Goal: Task Accomplishment & Management: Manage account settings

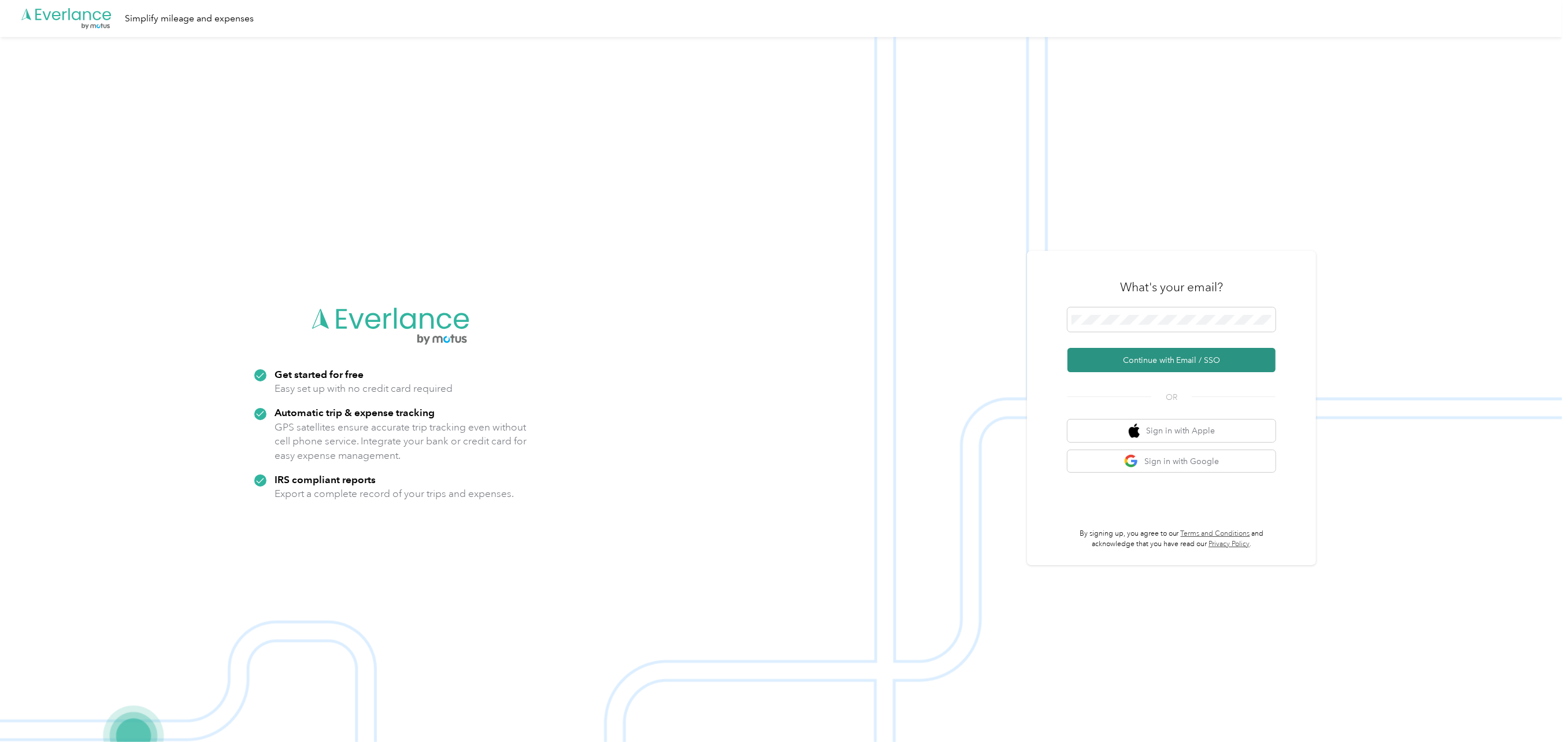
click at [1121, 354] on button "Continue with Email / SSO" at bounding box center [1171, 360] width 208 height 24
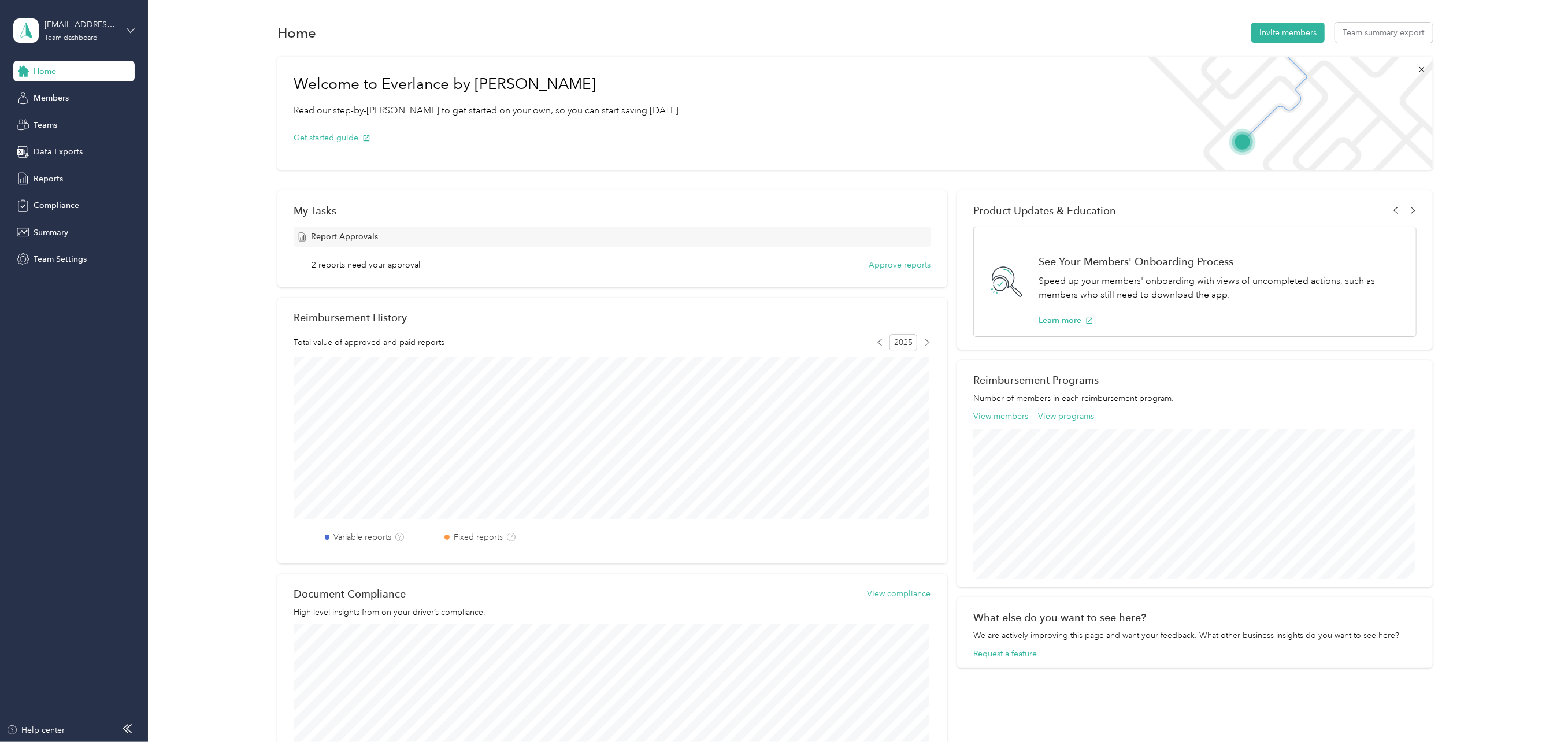
click at [127, 29] on icon at bounding box center [130, 30] width 7 height 4
click at [76, 124] on div "Personal dashboard" at bounding box center [135, 120] width 227 height 20
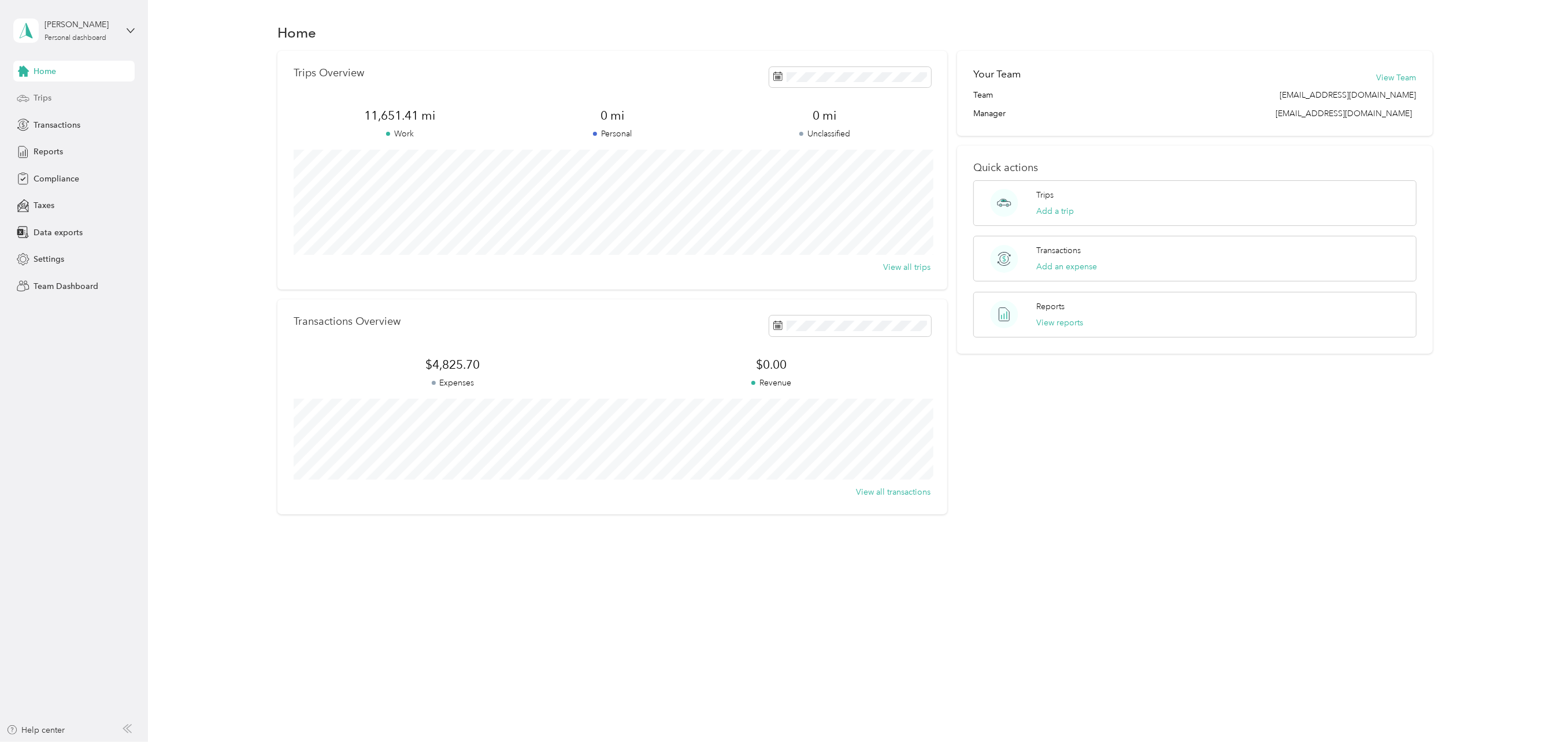
click at [35, 96] on span "Trips" at bounding box center [43, 98] width 18 height 12
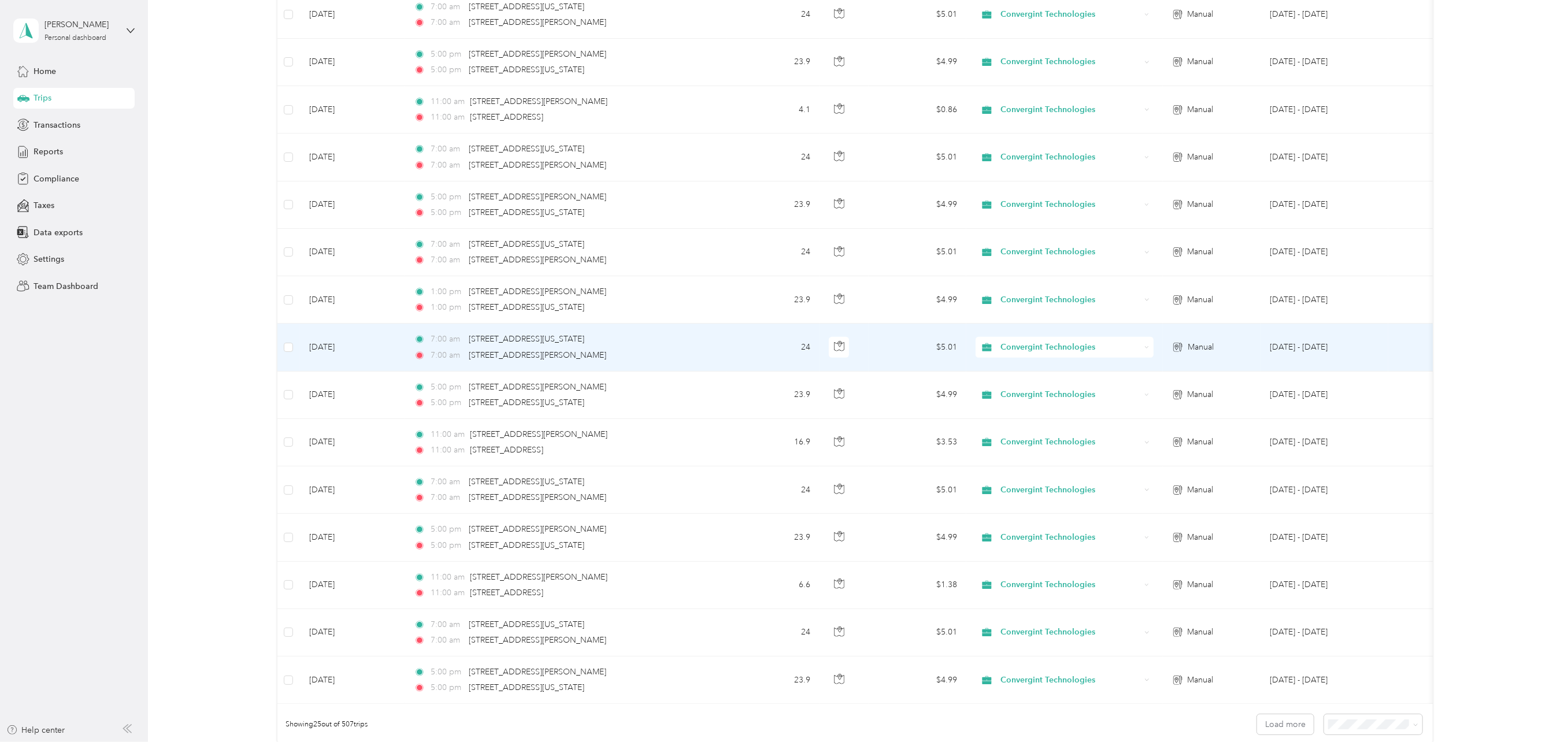
scroll to position [835, 0]
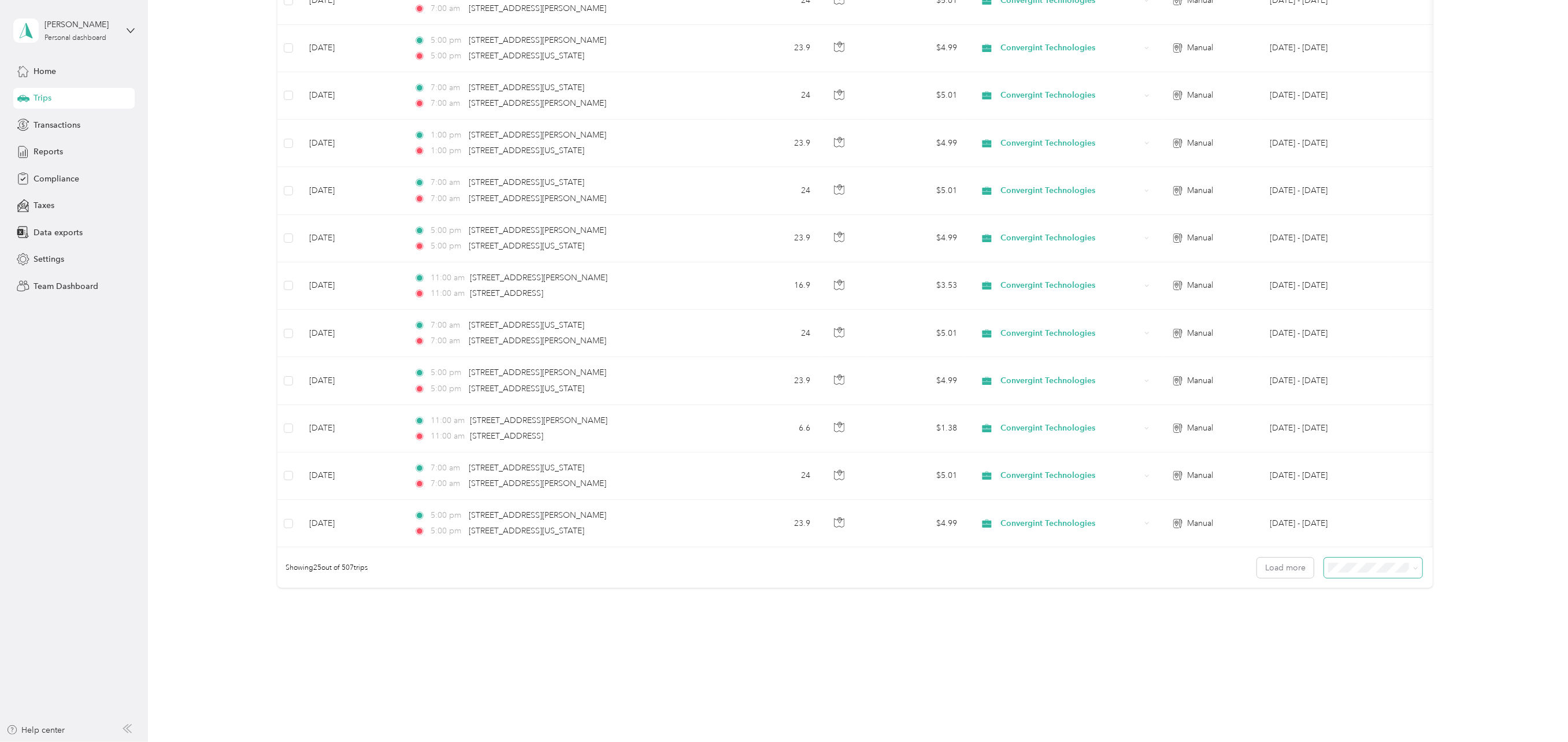
click at [1415, 566] on icon at bounding box center [1415, 568] width 5 height 5
click at [1378, 616] on li "100 per load" at bounding box center [1370, 623] width 99 height 20
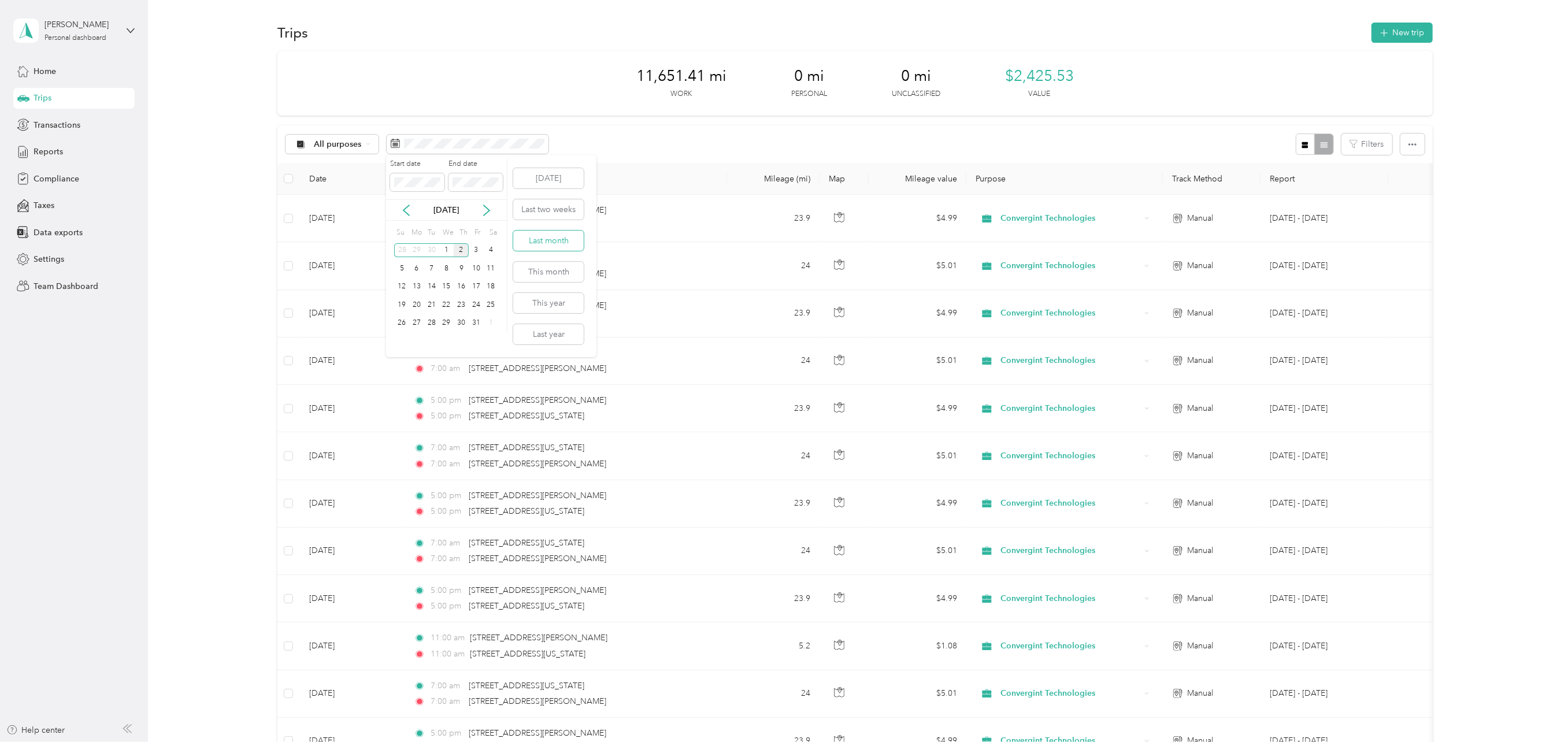
click at [546, 242] on button "Last month" at bounding box center [549, 240] width 71 height 20
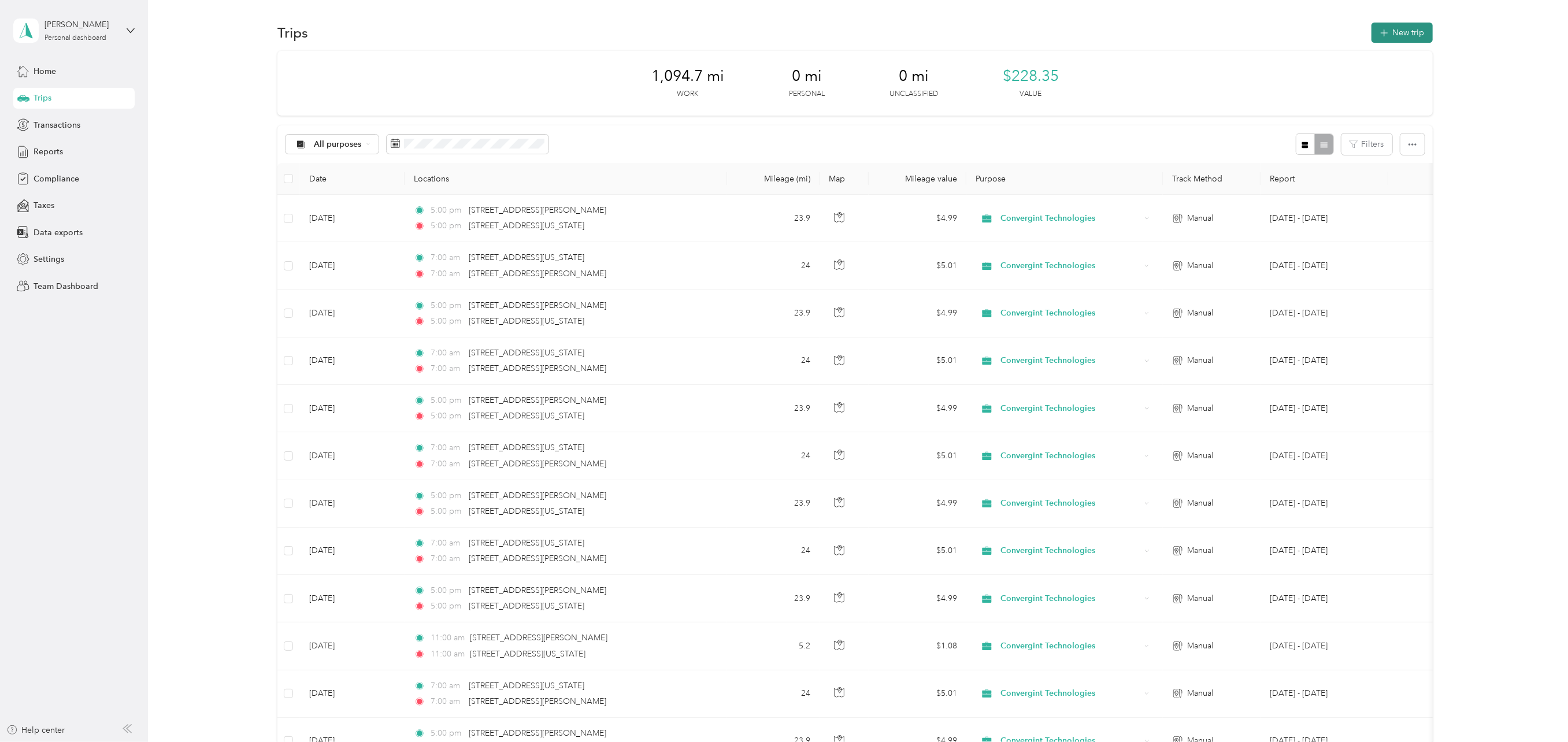
click at [1397, 29] on button "New trip" at bounding box center [1402, 32] width 61 height 20
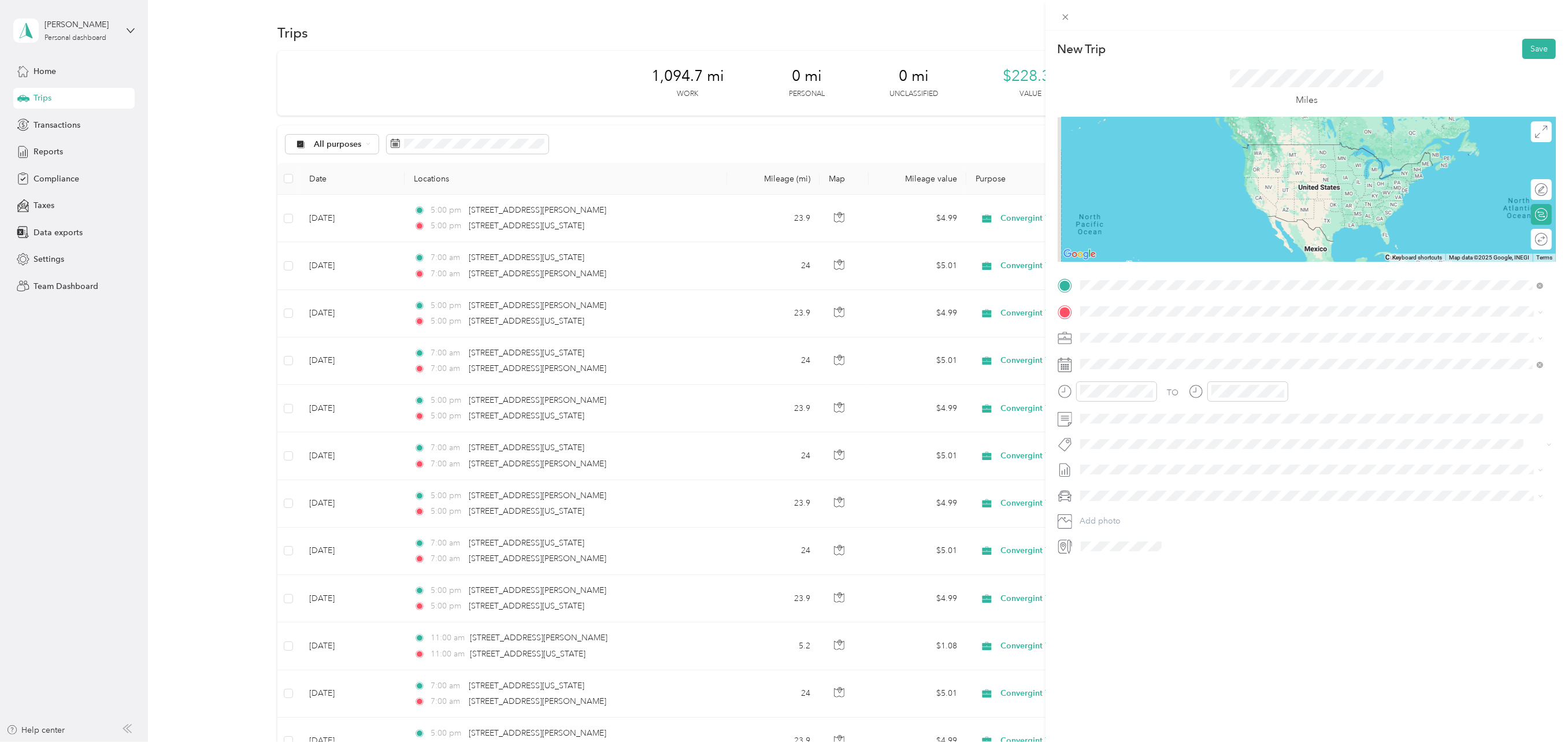
click at [1131, 332] on span "[STREET_ADDRESS][PERSON_NAME][US_STATE]" at bounding box center [1191, 327] width 180 height 11
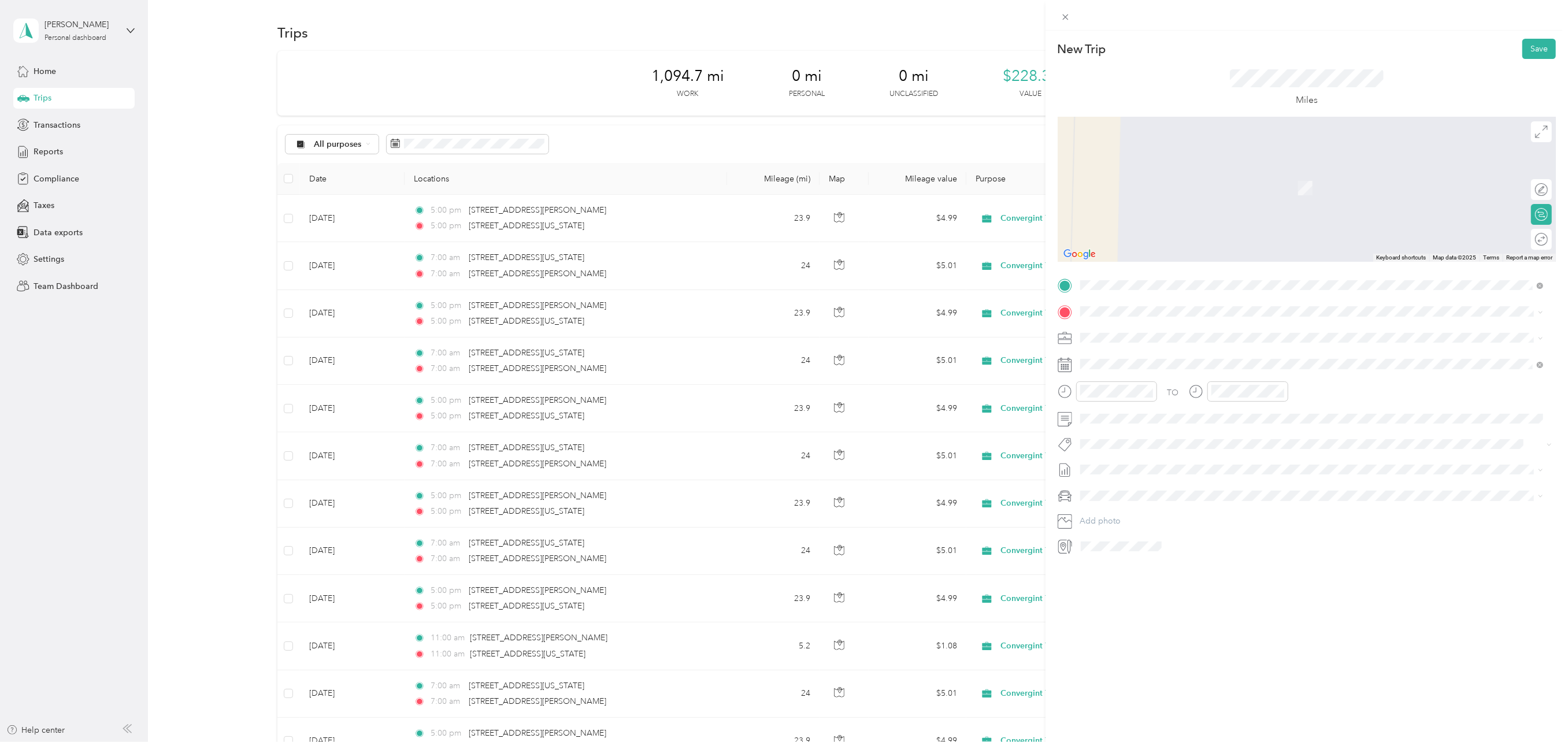
click at [1127, 351] on span "[STREET_ADDRESS][US_STATE]" at bounding box center [1159, 352] width 116 height 11
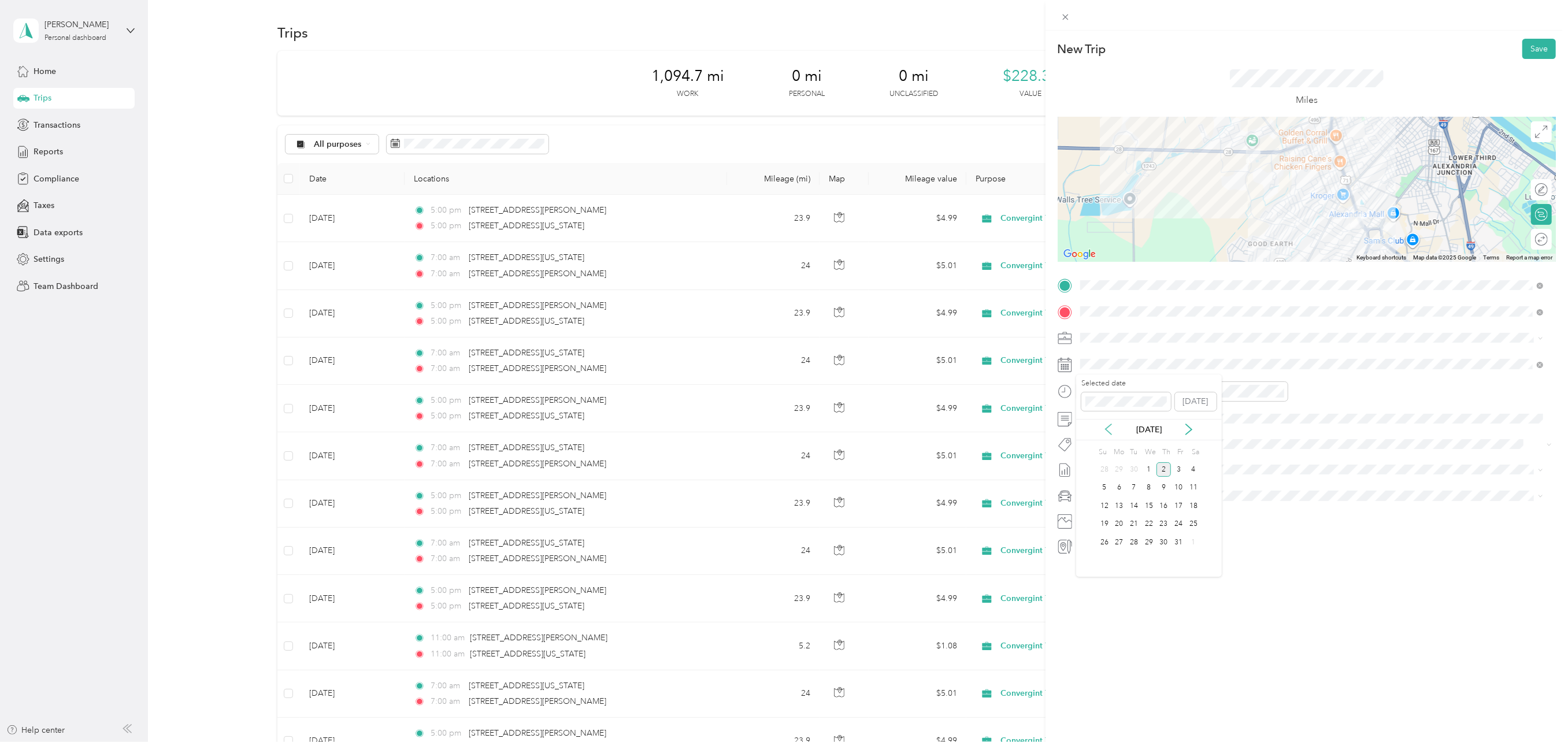
click at [1111, 430] on icon at bounding box center [1108, 429] width 11 height 11
click at [1178, 522] on div "26" at bounding box center [1178, 524] width 15 height 14
click at [1090, 524] on div "11" at bounding box center [1092, 524] width 28 height 16
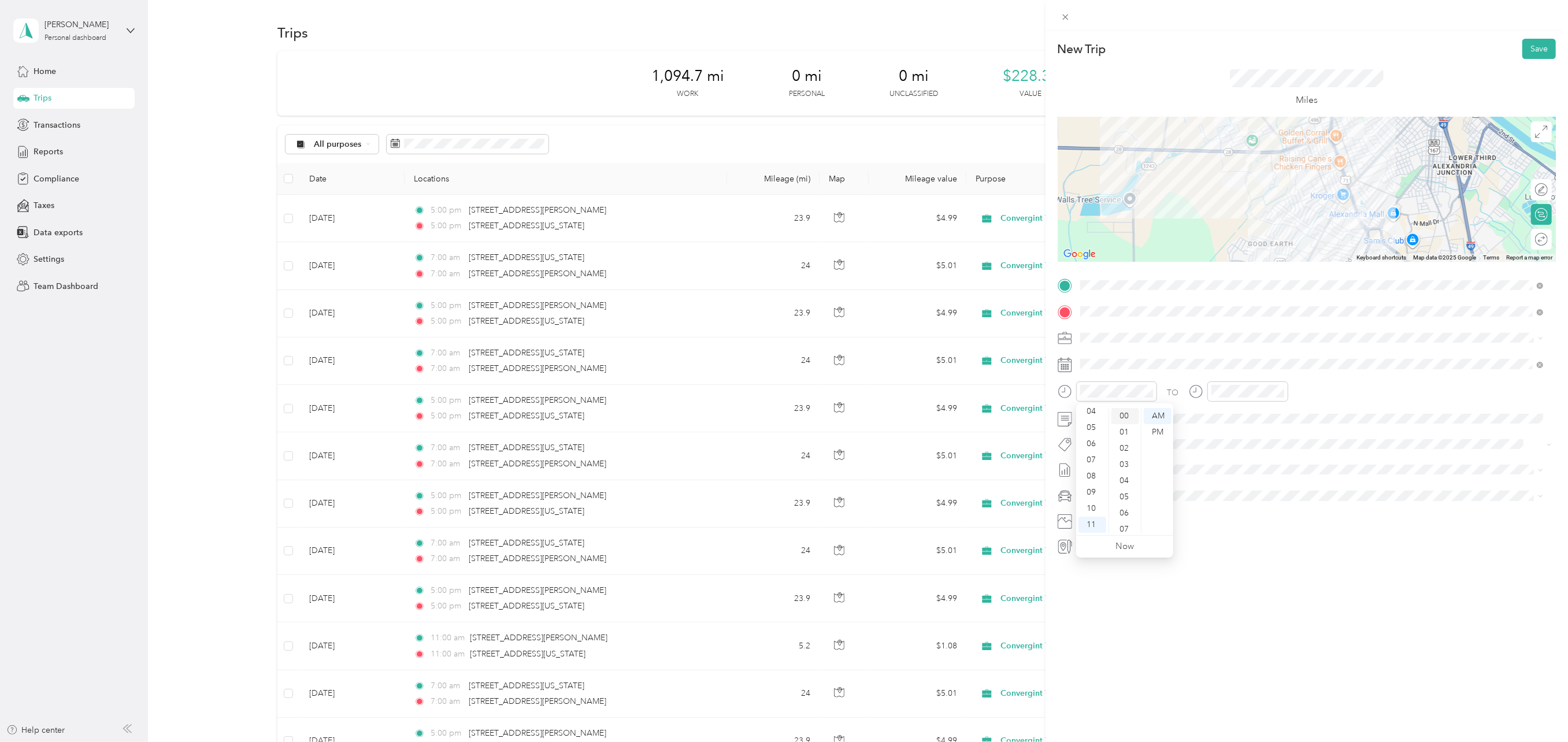
click at [1125, 416] on div "00" at bounding box center [1125, 415] width 28 height 16
click at [1155, 415] on div "AM" at bounding box center [1157, 415] width 28 height 16
click at [1220, 521] on div "11" at bounding box center [1222, 524] width 28 height 16
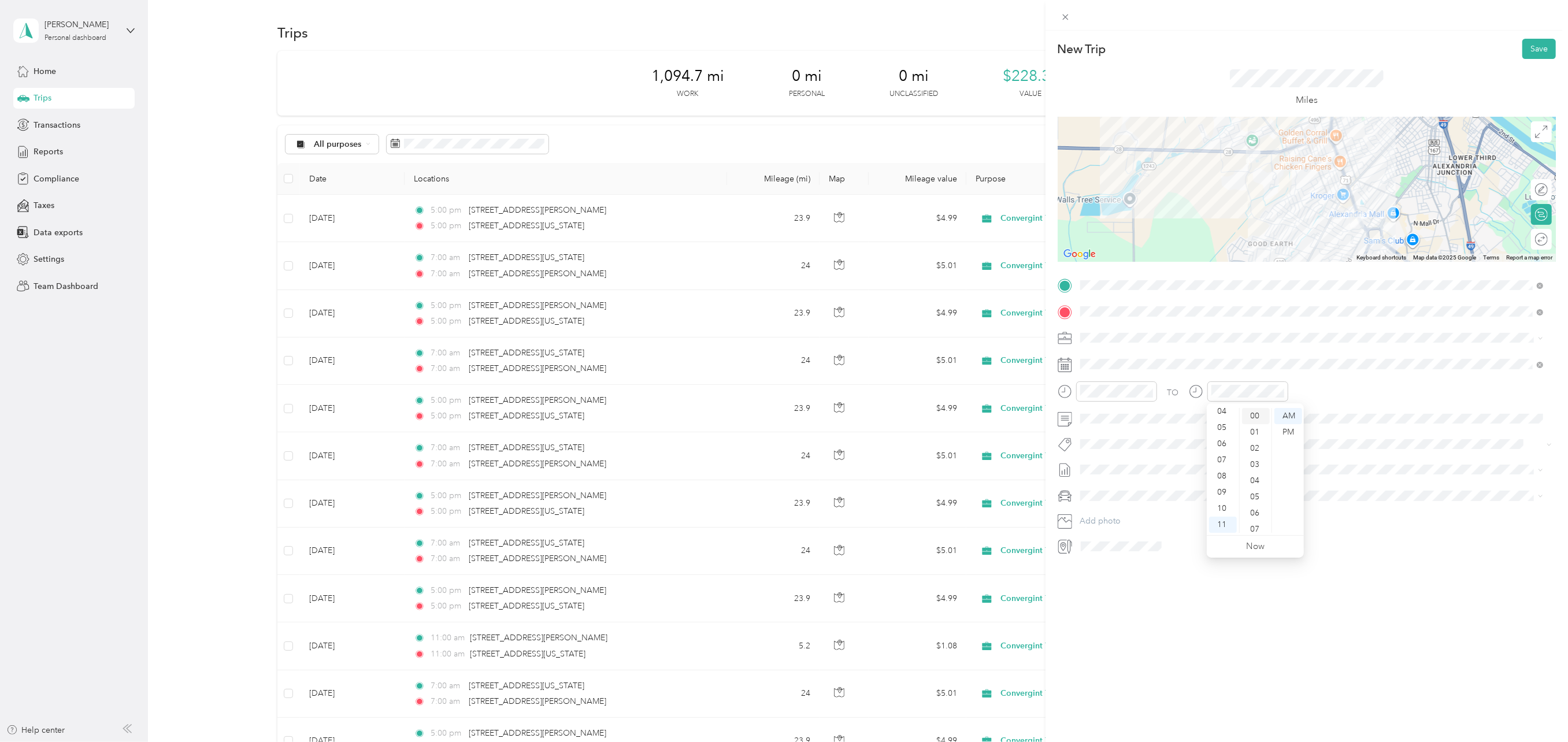
click at [1256, 414] on div "00" at bounding box center [1256, 415] width 28 height 16
click at [1285, 414] on div "AM" at bounding box center [1288, 415] width 28 height 16
click at [1300, 389] on div "TO" at bounding box center [1307, 396] width 498 height 29
click at [1120, 533] on div "Silverado" at bounding box center [1311, 536] width 455 height 12
click at [1527, 242] on div at bounding box center [1536, 239] width 24 height 12
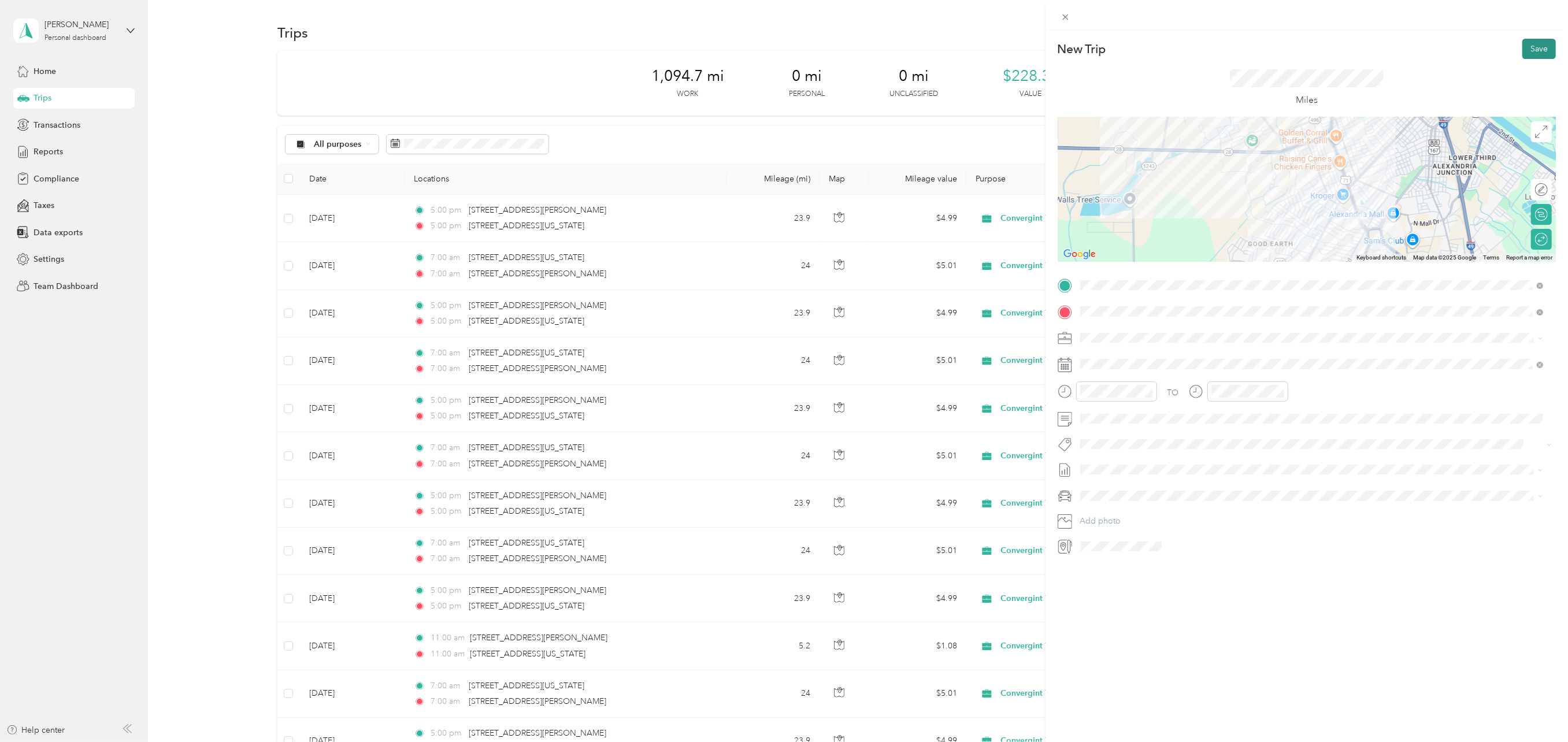
click at [1539, 48] on button "Save" at bounding box center [1539, 48] width 34 height 20
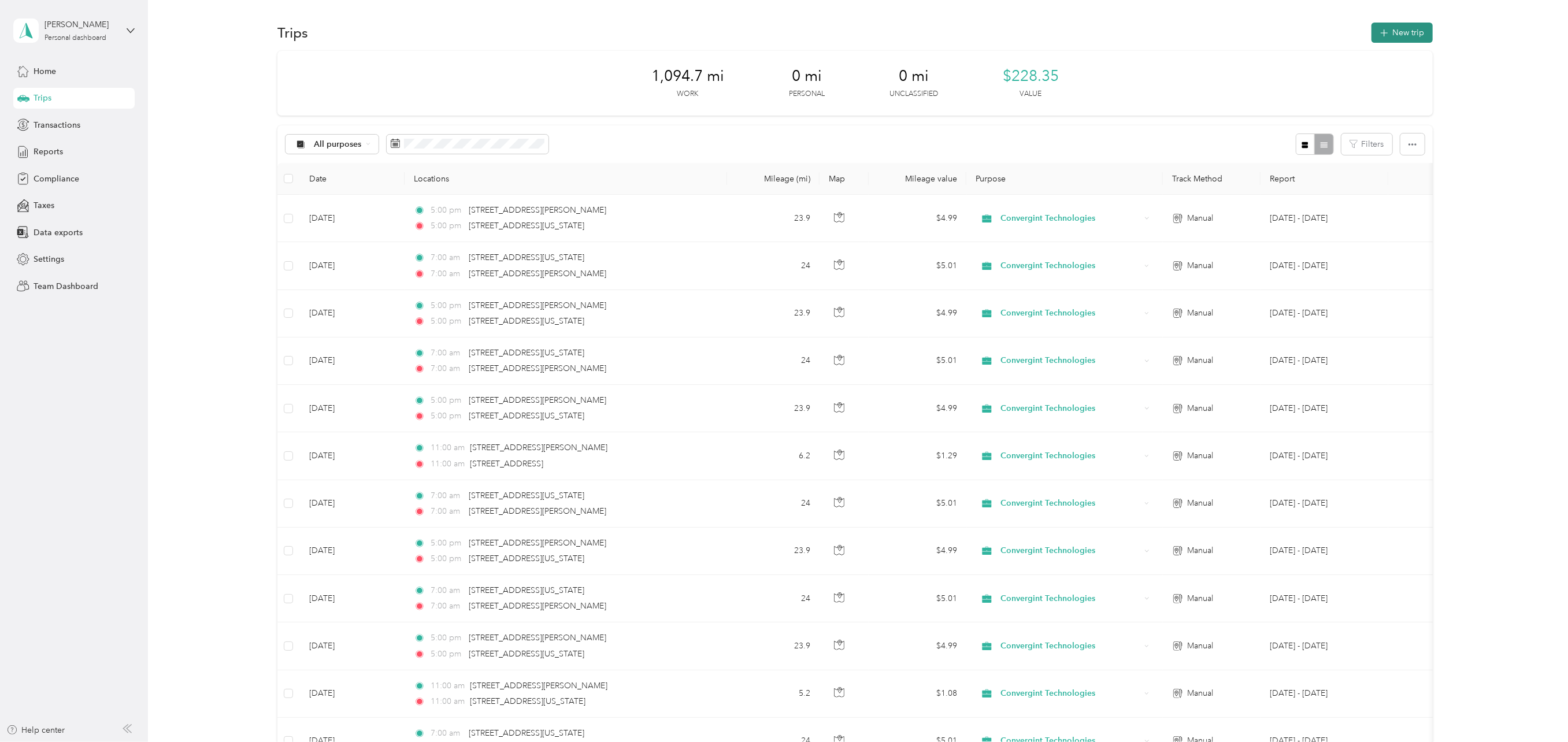
click at [1379, 29] on icon "button" at bounding box center [1384, 33] width 14 height 14
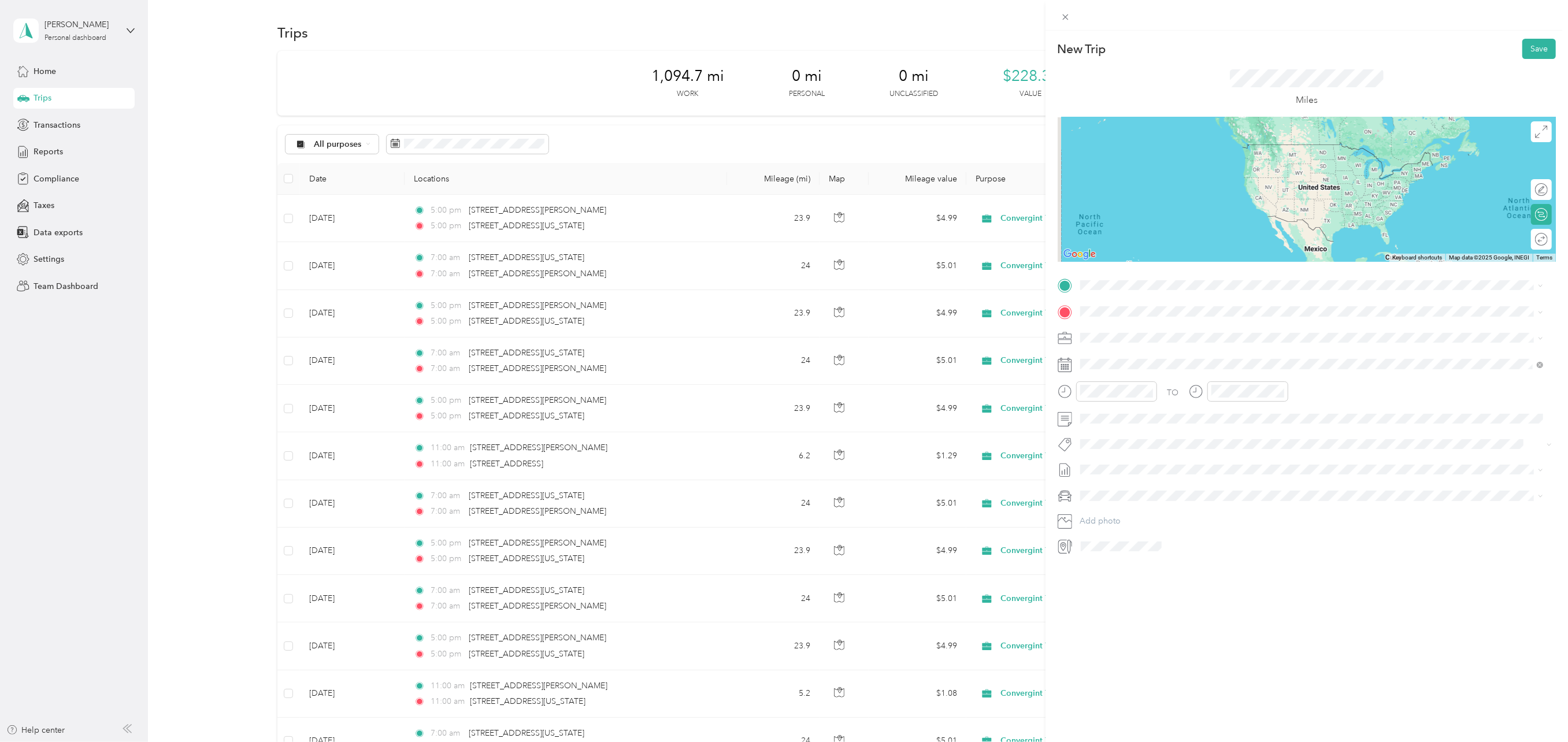
click at [1124, 325] on span "[STREET_ADDRESS][PERSON_NAME][US_STATE]" at bounding box center [1191, 326] width 180 height 11
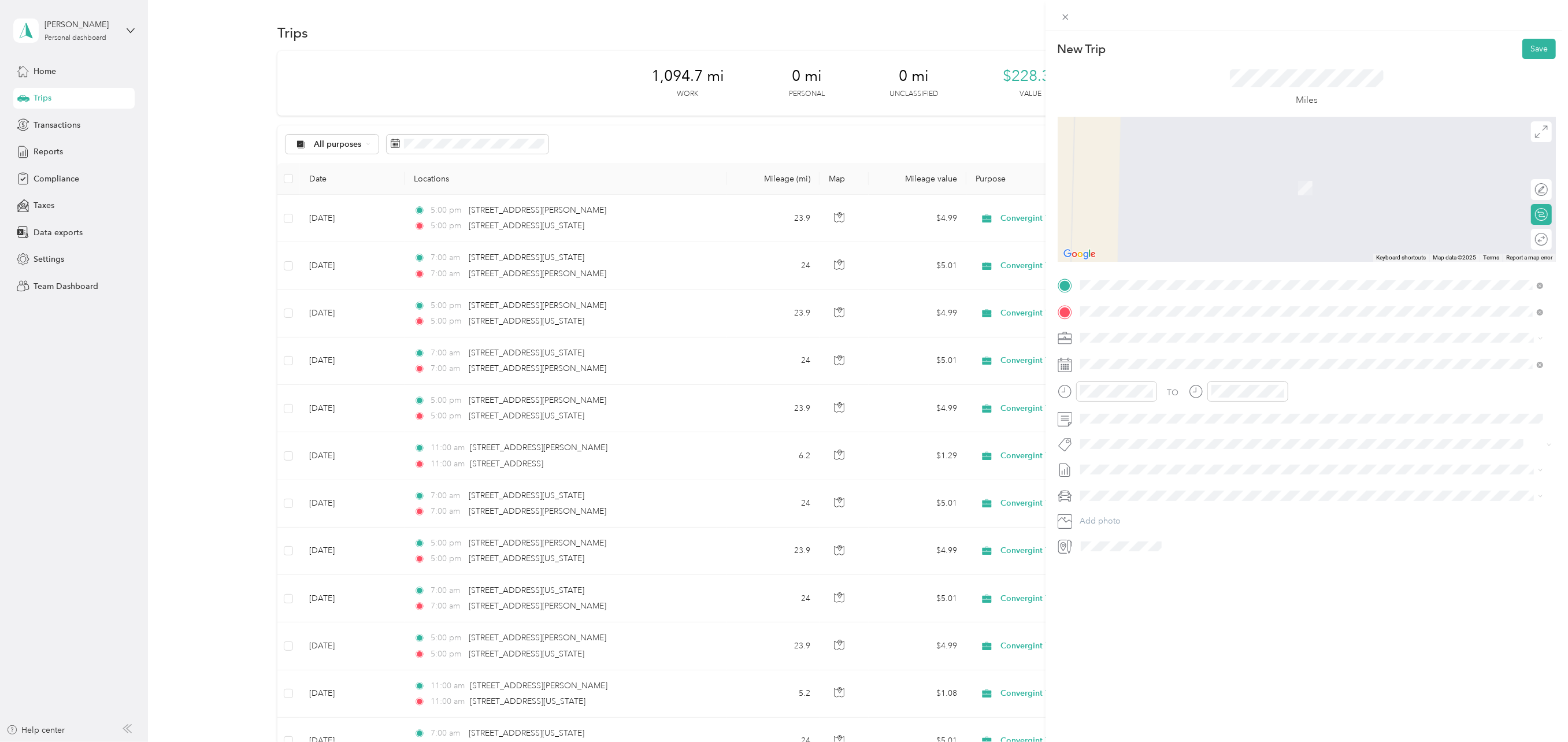
click at [1131, 352] on span "[STREET_ADDRESS][US_STATE]" at bounding box center [1159, 353] width 116 height 11
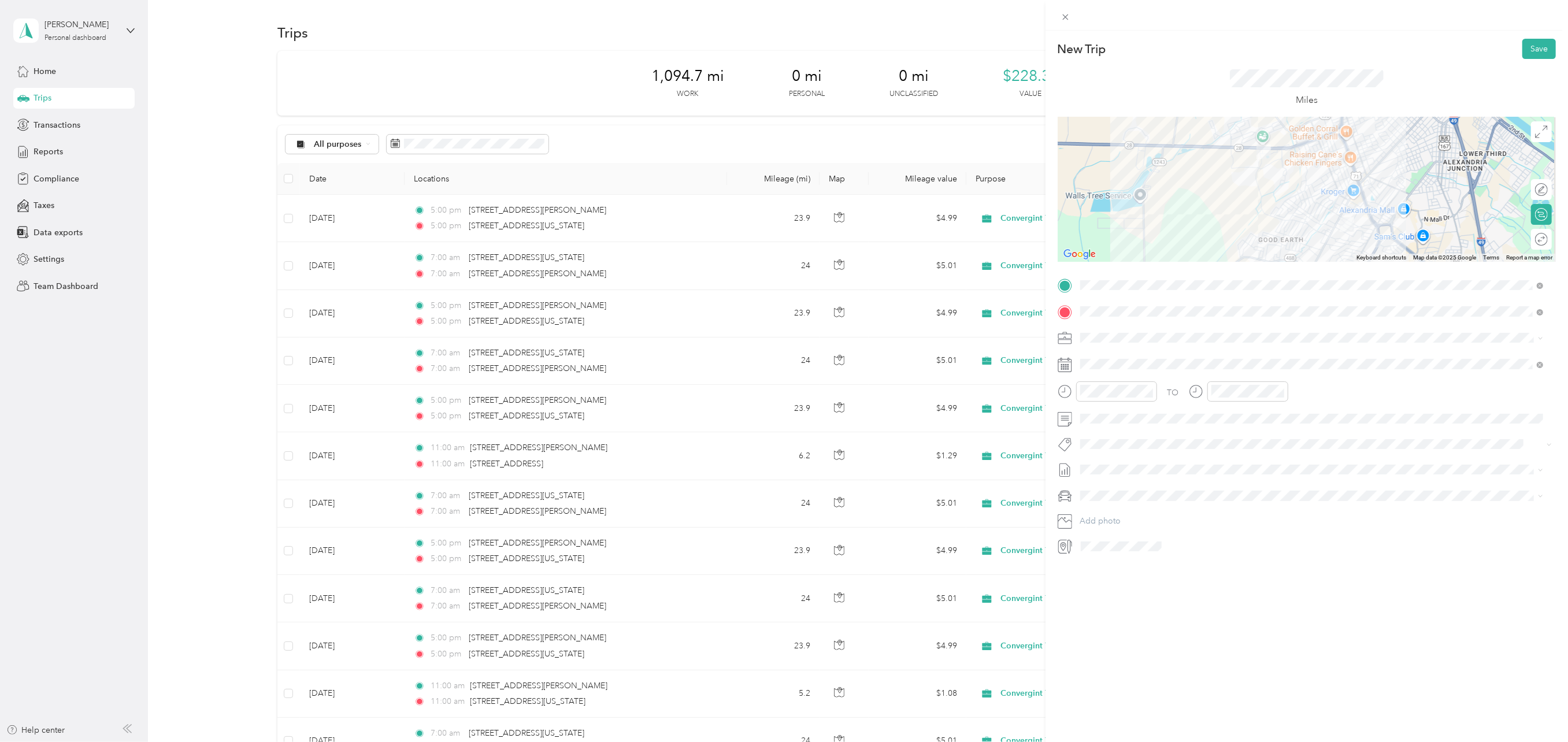
click at [1319, 233] on div at bounding box center [1307, 190] width 498 height 144
click at [1530, 240] on div at bounding box center [1536, 239] width 24 height 12
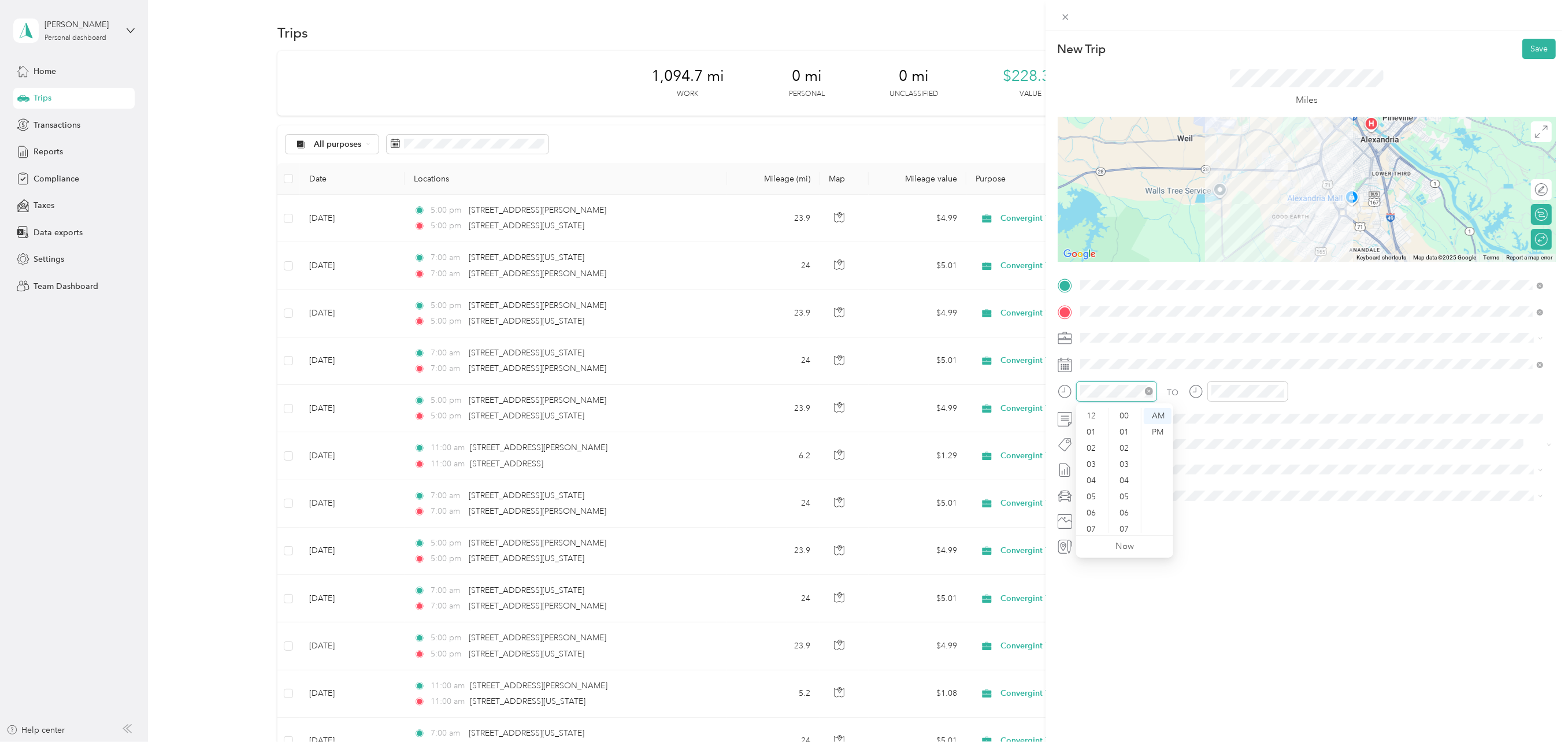
scroll to position [69, 0]
click at [1090, 522] on div "11" at bounding box center [1092, 524] width 28 height 16
click at [1125, 417] on div "00" at bounding box center [1125, 415] width 28 height 16
drag, startPoint x: 1149, startPoint y: 413, endPoint x: 1158, endPoint y: 412, distance: 9.1
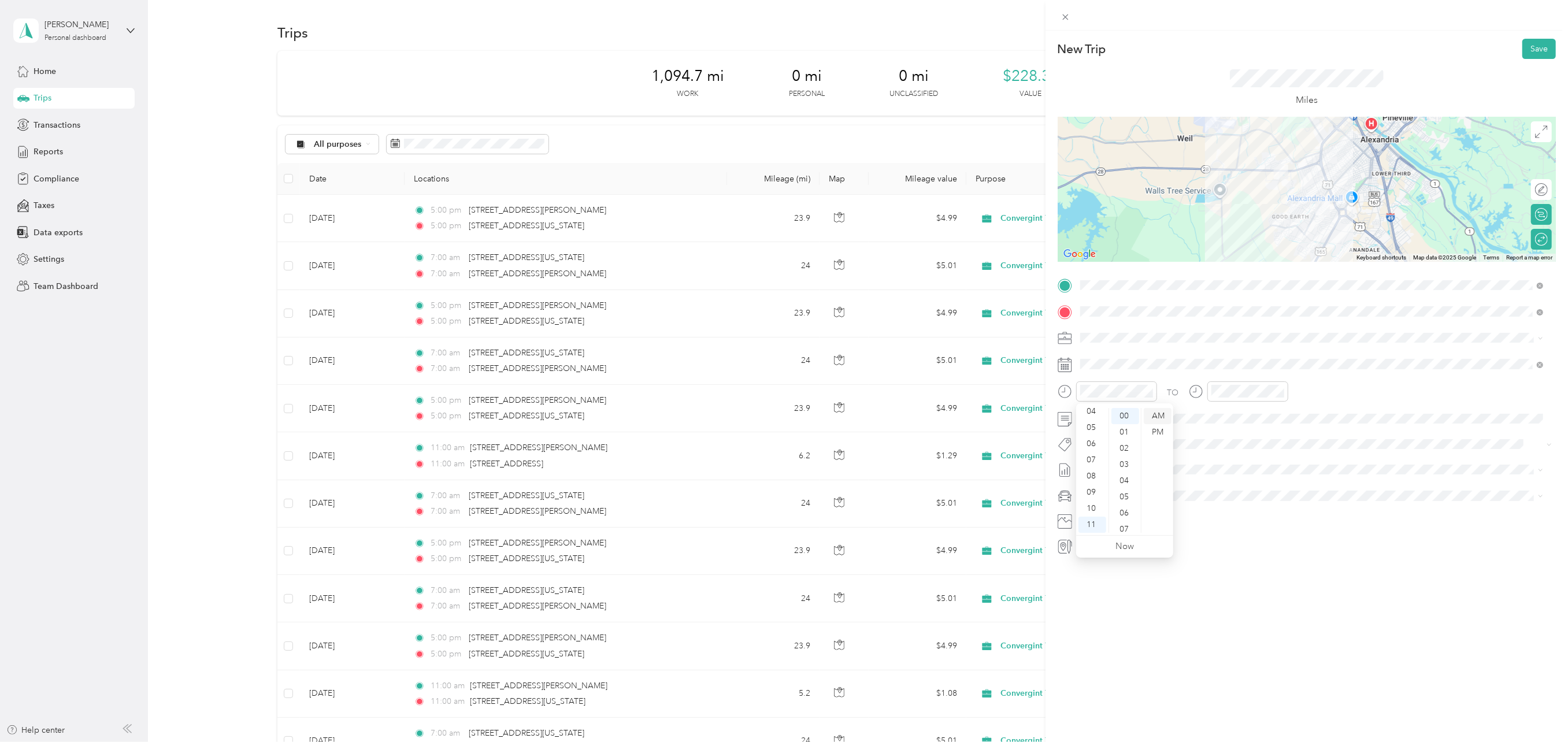
click at [1149, 413] on div "AM" at bounding box center [1157, 415] width 28 height 16
click at [1218, 524] on div "11" at bounding box center [1222, 524] width 28 height 16
click at [1253, 409] on div "00" at bounding box center [1256, 411] width 28 height 16
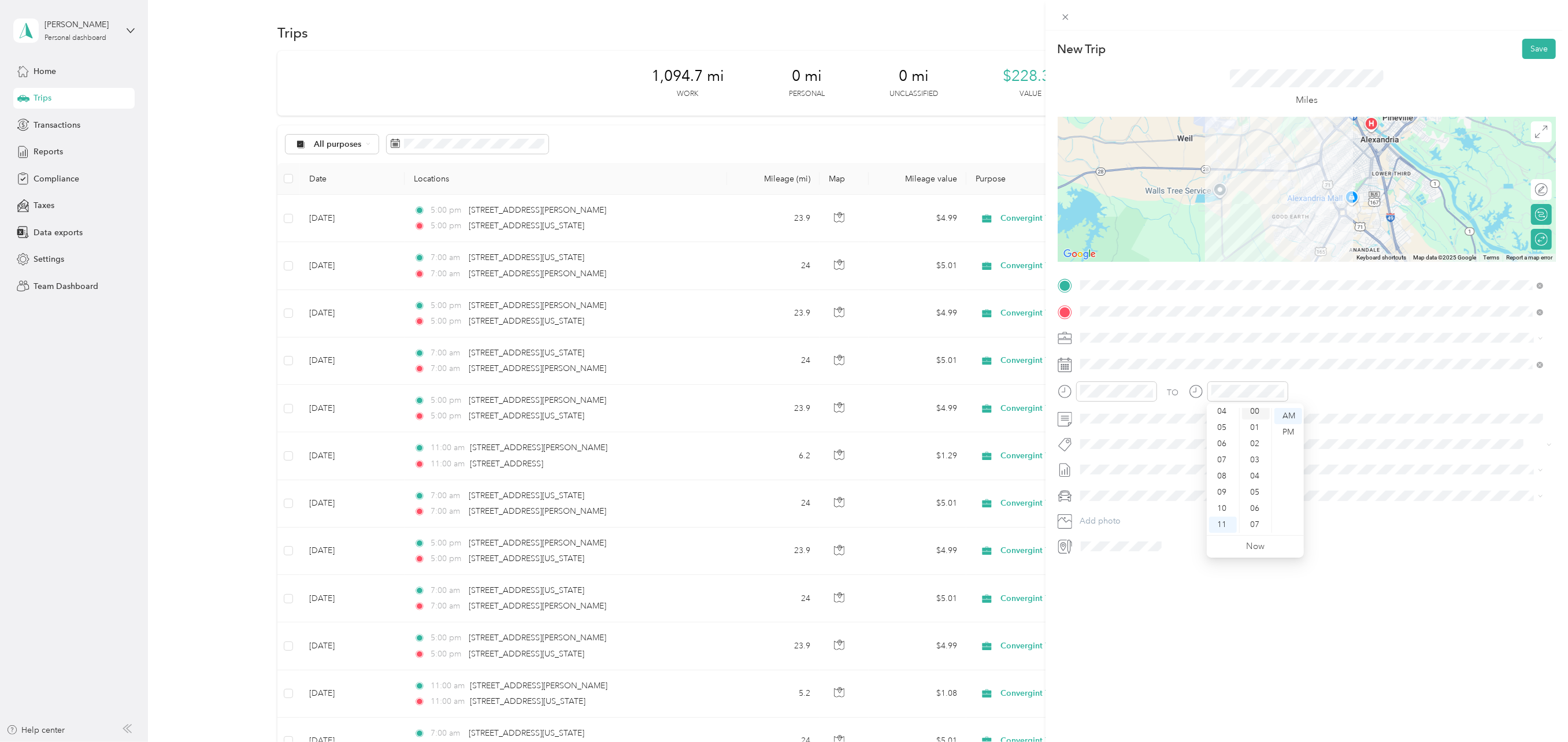
scroll to position [0, 0]
click at [1287, 416] on div "AM" at bounding box center [1288, 415] width 28 height 16
click at [1299, 394] on div "TO" at bounding box center [1307, 396] width 498 height 29
click at [1107, 426] on icon at bounding box center [1108, 429] width 11 height 11
click at [1164, 525] on div "25" at bounding box center [1164, 524] width 15 height 14
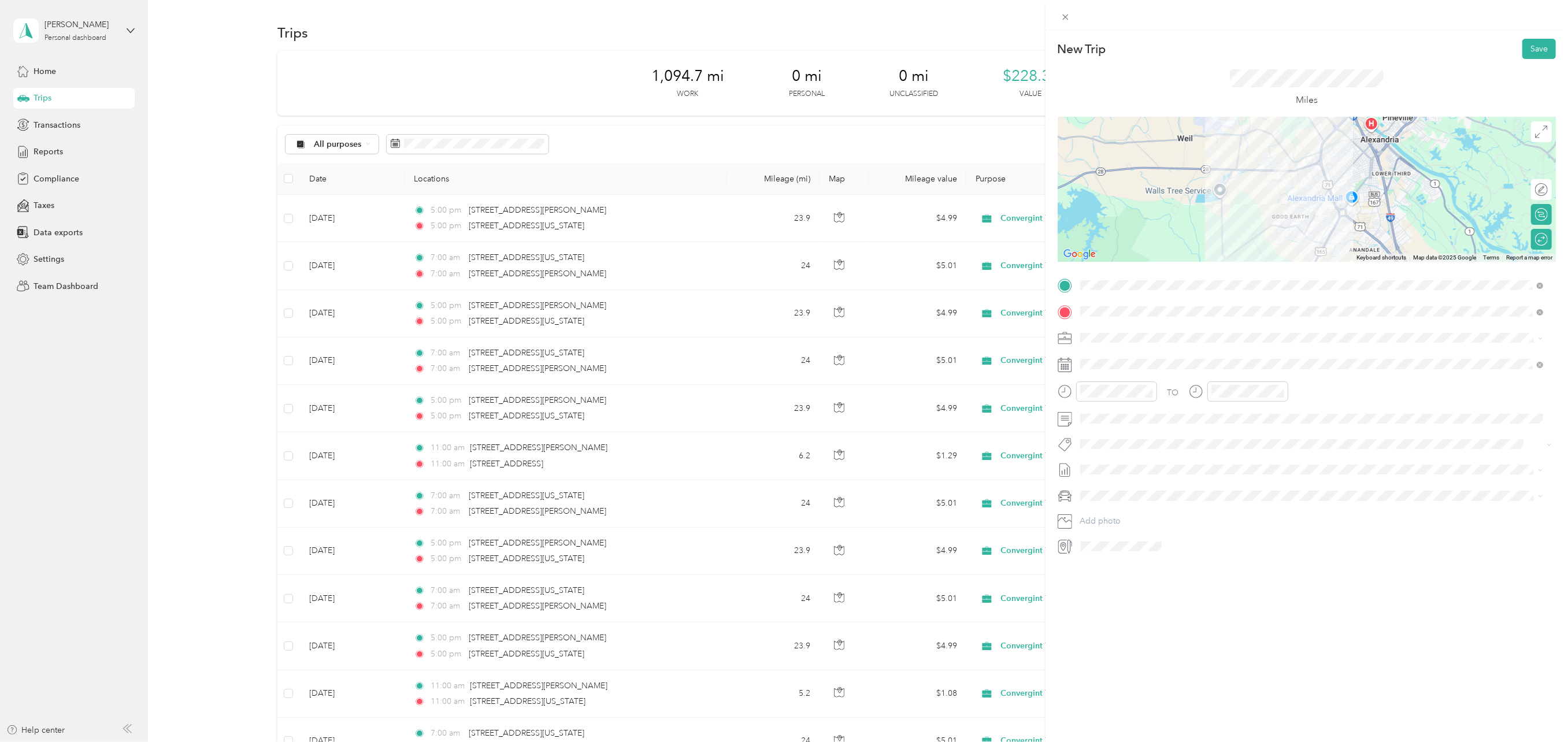
click at [1077, 494] on span at bounding box center [1315, 495] width 480 height 19
click at [1094, 516] on div "Kia Telluride" at bounding box center [1311, 515] width 455 height 12
click at [1526, 44] on button "Save" at bounding box center [1539, 48] width 34 height 20
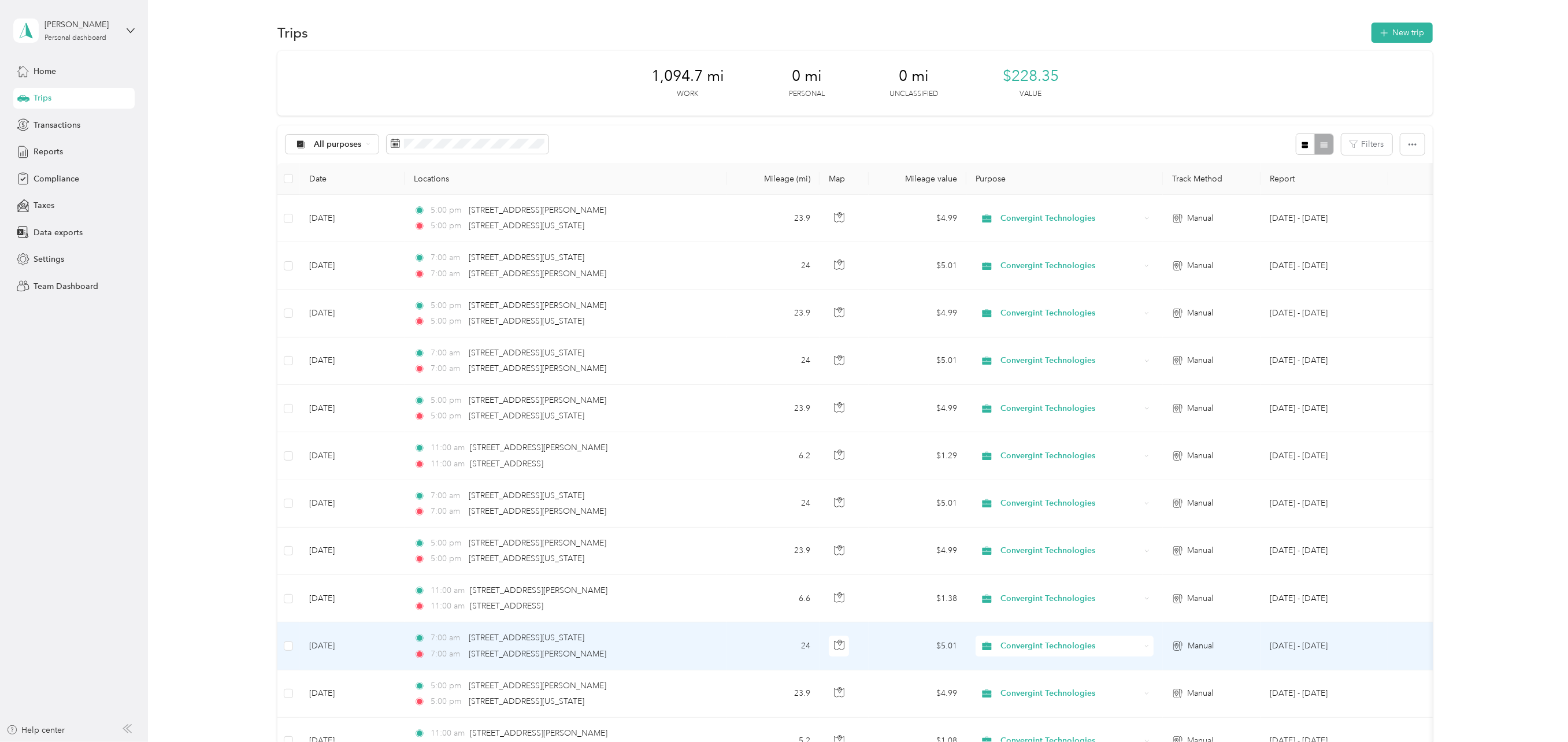
click at [448, 648] on span "7:00 am" at bounding box center [447, 654] width 33 height 13
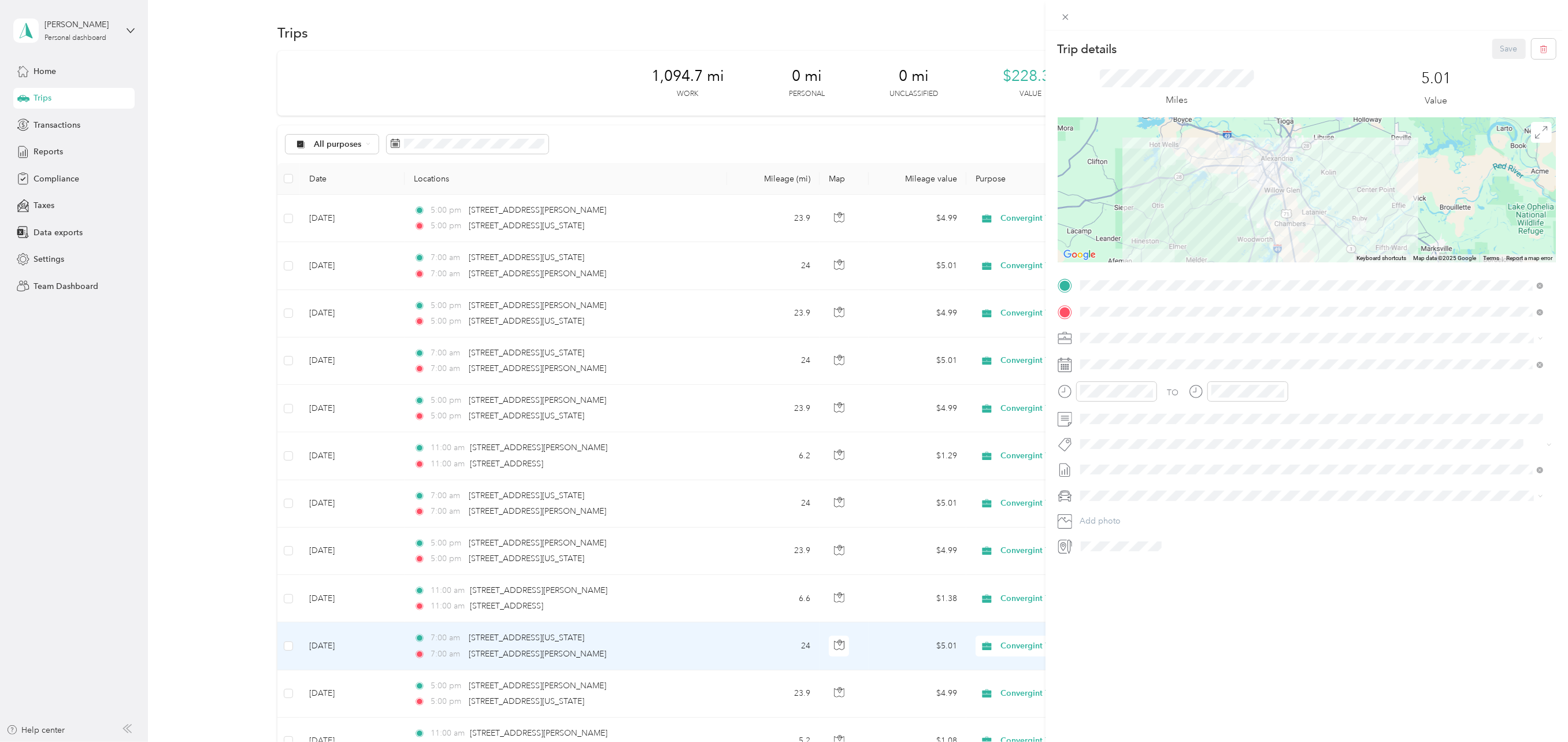
click at [455, 598] on div "Trip details Save This trip cannot be edited because it is either under review,…" at bounding box center [784, 371] width 1568 height 742
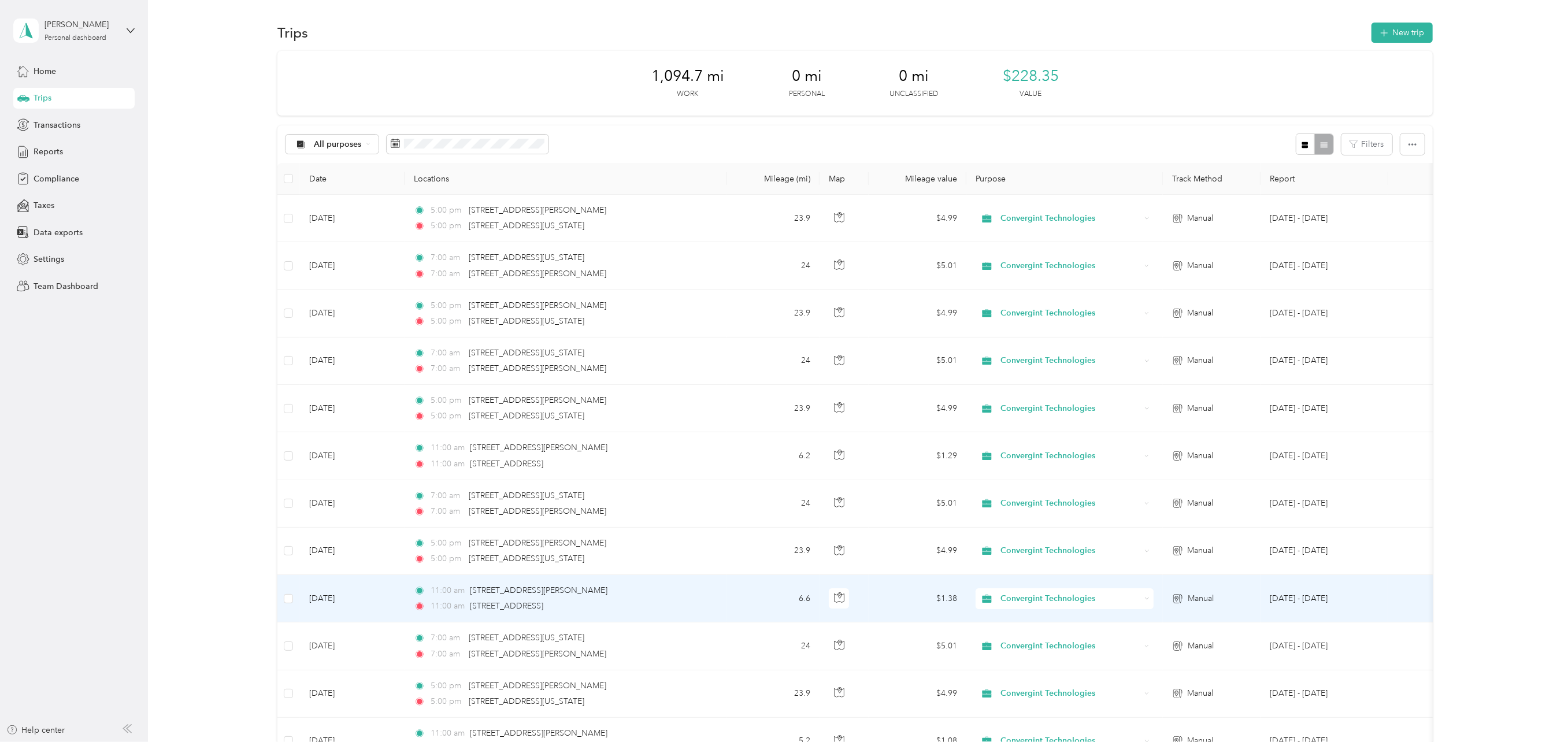
click at [452, 600] on span "11:00 am" at bounding box center [447, 606] width 34 height 13
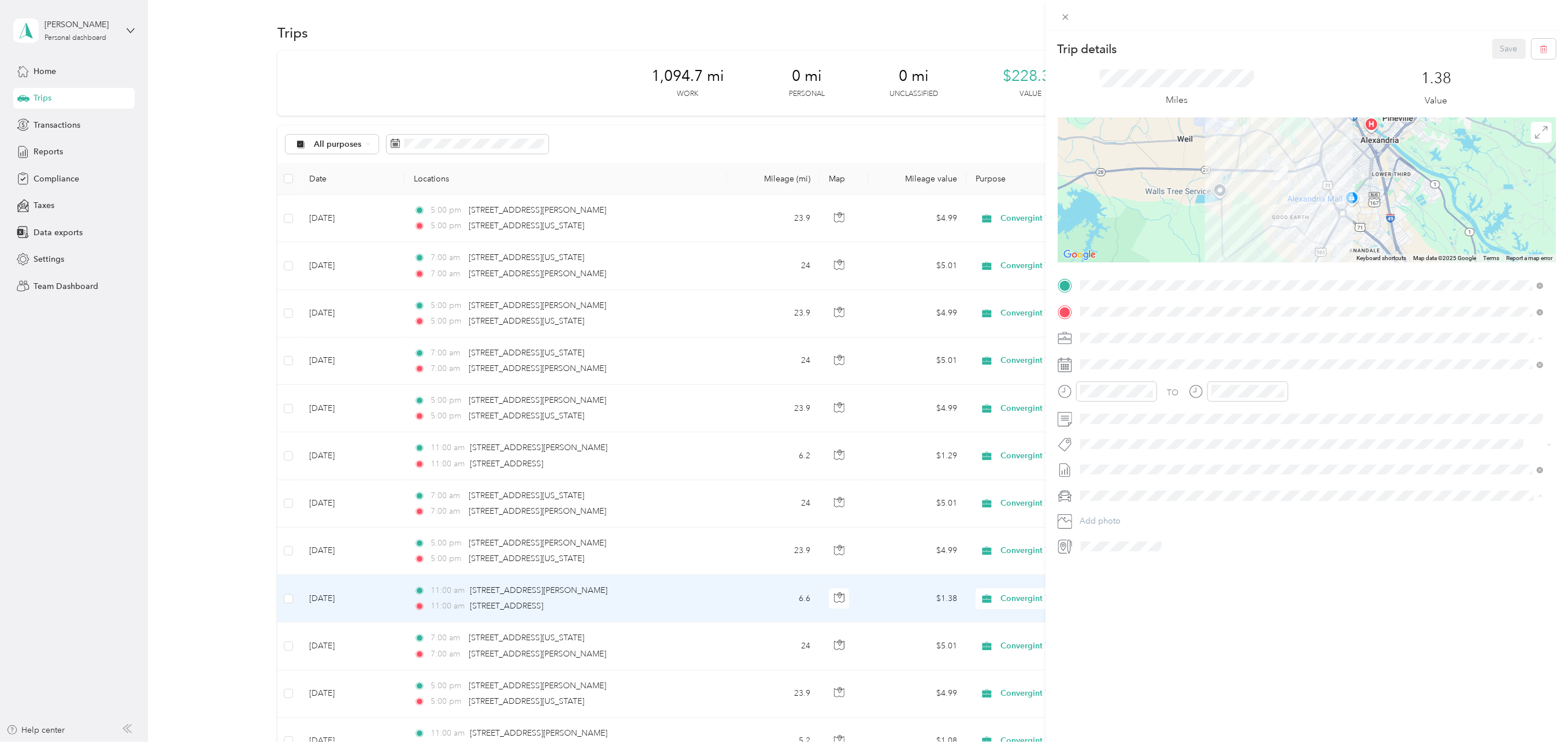
click at [1099, 534] on span "Silverado" at bounding box center [1101, 536] width 34 height 10
click at [1503, 47] on button "Save" at bounding box center [1509, 48] width 34 height 20
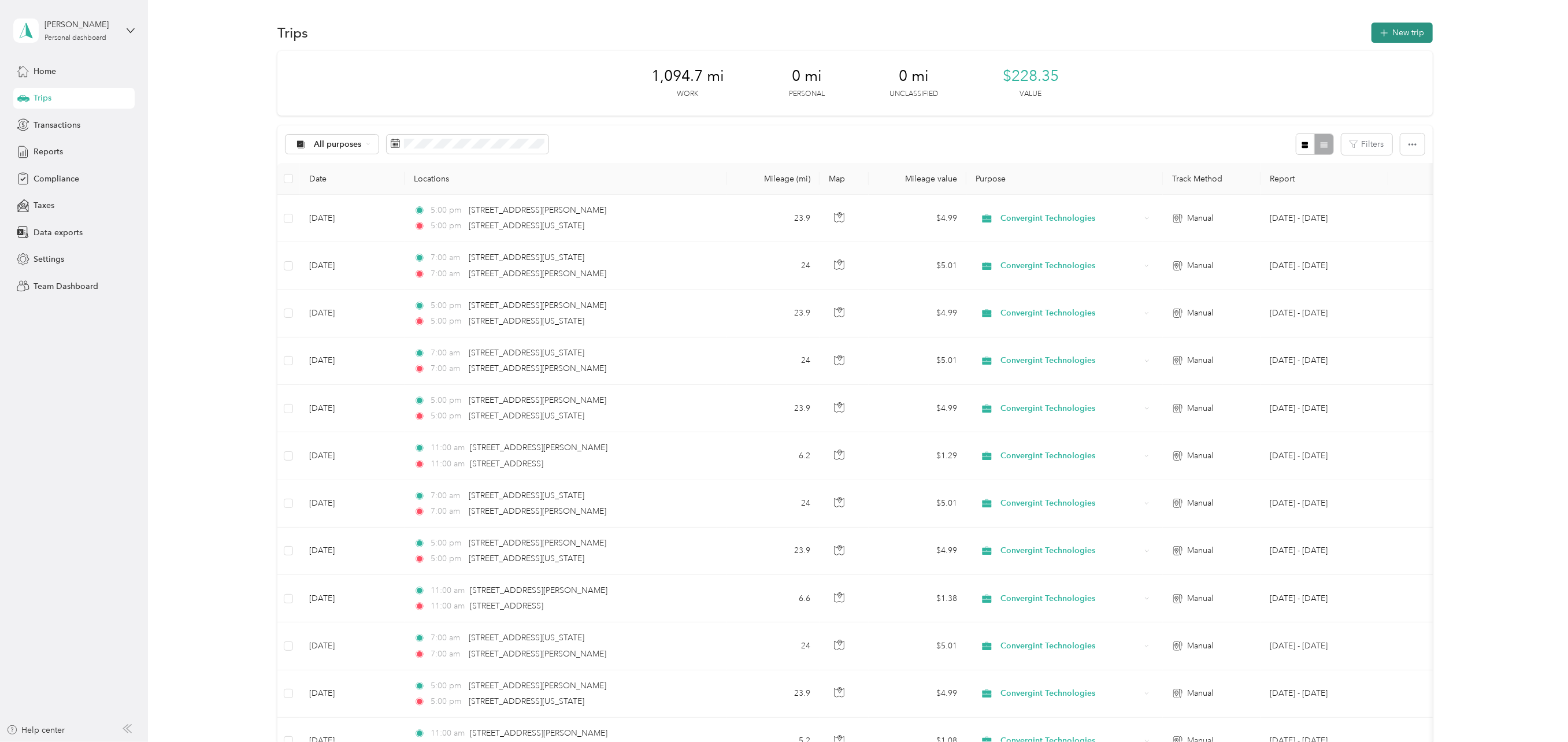
click at [1390, 32] on button "New trip" at bounding box center [1402, 32] width 61 height 20
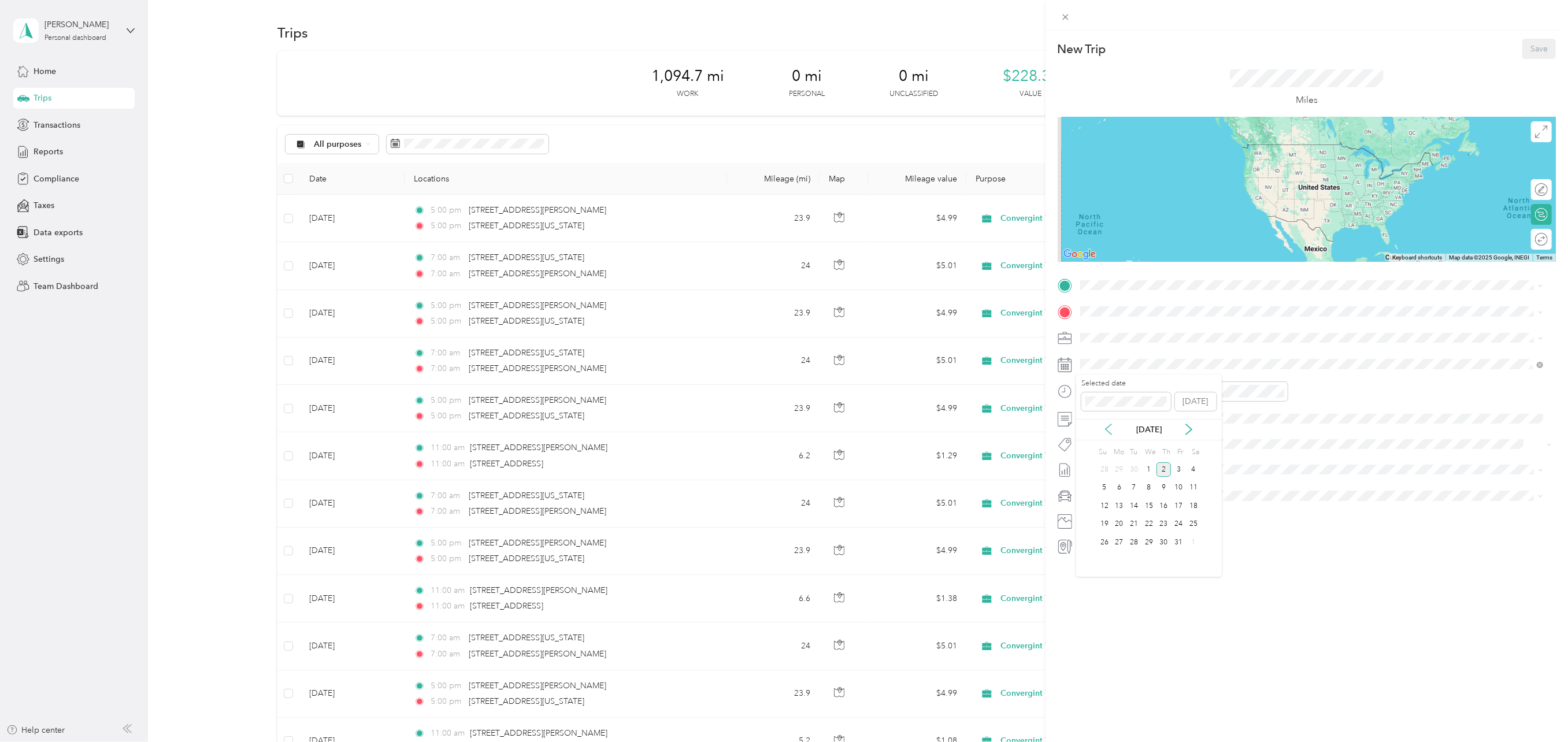
click at [1112, 430] on icon at bounding box center [1108, 429] width 11 height 11
click at [1131, 538] on div "30" at bounding box center [1134, 542] width 15 height 14
click at [1094, 524] on div "11" at bounding box center [1092, 524] width 28 height 16
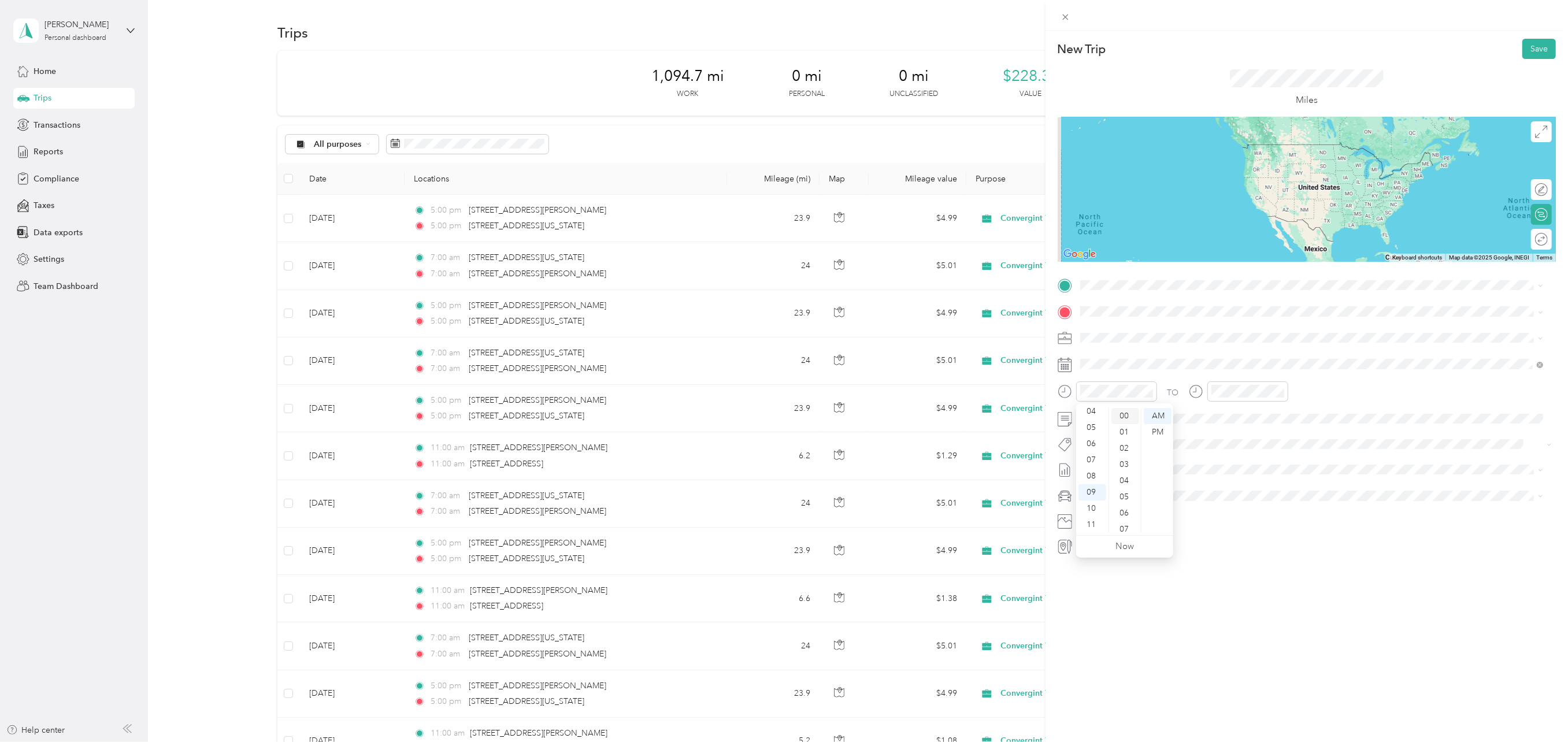
click at [1123, 414] on div "00" at bounding box center [1125, 415] width 28 height 16
click at [1155, 413] on div "AM" at bounding box center [1157, 415] width 28 height 16
click at [1088, 525] on div "11" at bounding box center [1092, 524] width 28 height 16
click at [1221, 524] on div "11" at bounding box center [1222, 524] width 28 height 16
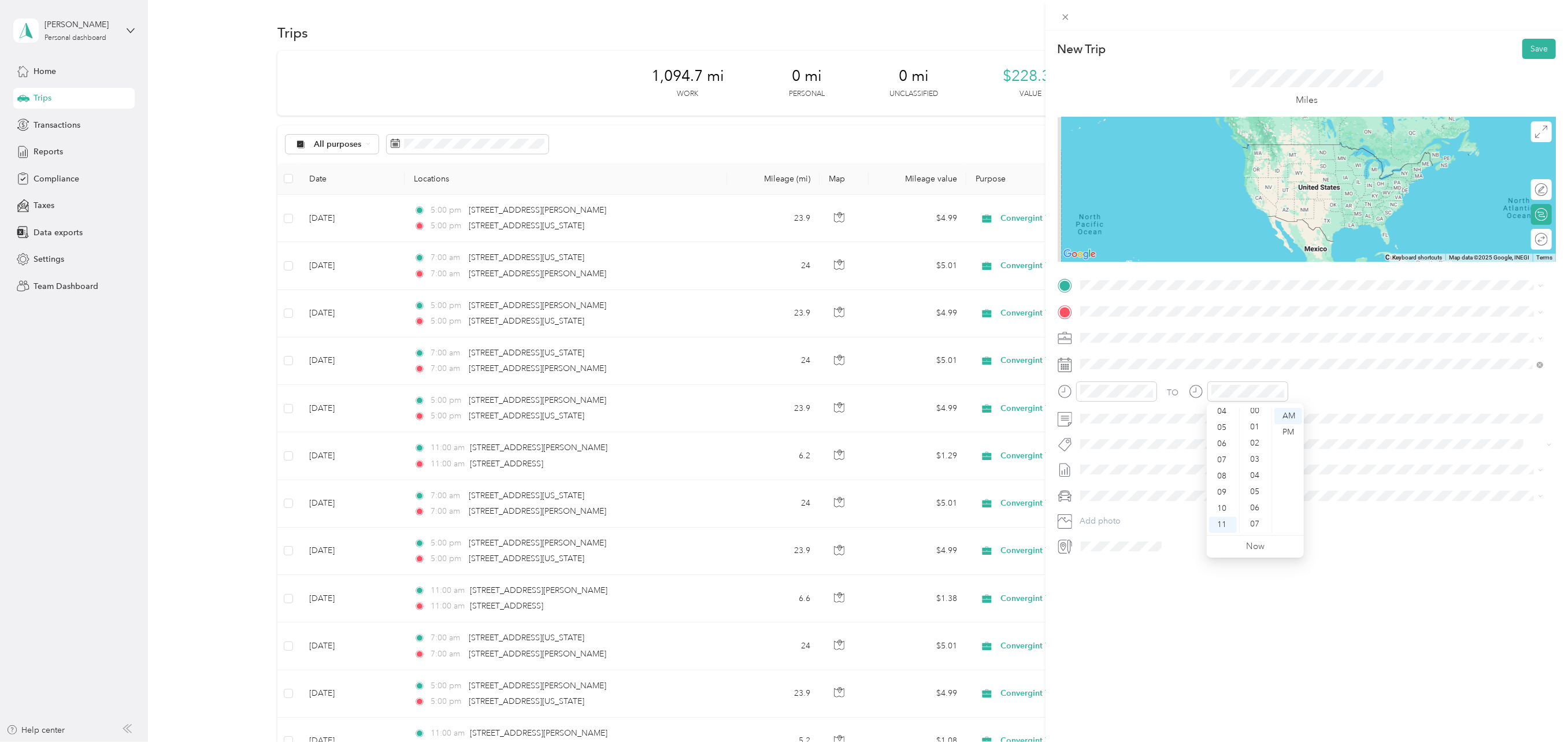
scroll to position [0, 0]
click at [1255, 415] on div "00" at bounding box center [1256, 415] width 28 height 16
click at [1287, 414] on div "AM" at bounding box center [1288, 415] width 28 height 16
click at [1298, 385] on div "TO" at bounding box center [1307, 396] width 498 height 29
click at [1143, 332] on span "[STREET_ADDRESS][PERSON_NAME][US_STATE]" at bounding box center [1191, 327] width 180 height 11
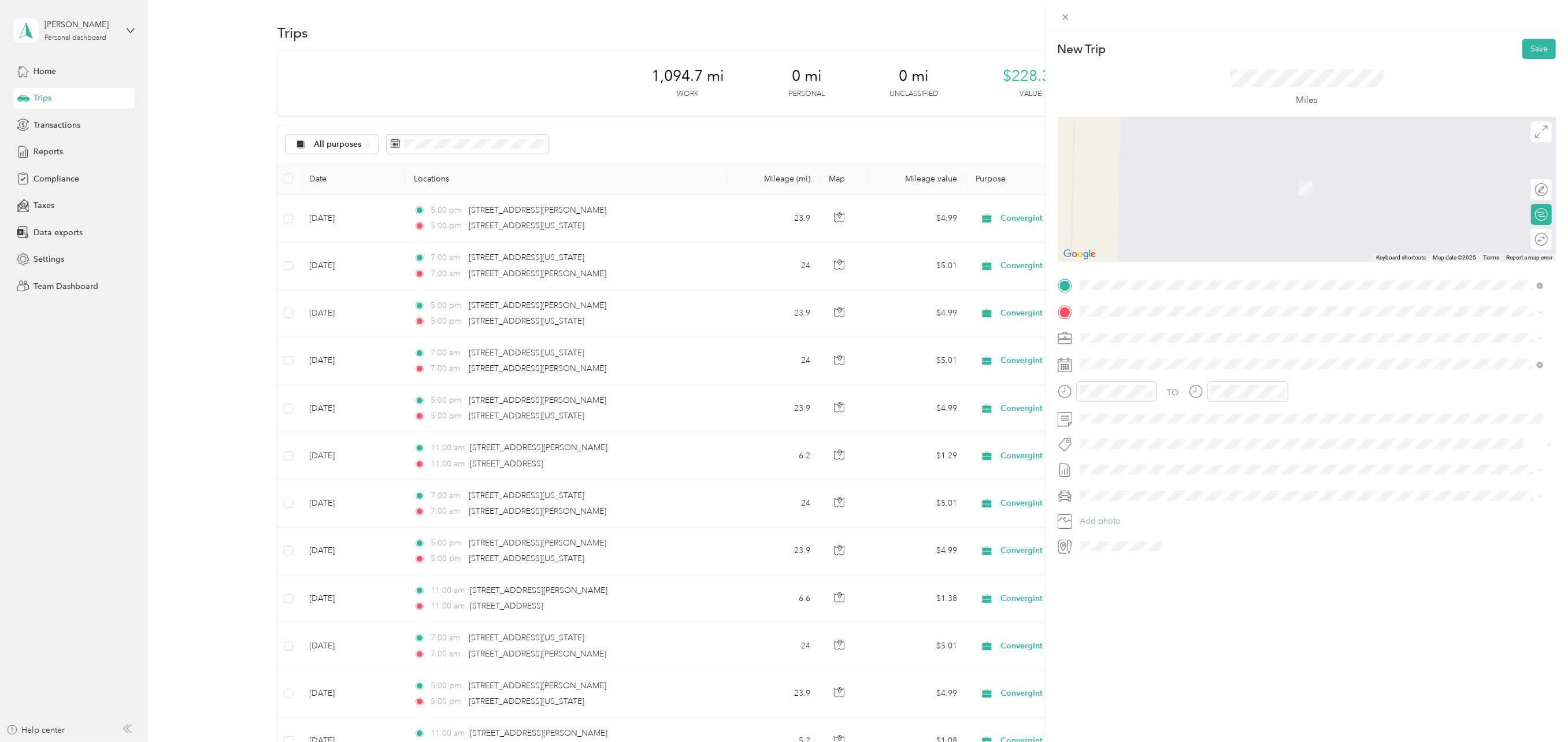
click at [1146, 355] on span "[STREET_ADDRESS][US_STATE]" at bounding box center [1159, 353] width 116 height 11
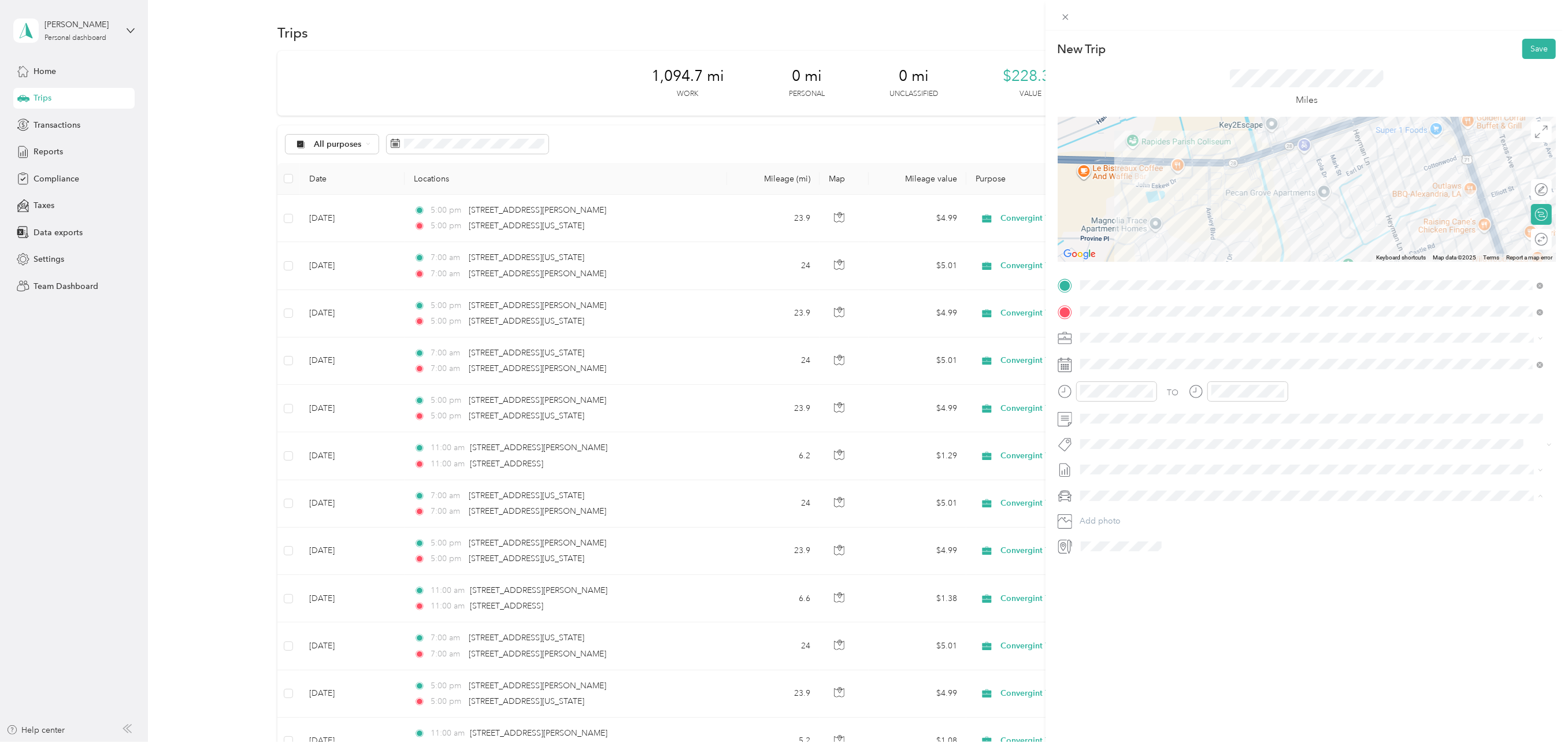
click at [1116, 511] on span "Kia Telluride" at bounding box center [1106, 515] width 44 height 10
click at [1531, 241] on div at bounding box center [1536, 239] width 24 height 12
click at [1527, 46] on button "Save" at bounding box center [1539, 48] width 34 height 20
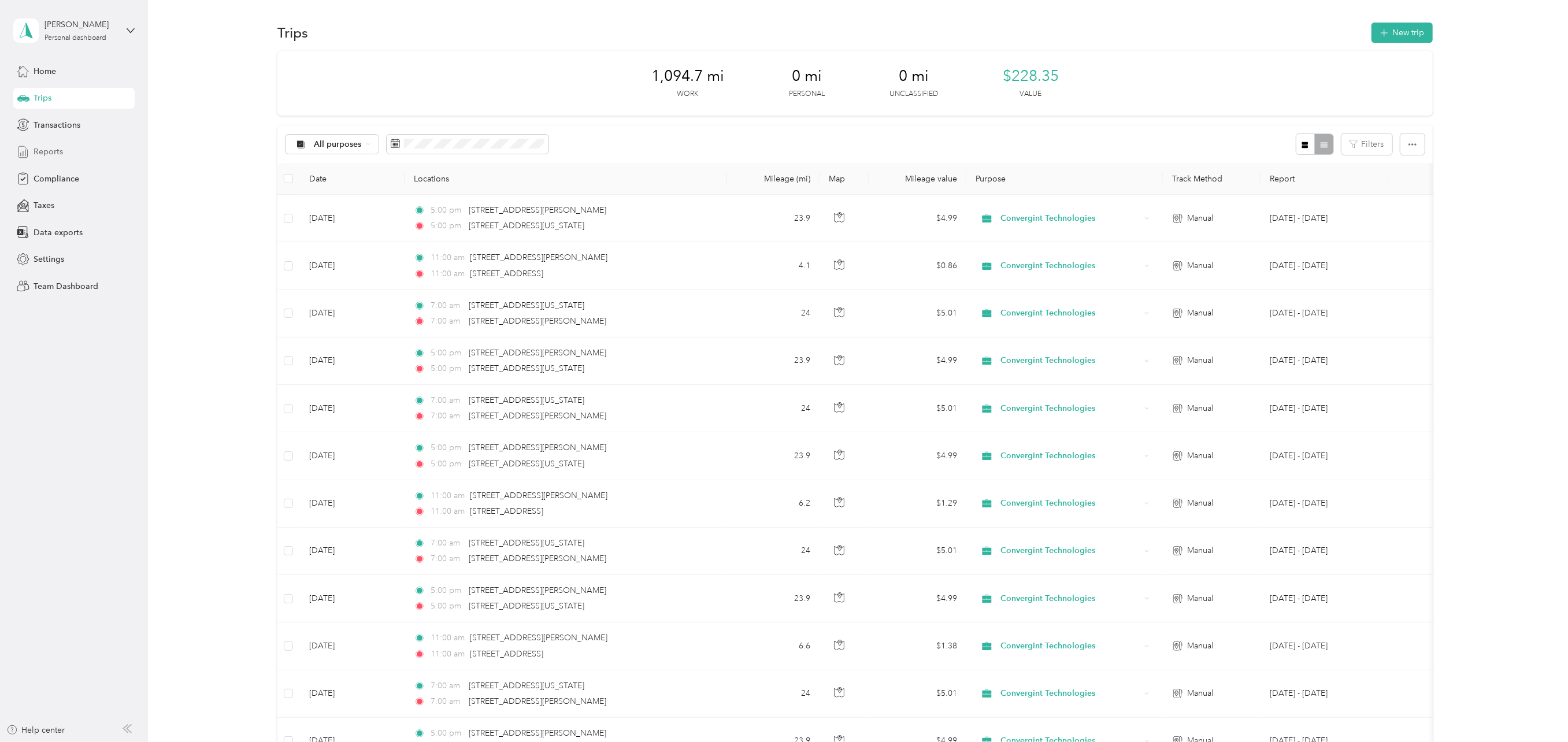
click at [57, 151] on span "Reports" at bounding box center [48, 151] width 29 height 12
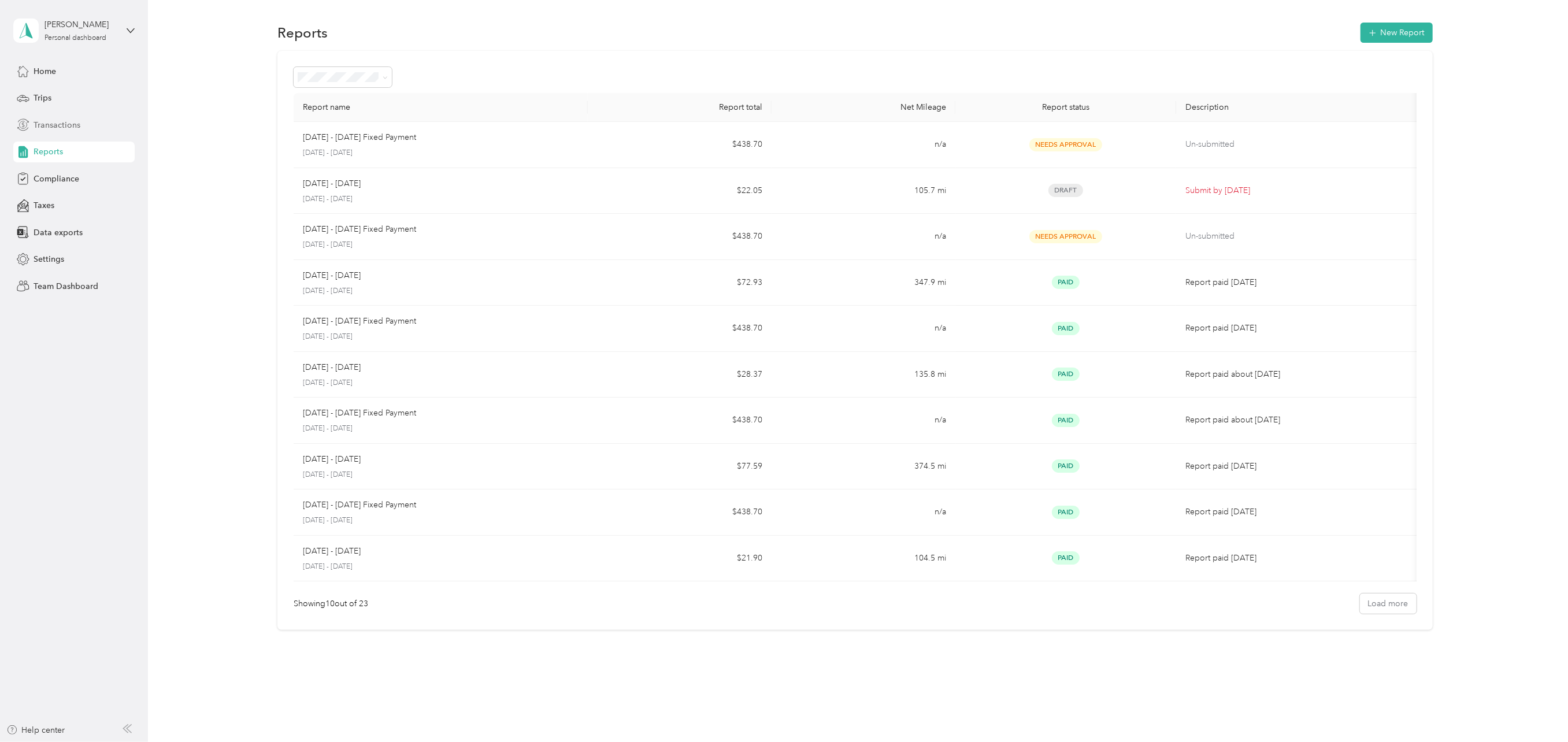
click at [51, 123] on span "Transactions" at bounding box center [57, 125] width 47 height 12
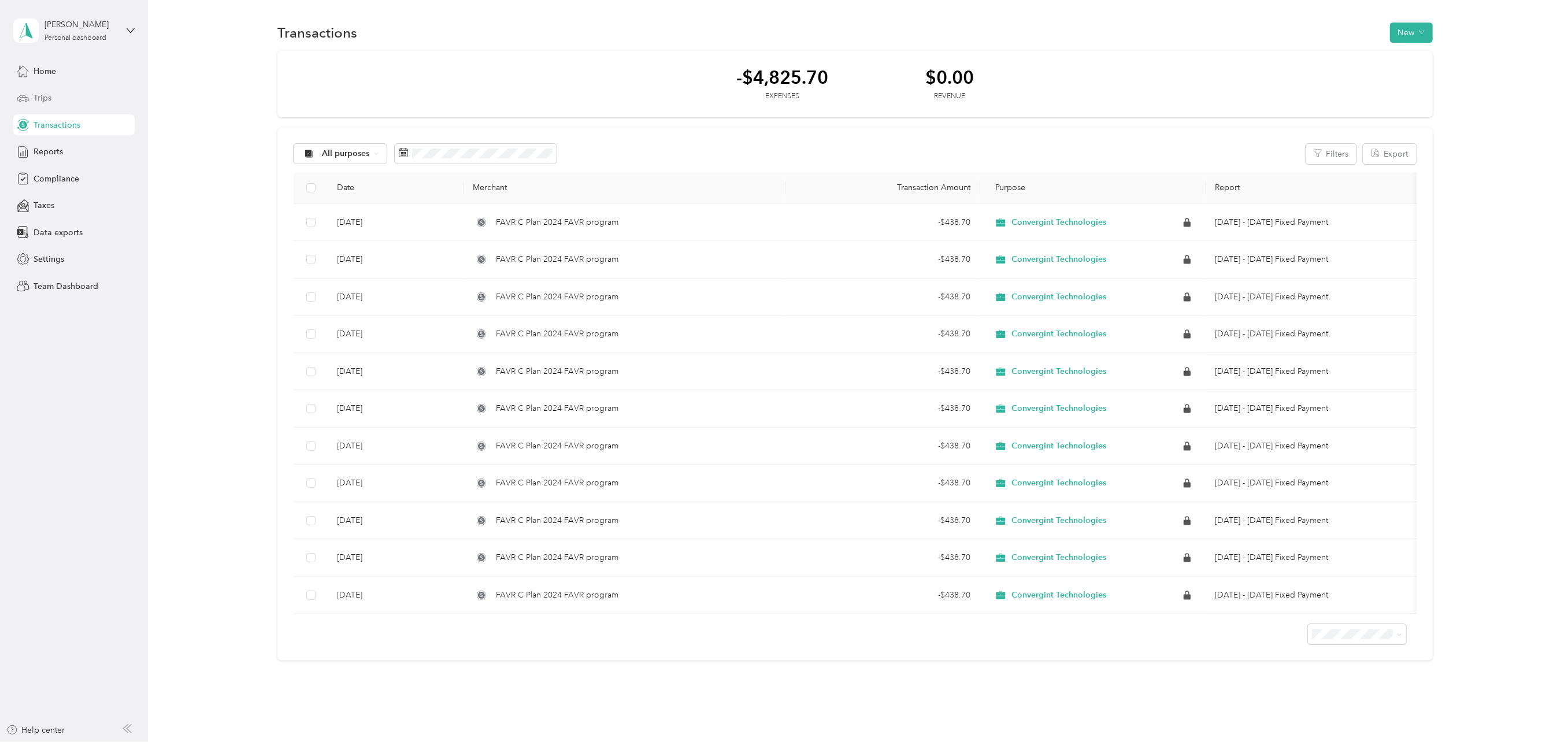
click at [44, 96] on span "Trips" at bounding box center [43, 98] width 18 height 12
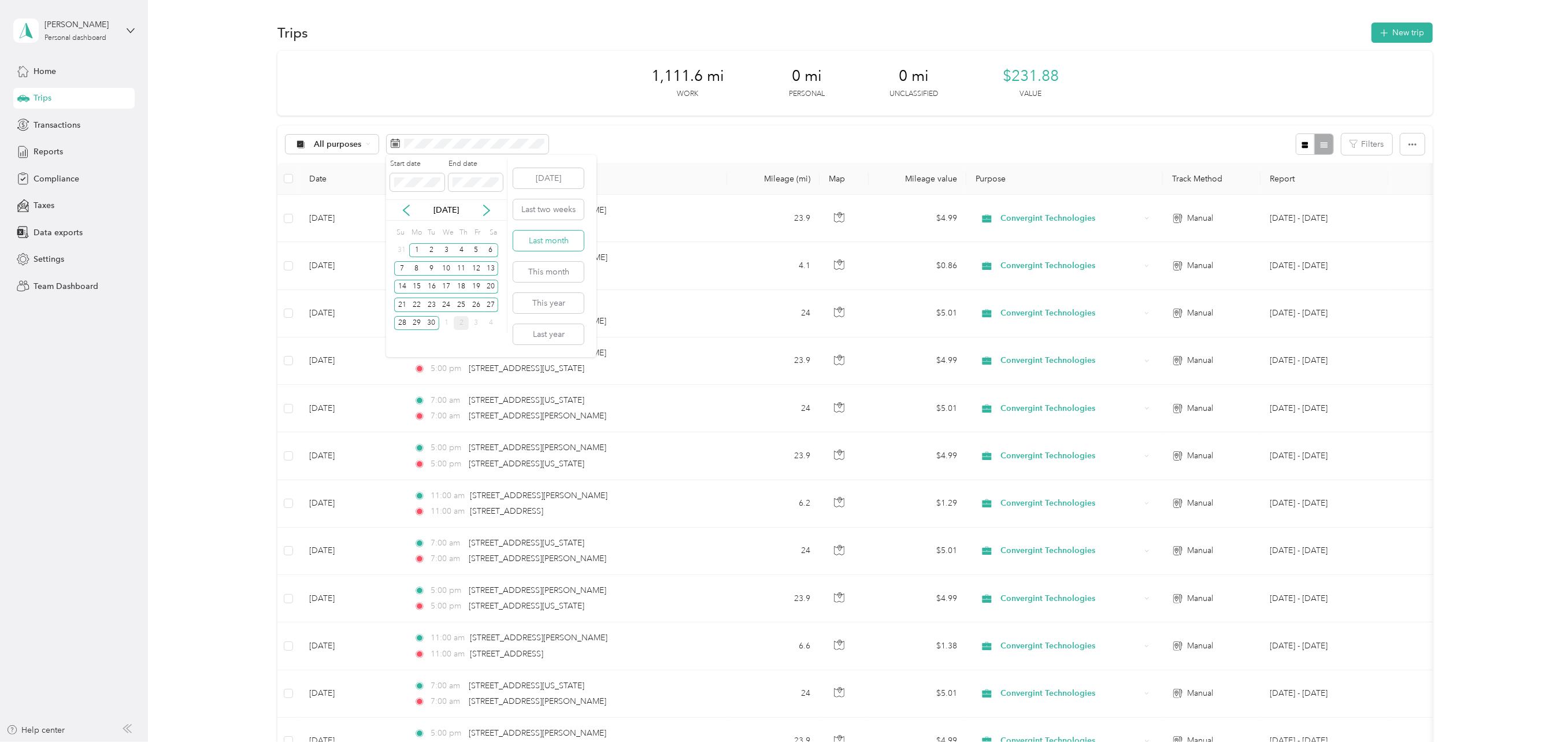
click at [537, 242] on button "Last month" at bounding box center [549, 240] width 71 height 20
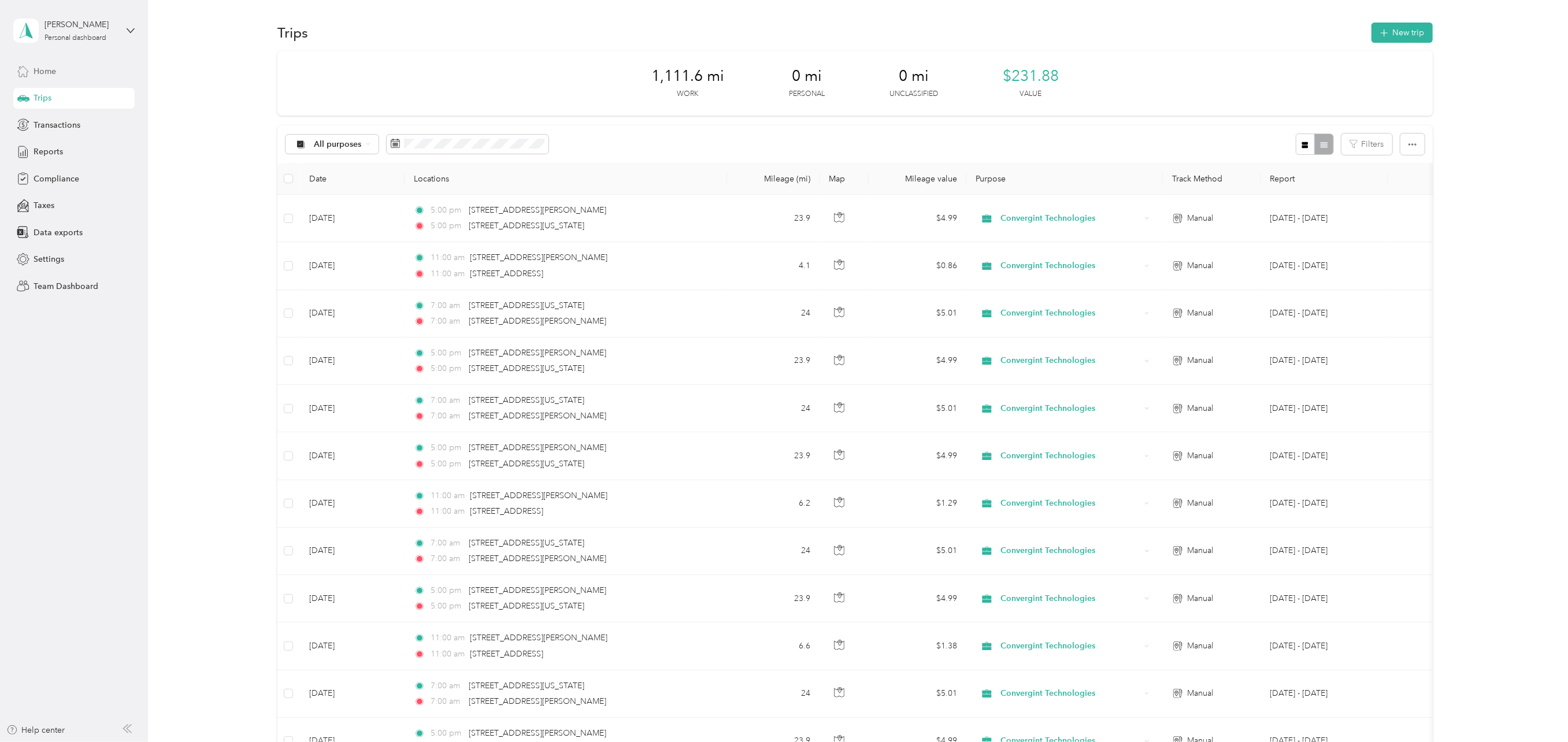
click at [48, 68] on span "Home" at bounding box center [45, 71] width 23 height 12
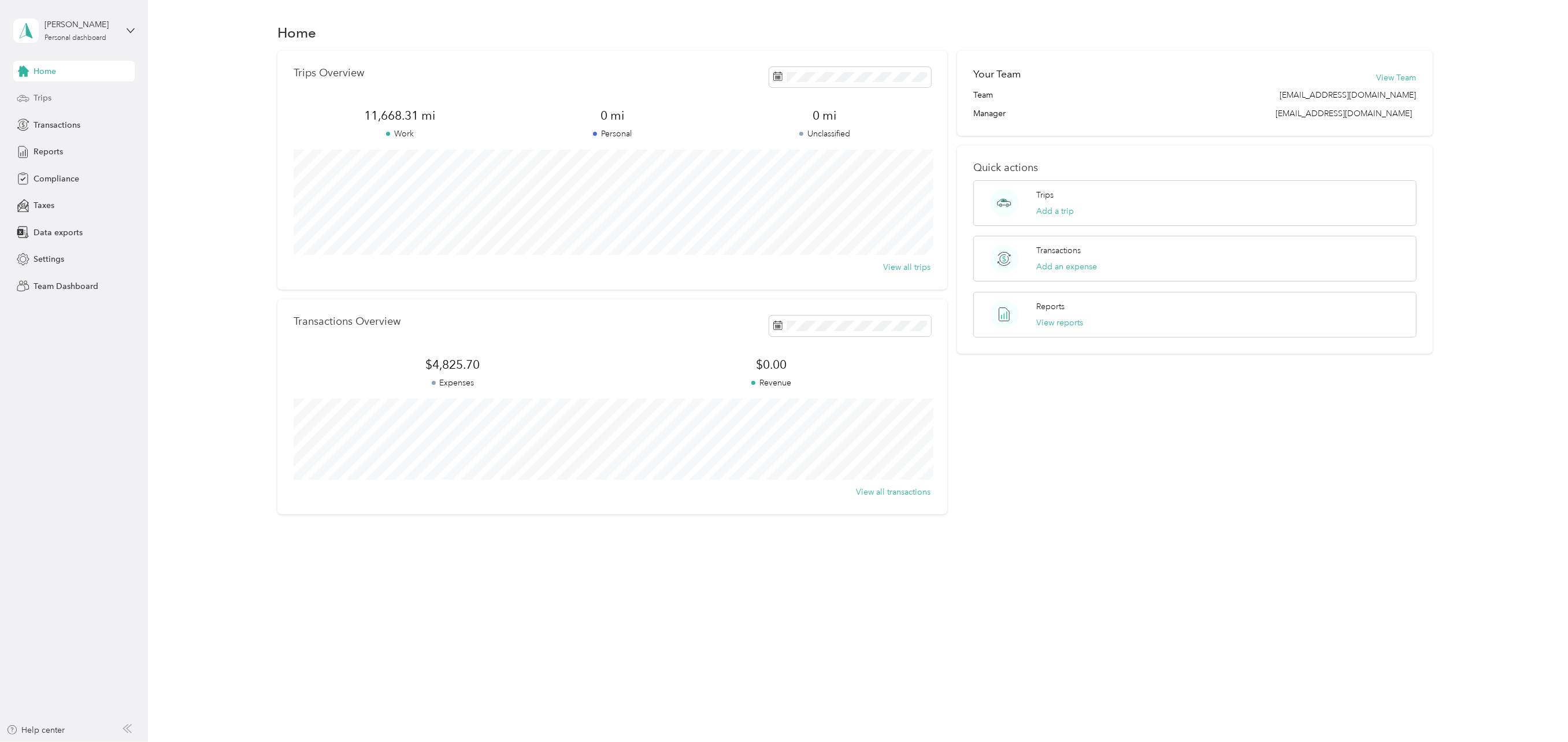
click at [36, 97] on span "Trips" at bounding box center [43, 98] width 18 height 12
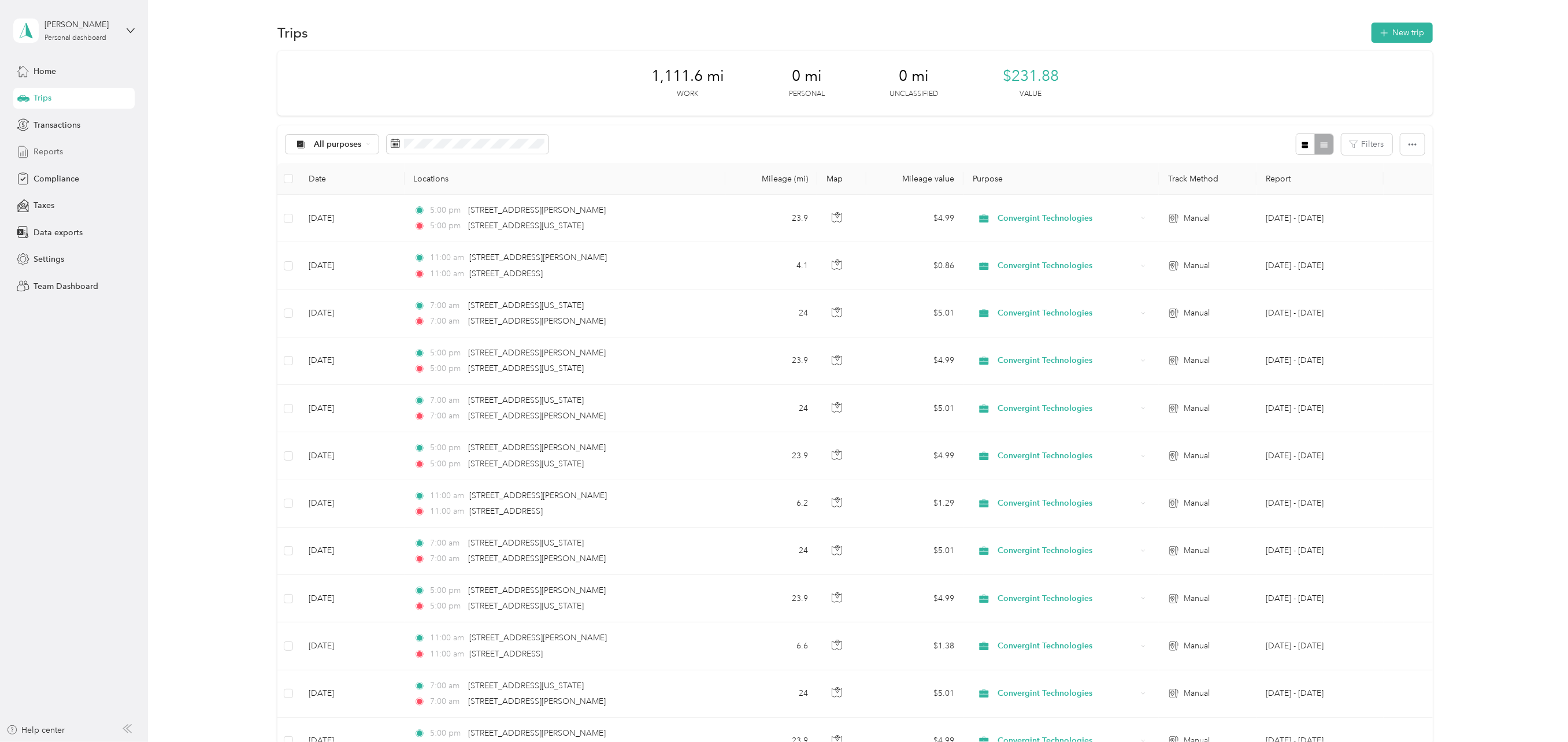
click at [50, 151] on span "Reports" at bounding box center [48, 151] width 29 height 12
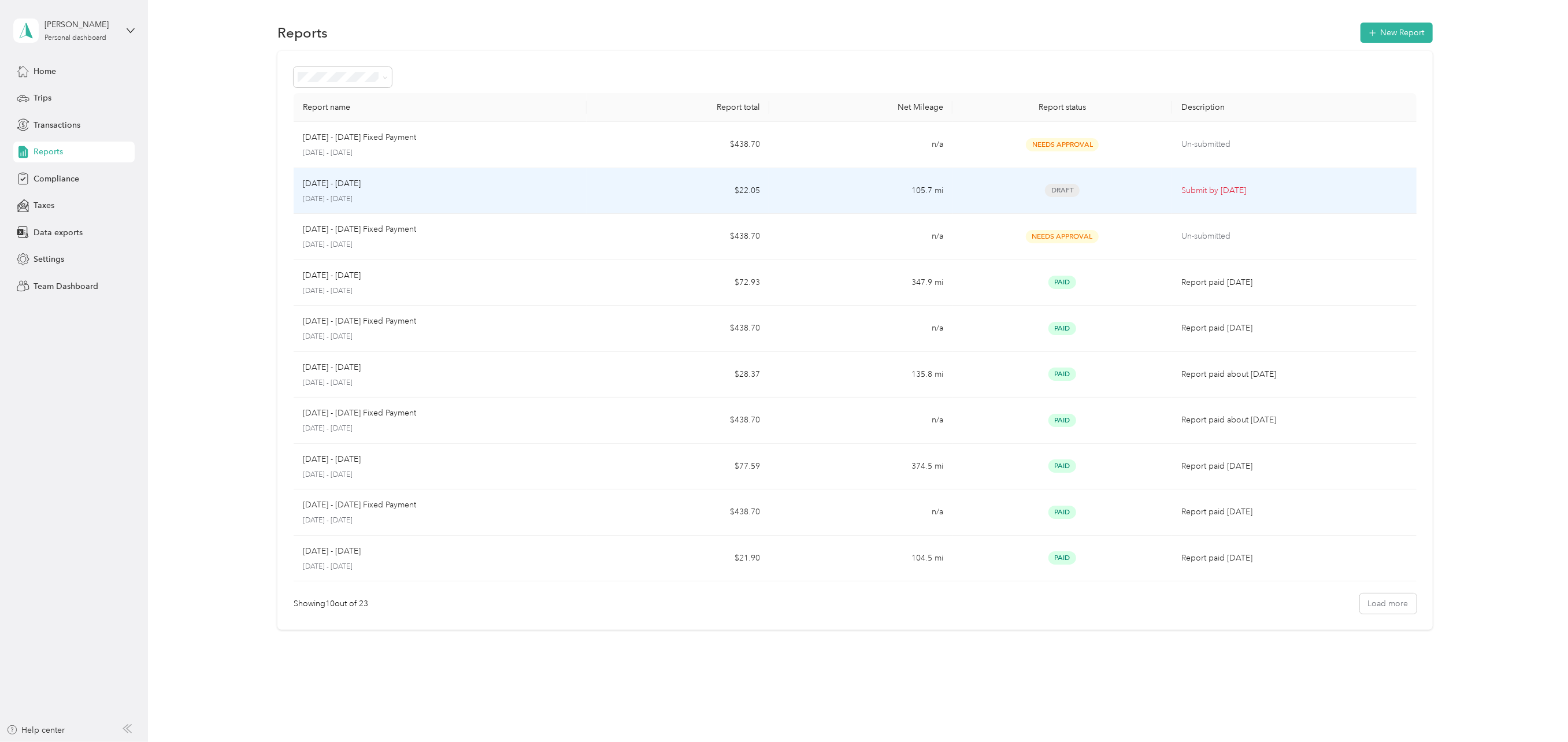
click at [315, 185] on p "[DATE] - [DATE]" at bounding box center [331, 184] width 58 height 13
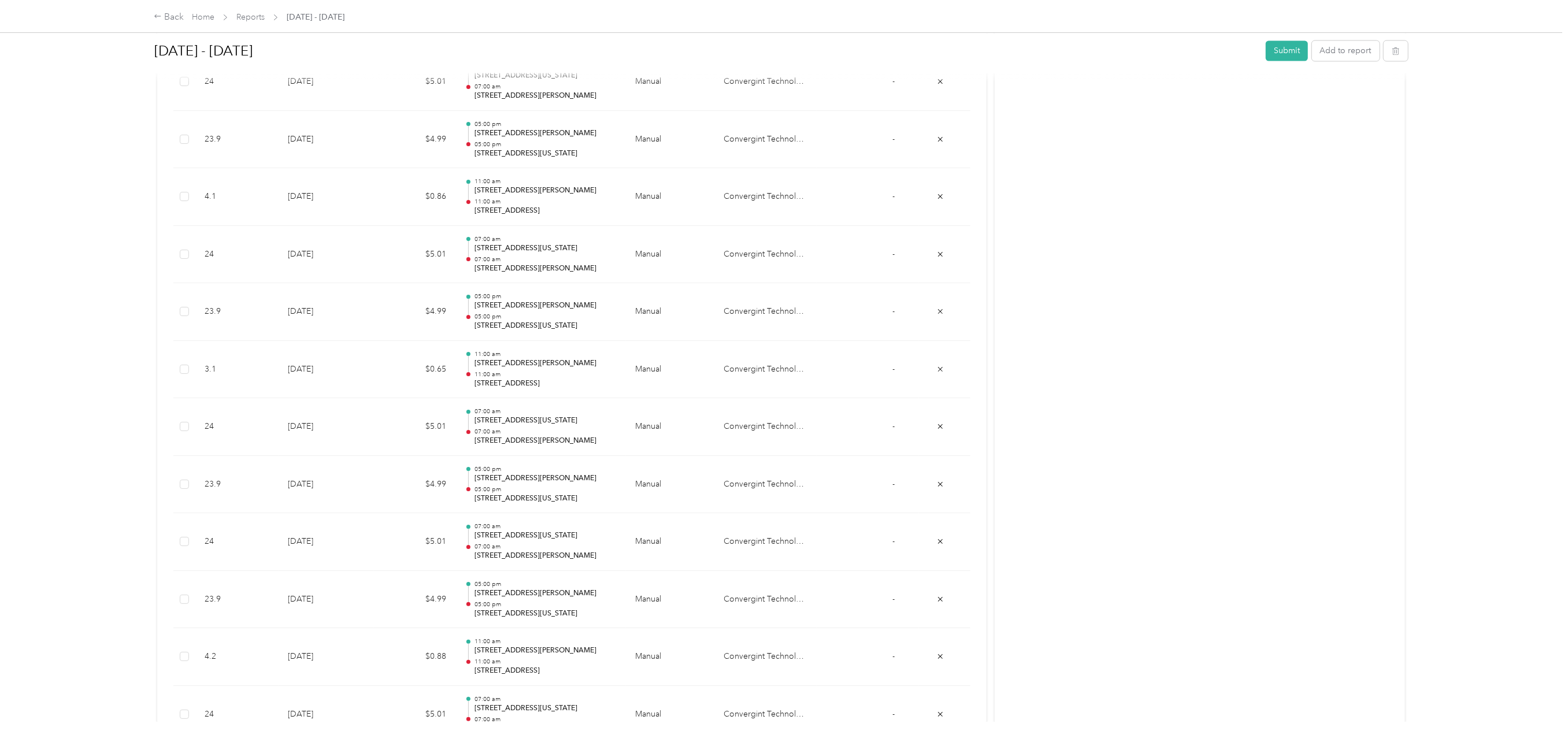
scroll to position [2374, 0]
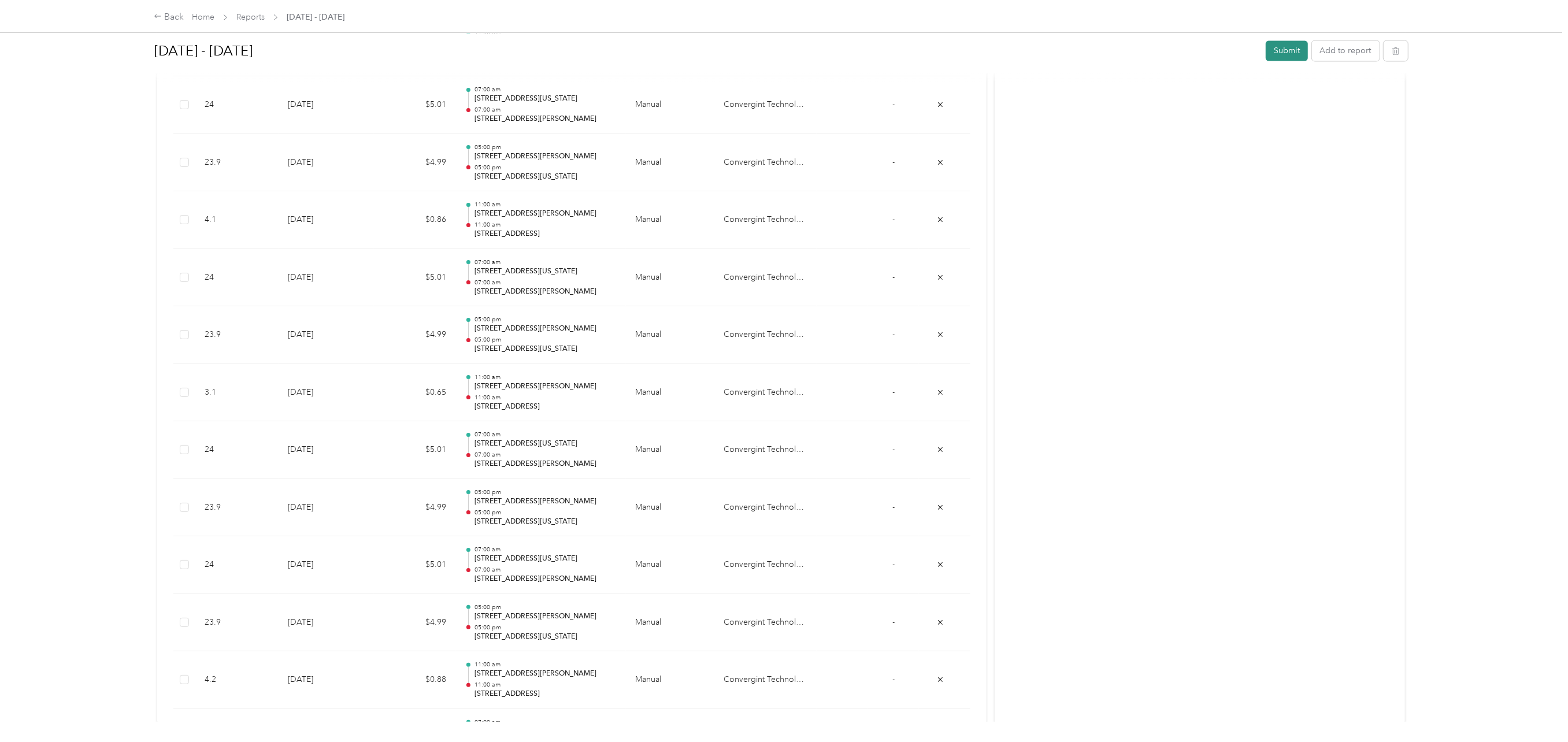
click at [1278, 50] on button "Submit" at bounding box center [1286, 50] width 42 height 20
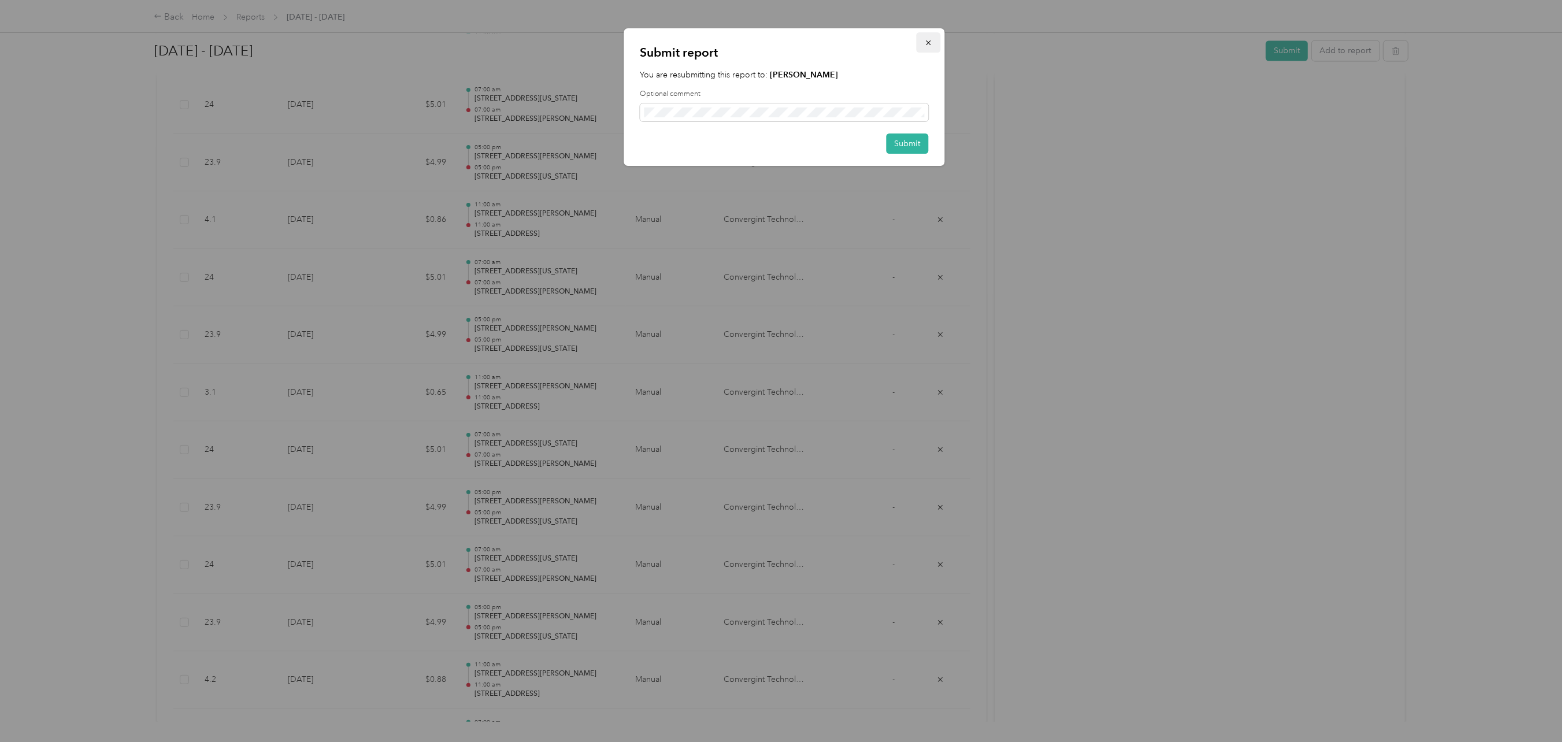
click at [928, 44] on icon "button" at bounding box center [928, 42] width 8 height 8
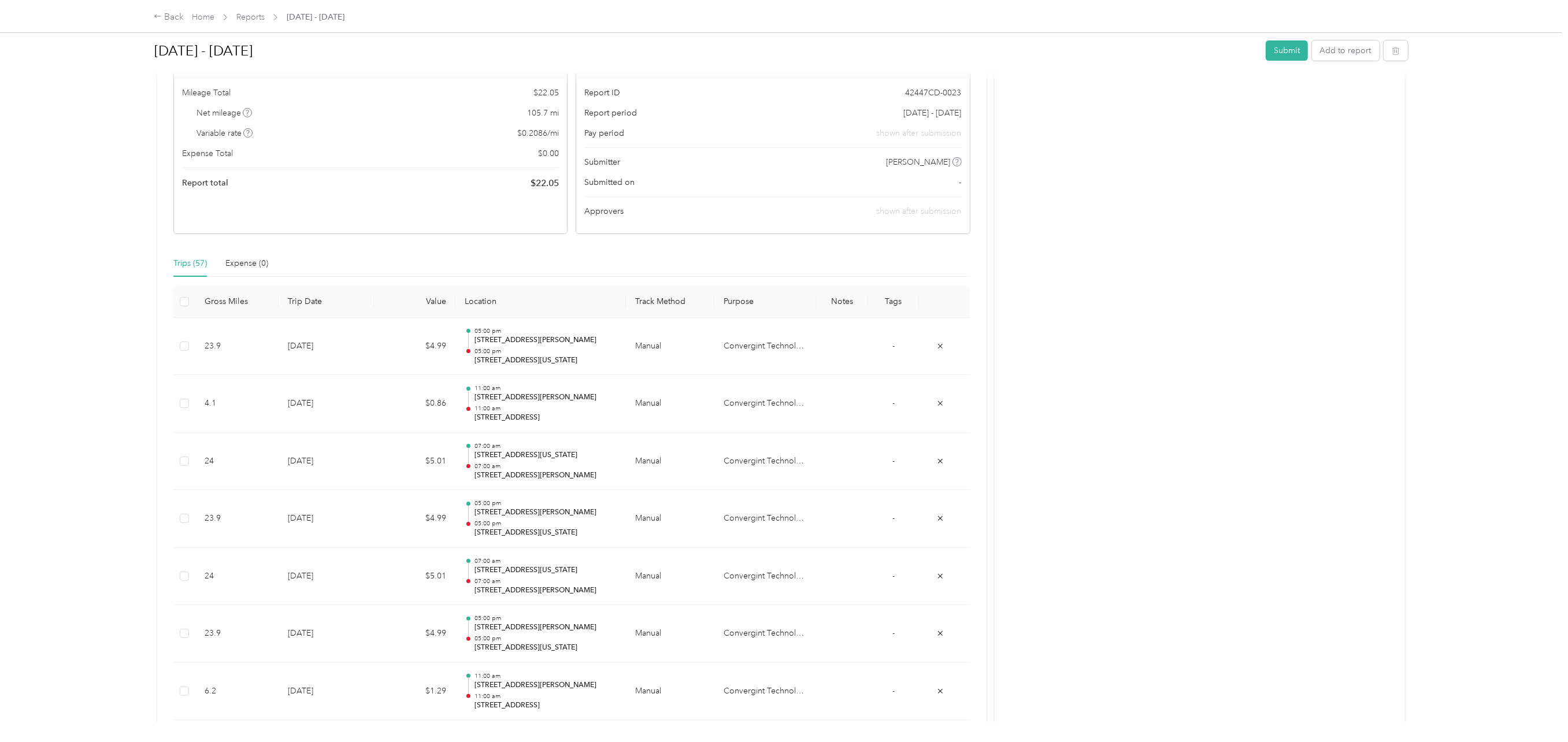
scroll to position [0, 0]
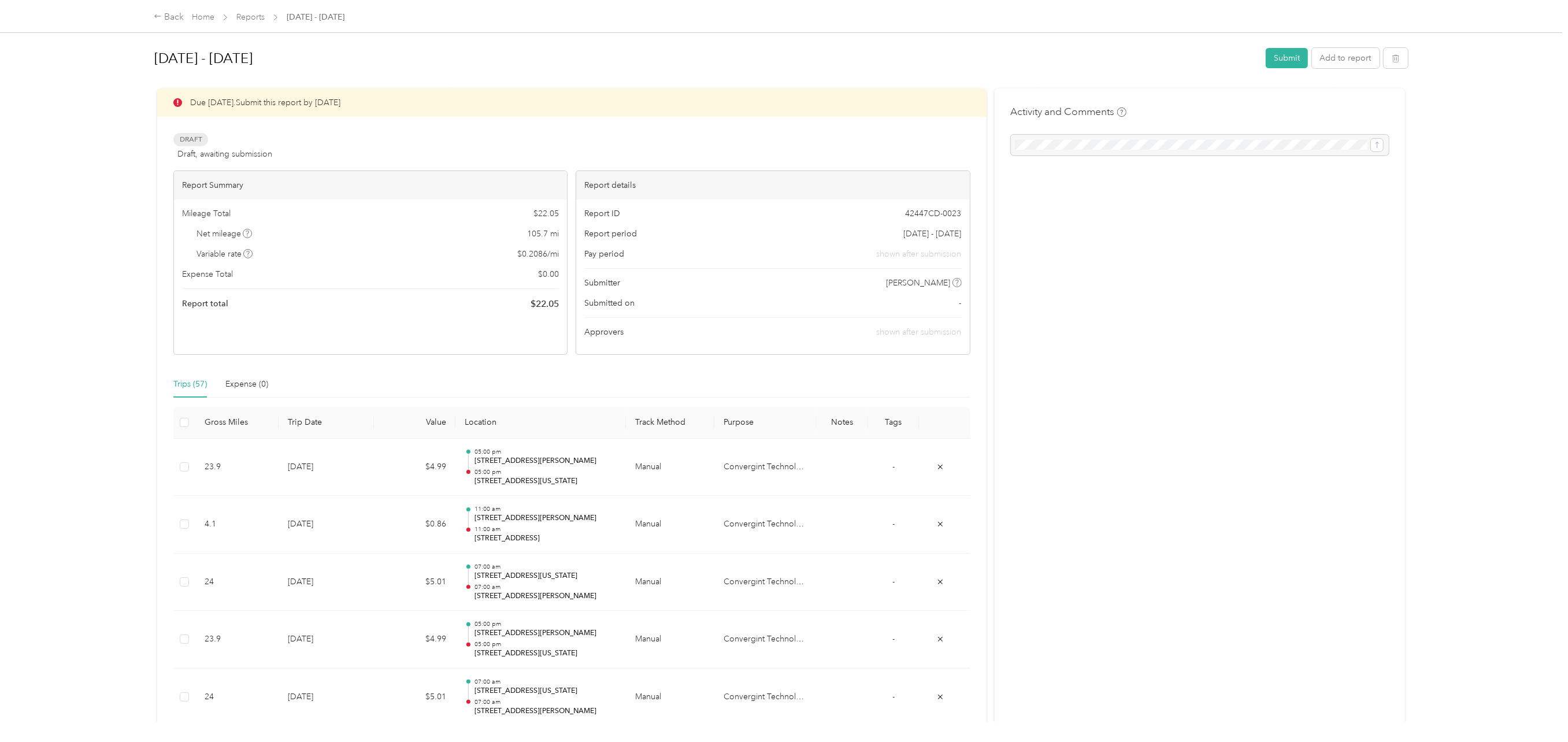
click at [248, 233] on icon at bounding box center [248, 233] width 6 height 6
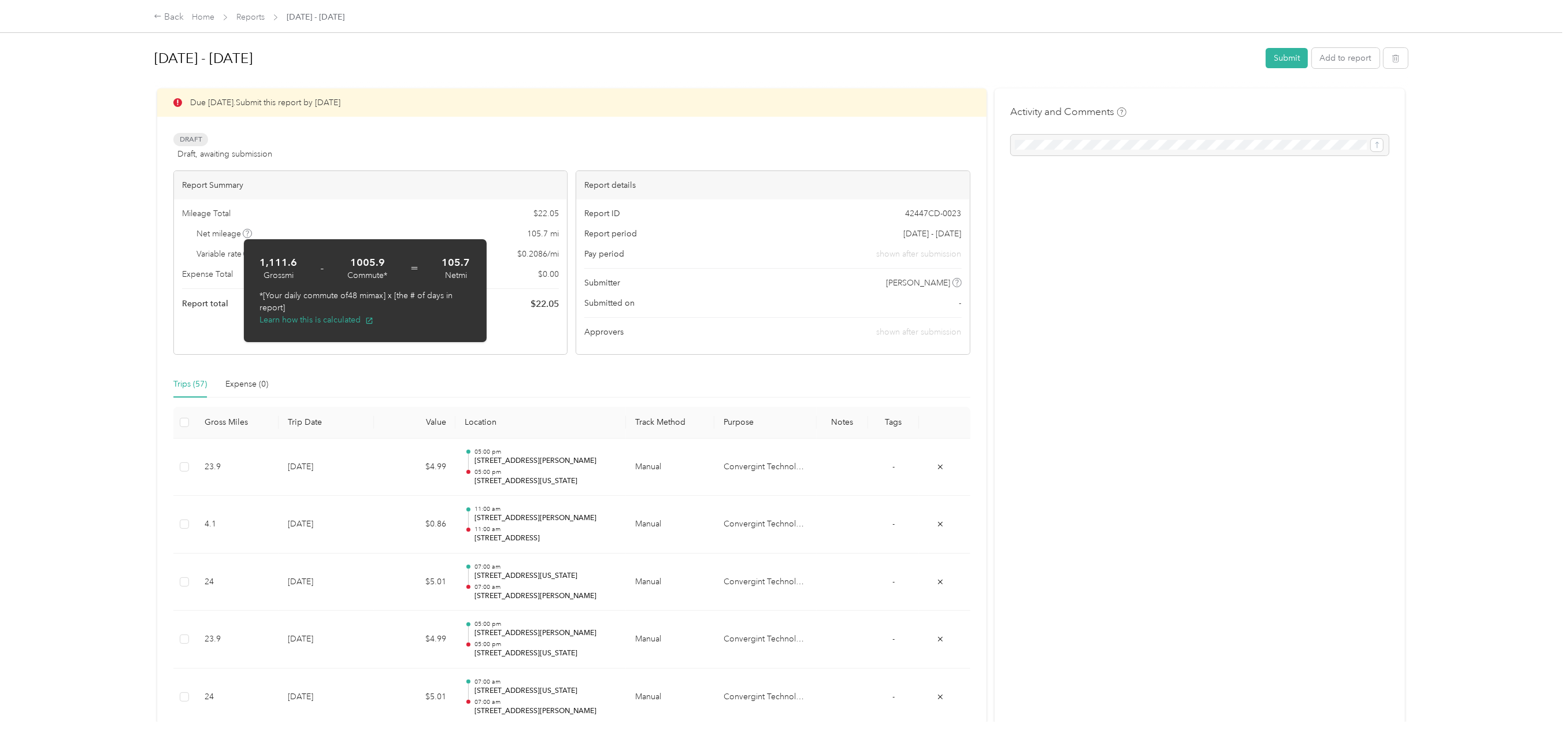
click at [348, 141] on div "Draft Draft, awaiting submission View activity & comments" at bounding box center [571, 147] width 796 height 28
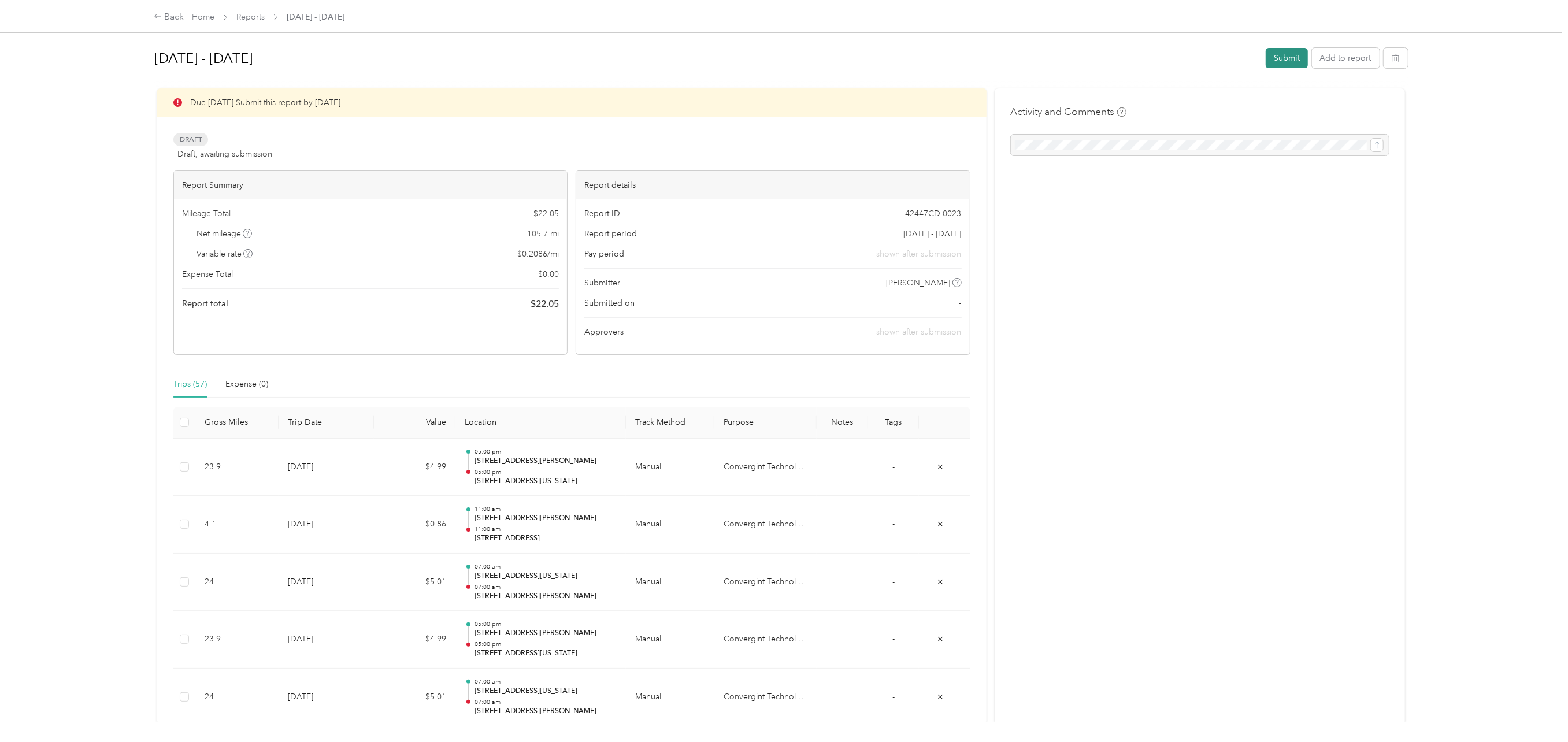
click at [1289, 55] on button "Submit" at bounding box center [1286, 58] width 42 height 20
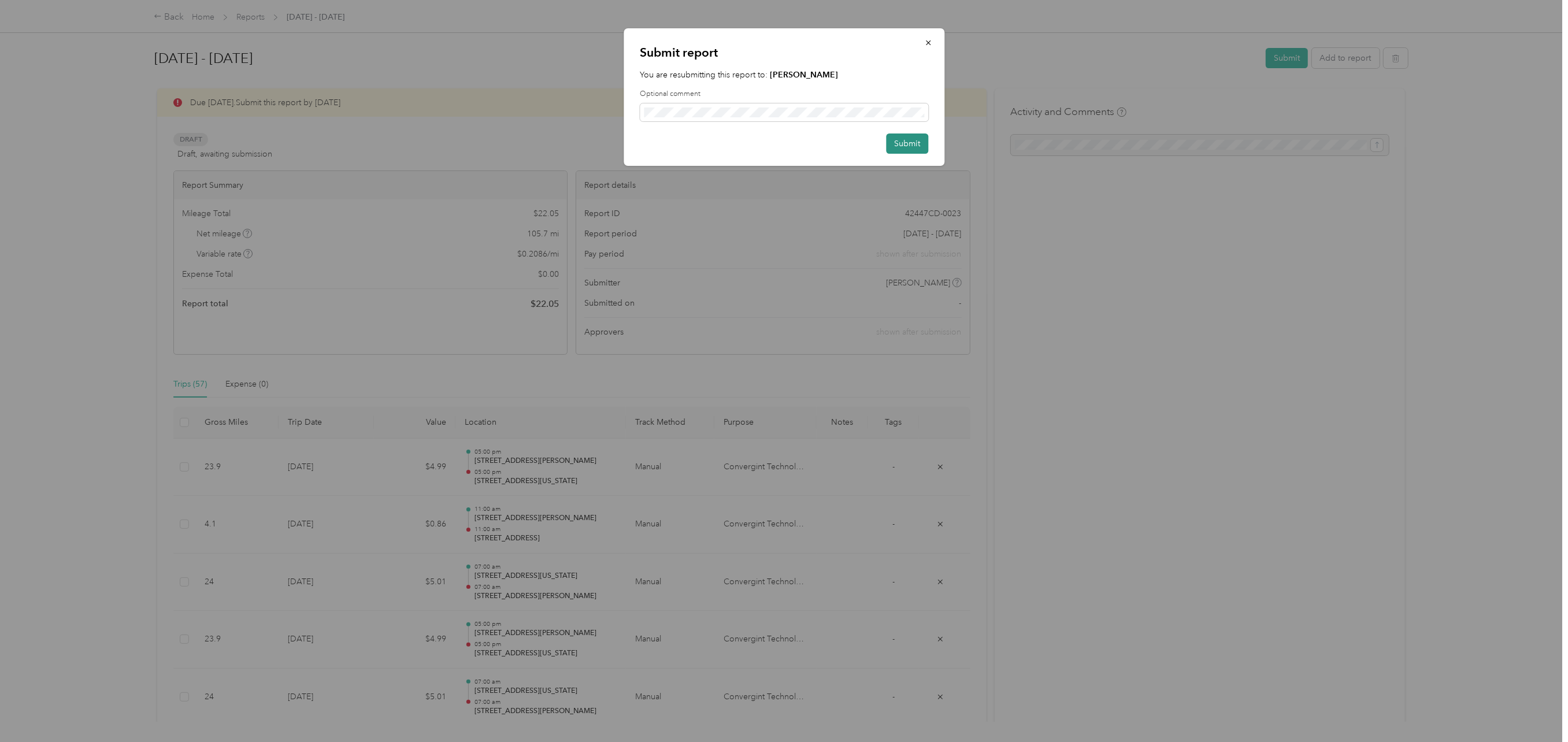
click at [904, 141] on button "Submit" at bounding box center [907, 143] width 42 height 20
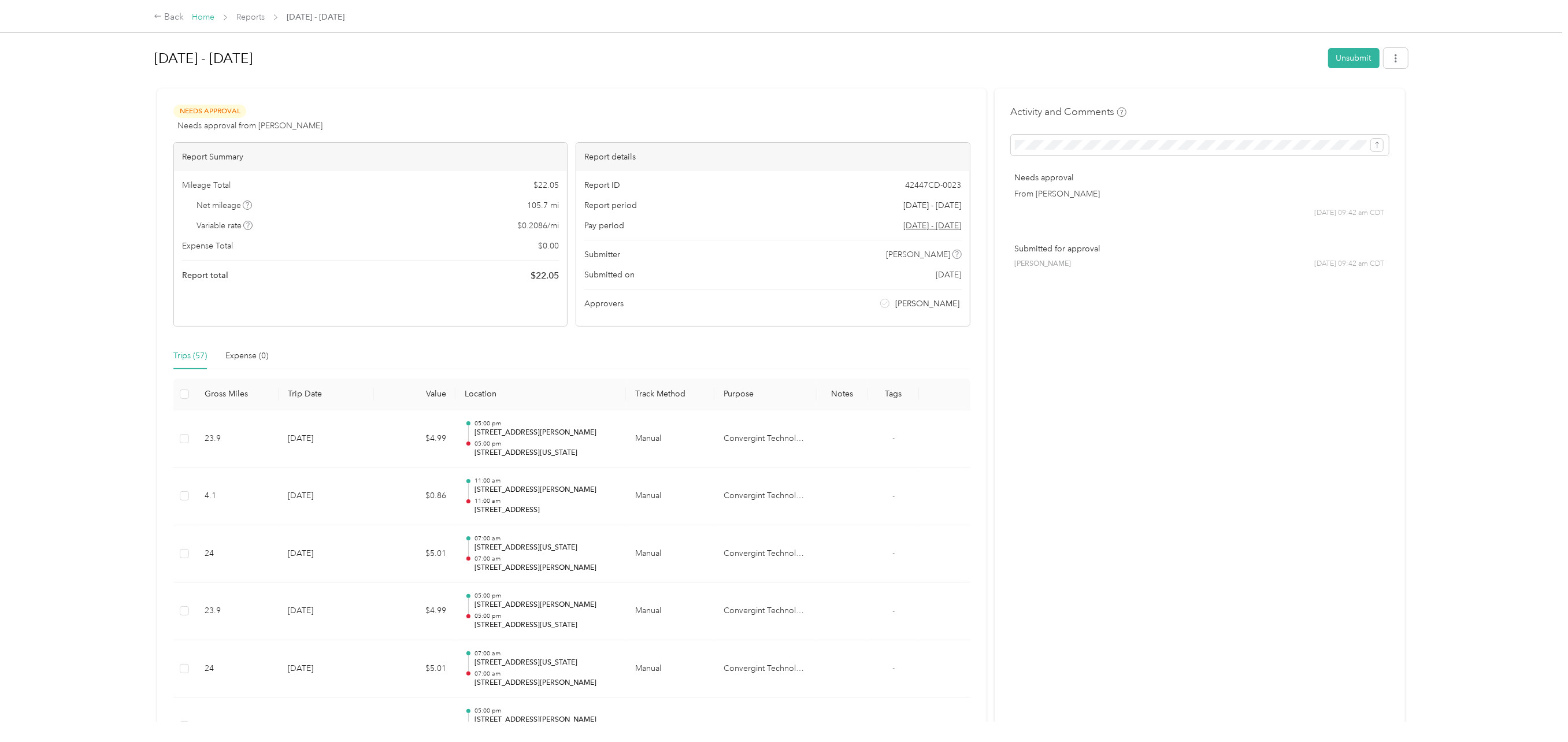
click at [202, 16] on link "Home" at bounding box center [203, 17] width 23 height 10
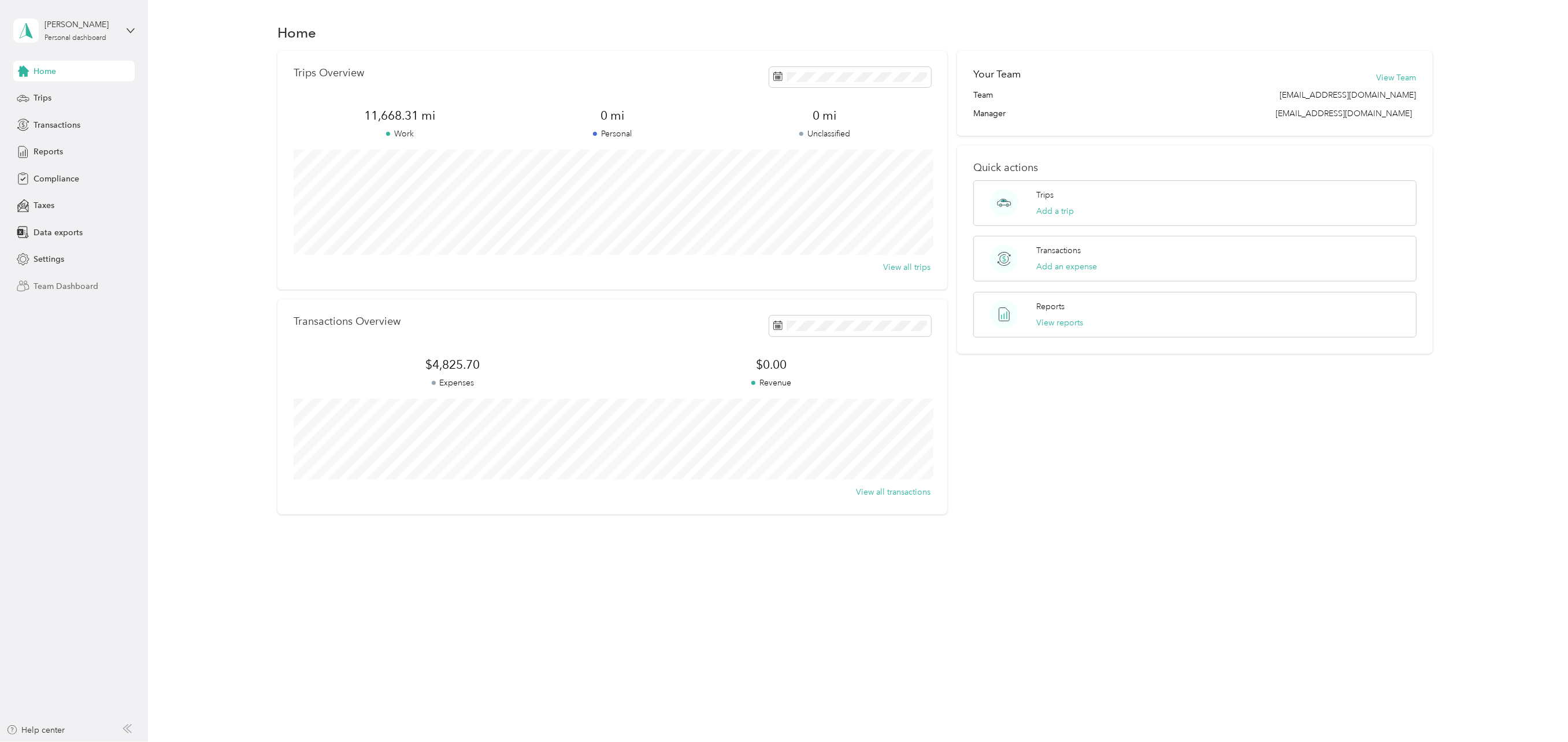
click at [78, 290] on span "Team Dashboard" at bounding box center [66, 286] width 65 height 12
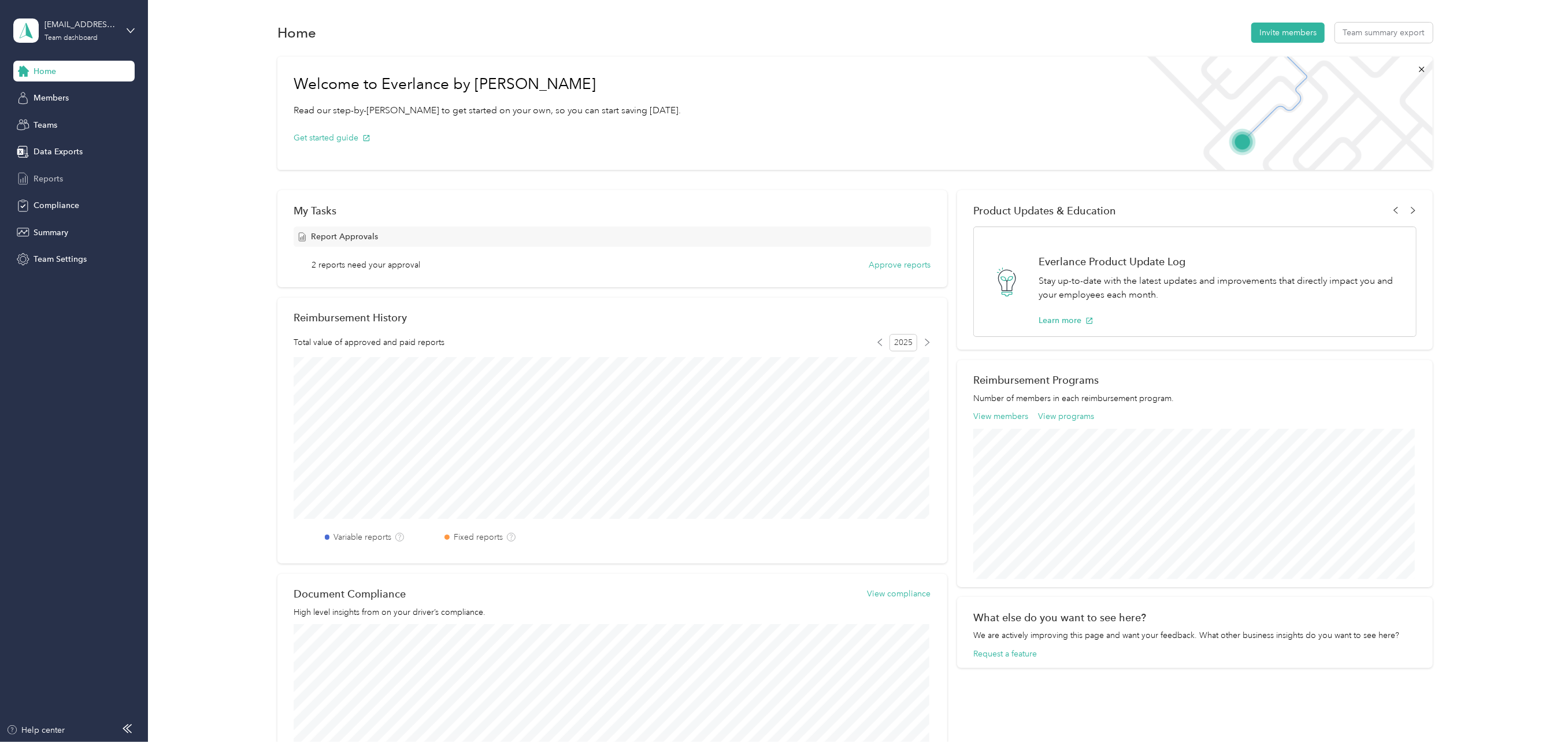
click at [52, 177] on span "Reports" at bounding box center [48, 179] width 29 height 12
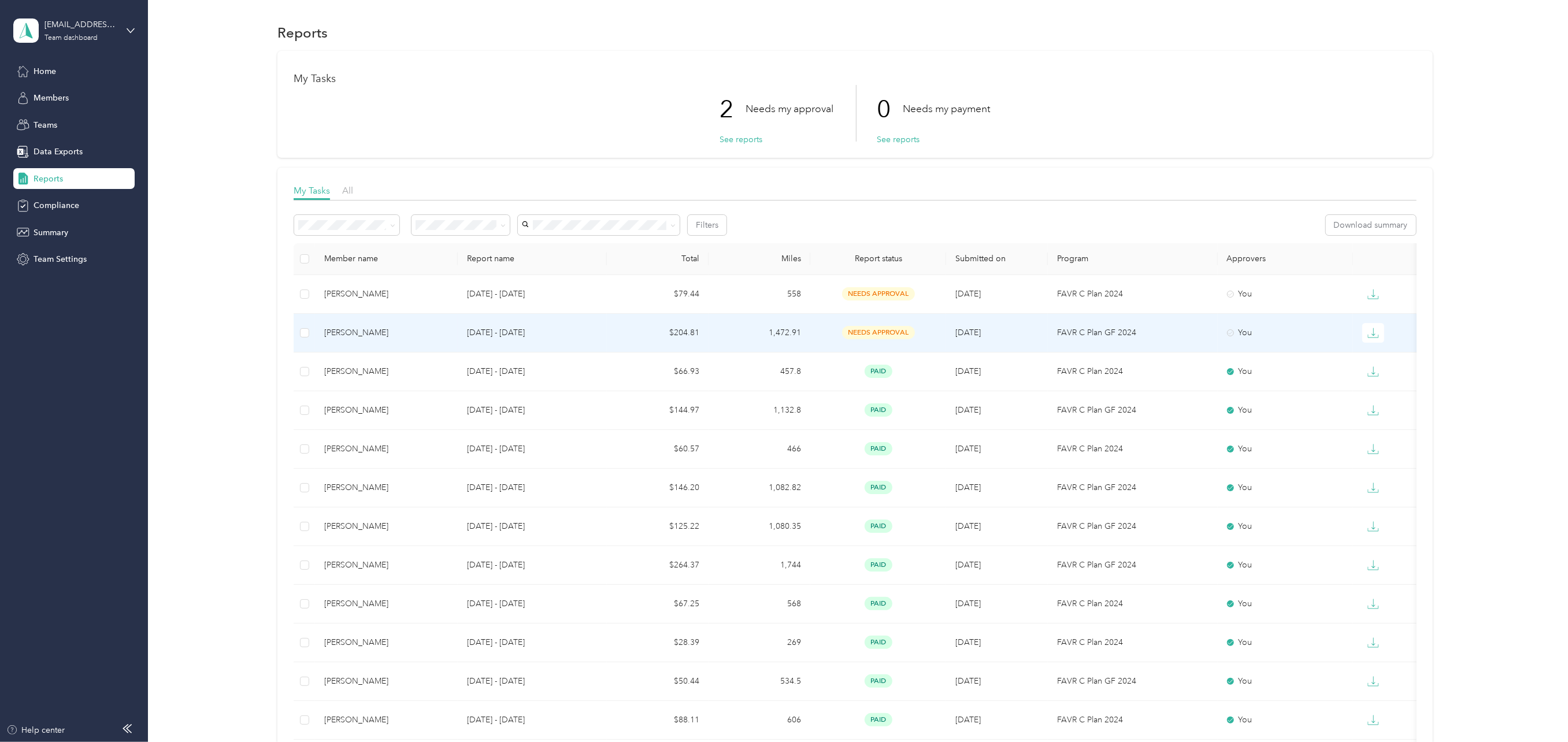
click at [480, 330] on p "[DATE] - [DATE]" at bounding box center [532, 333] width 131 height 13
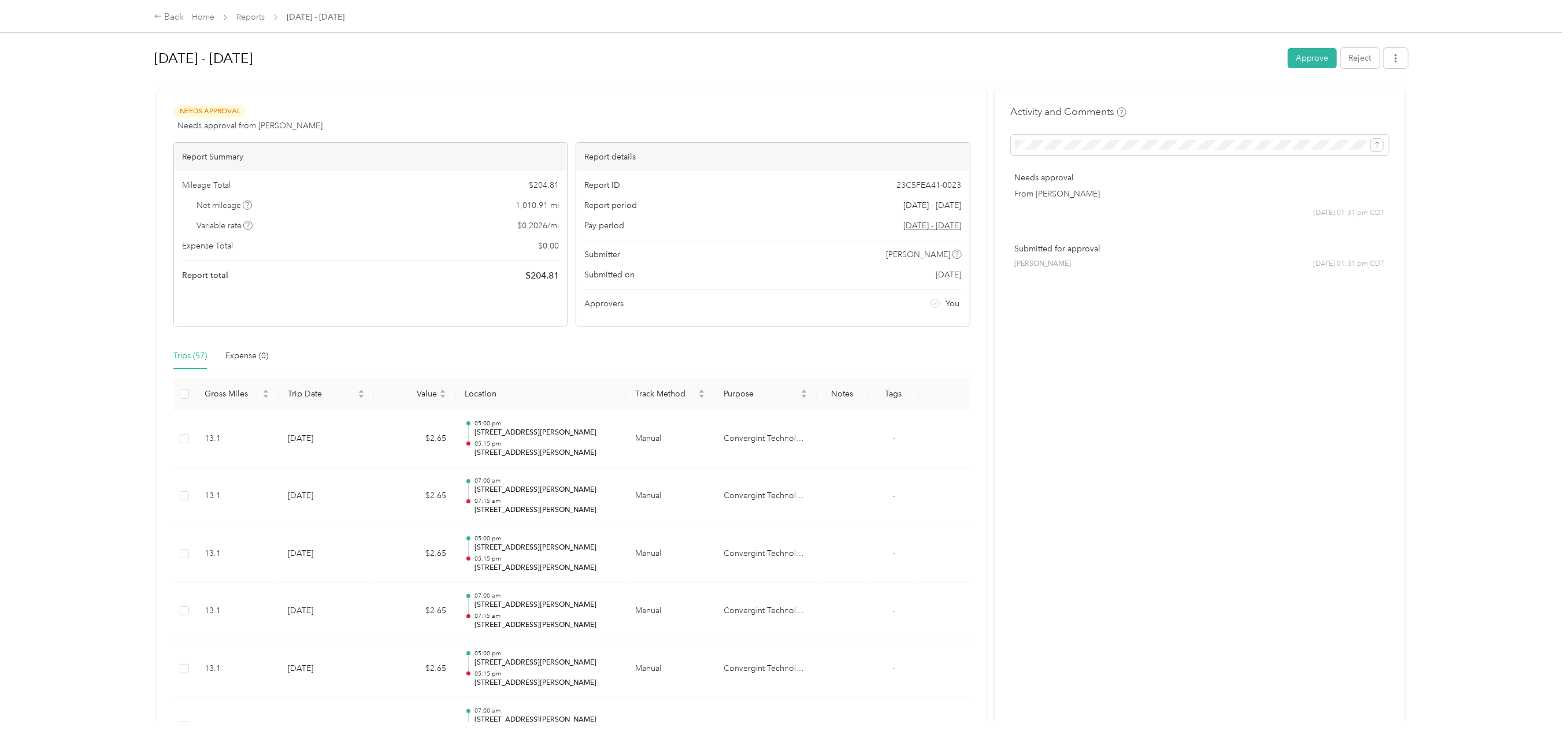
click at [1305, 56] on button "Approve" at bounding box center [1311, 58] width 49 height 20
click at [248, 15] on link "Reports" at bounding box center [251, 17] width 29 height 10
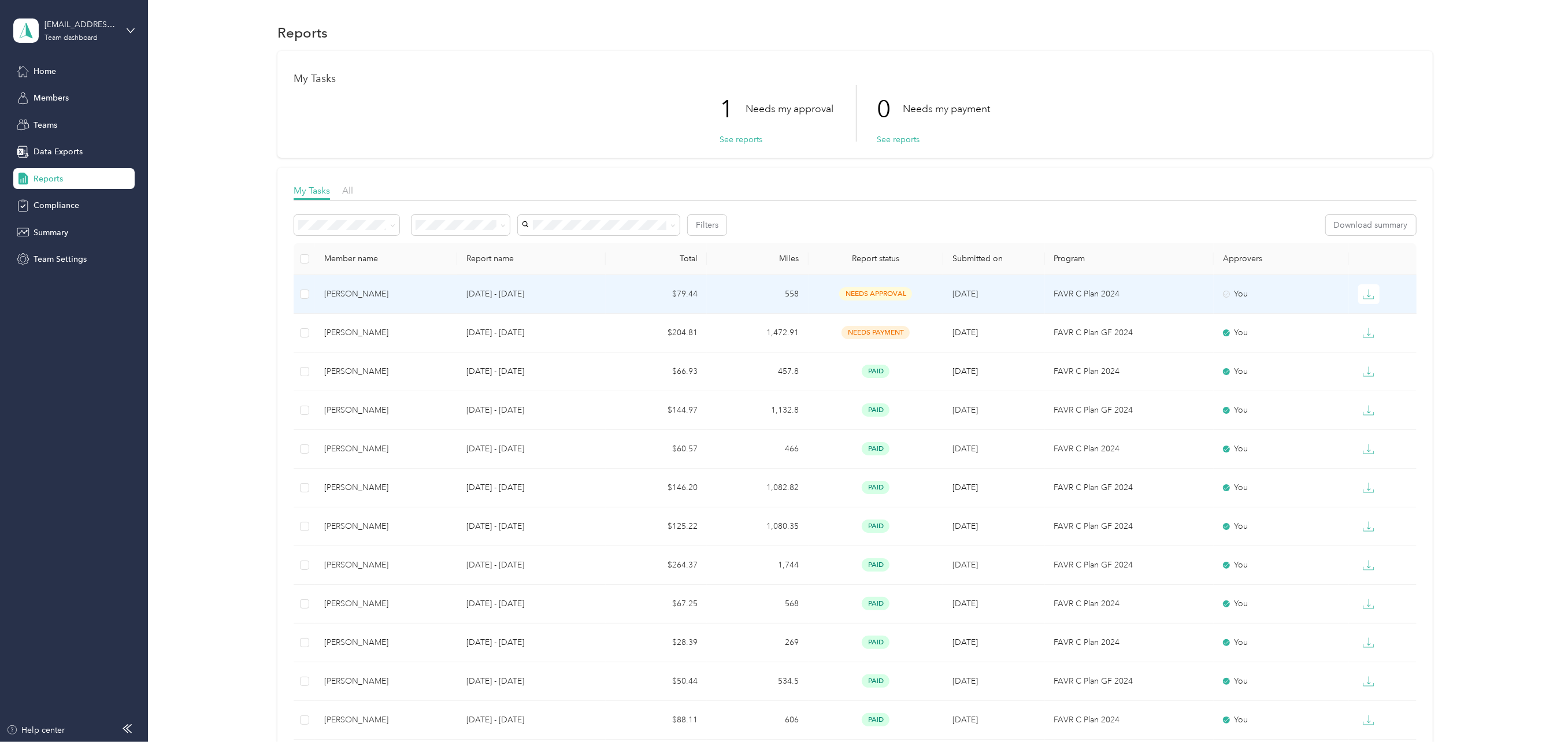
click at [359, 292] on div "[PERSON_NAME]" at bounding box center [386, 293] width 123 height 13
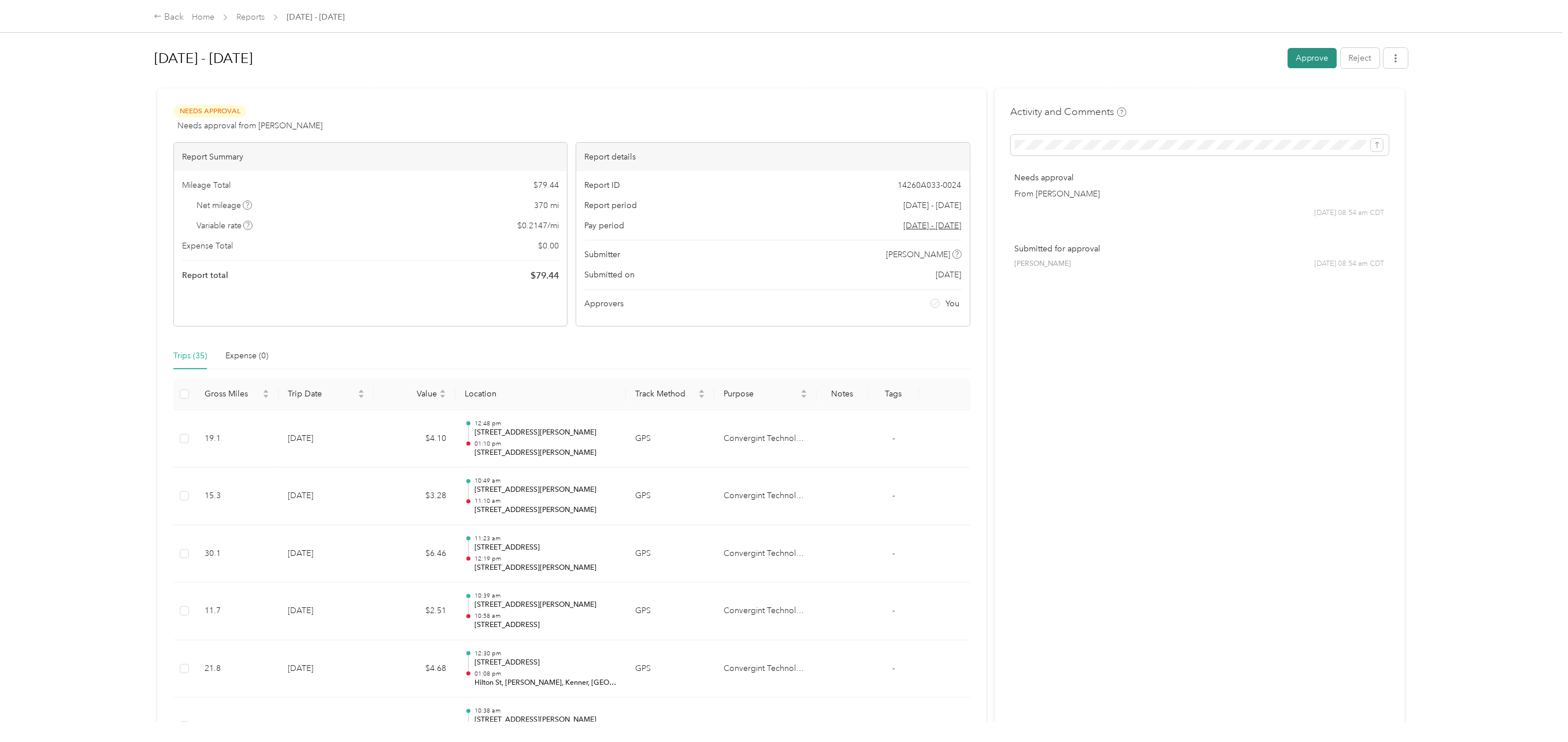
click at [1301, 56] on button "Approve" at bounding box center [1311, 58] width 49 height 20
click at [255, 16] on link "Reports" at bounding box center [251, 17] width 29 height 10
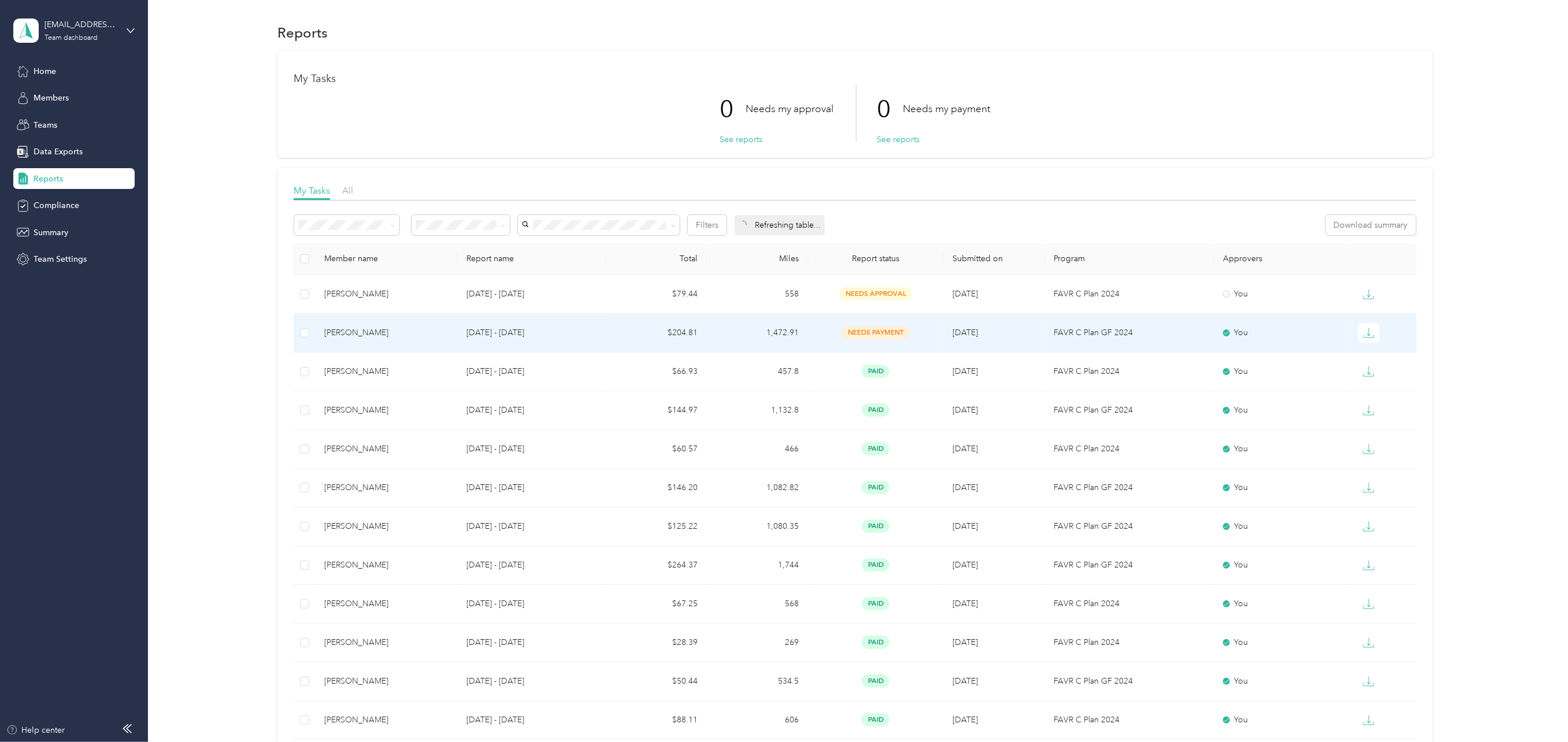
click at [352, 330] on div "[PERSON_NAME]" at bounding box center [386, 333] width 123 height 13
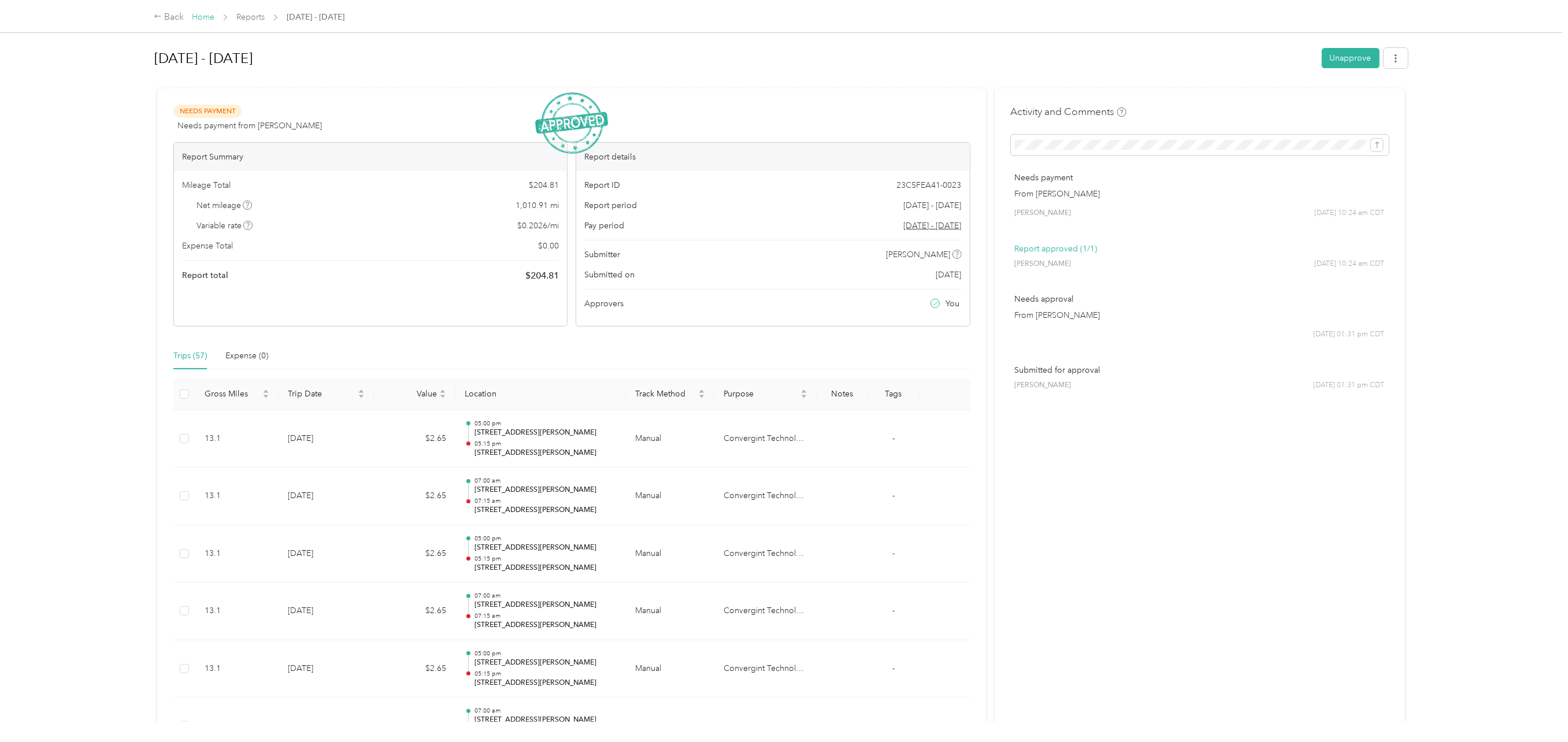
click at [199, 18] on link "Home" at bounding box center [203, 17] width 23 height 10
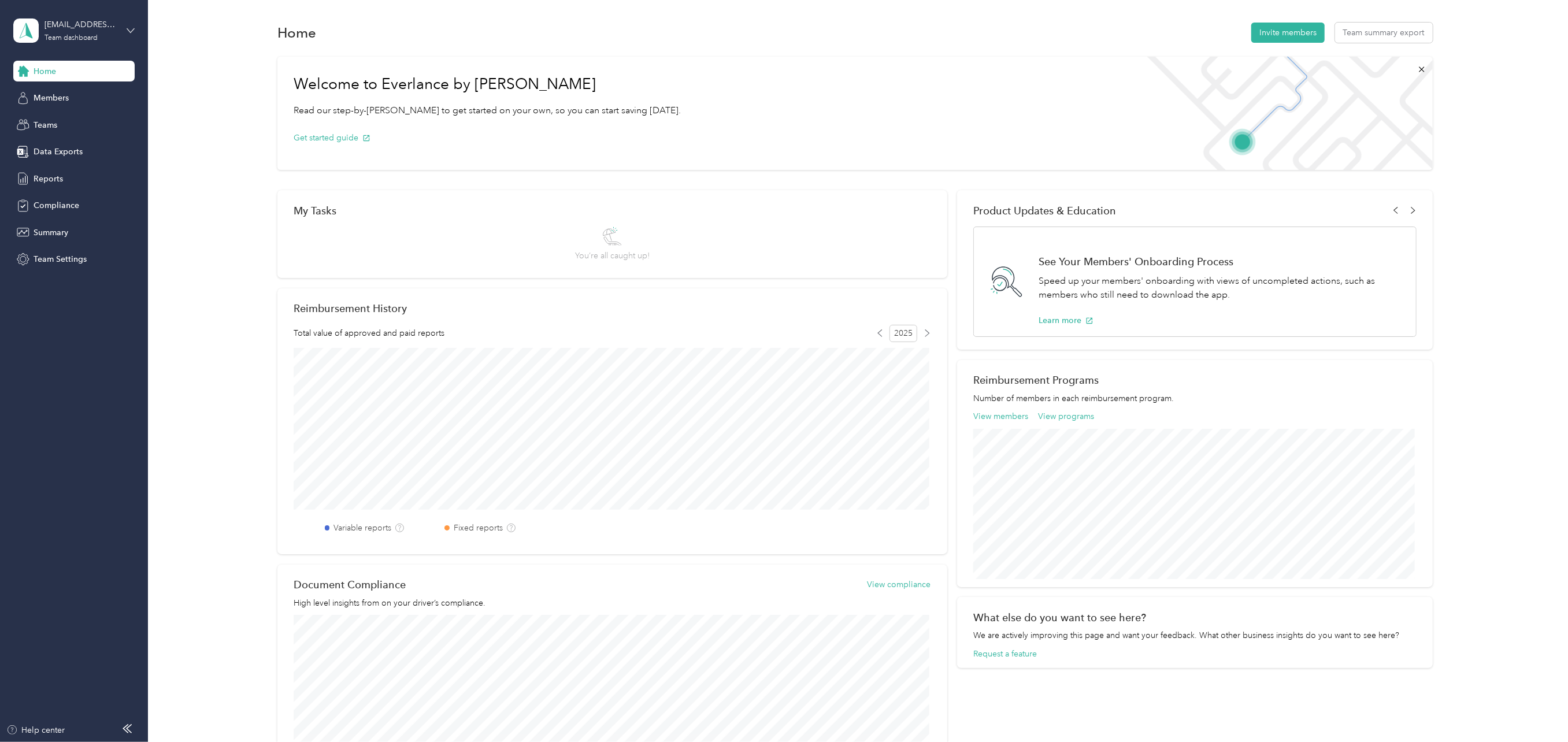
click at [131, 26] on icon at bounding box center [130, 30] width 8 height 8
click at [56, 121] on div "Personal dashboard" at bounding box center [135, 115] width 227 height 20
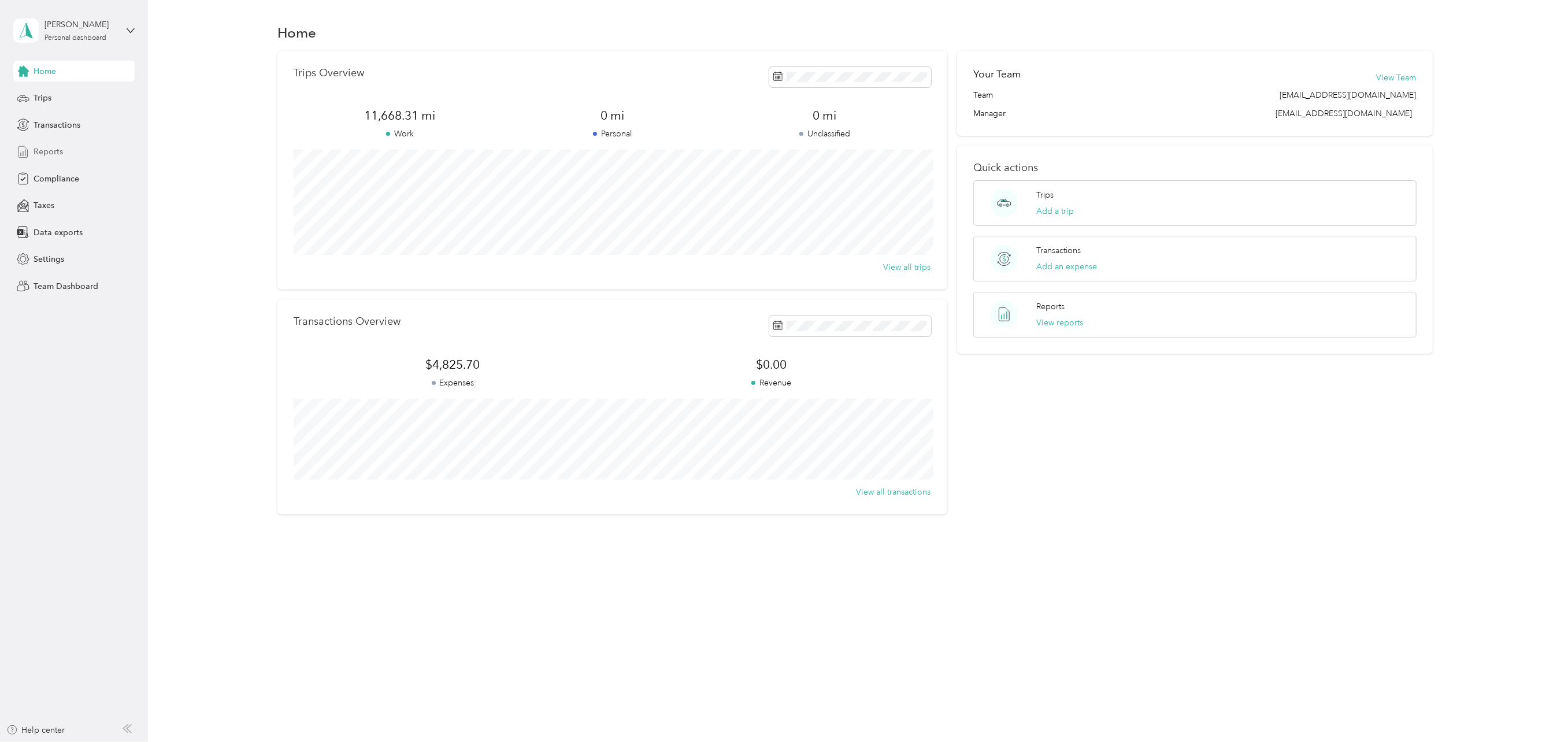
click at [44, 153] on span "Reports" at bounding box center [48, 151] width 29 height 12
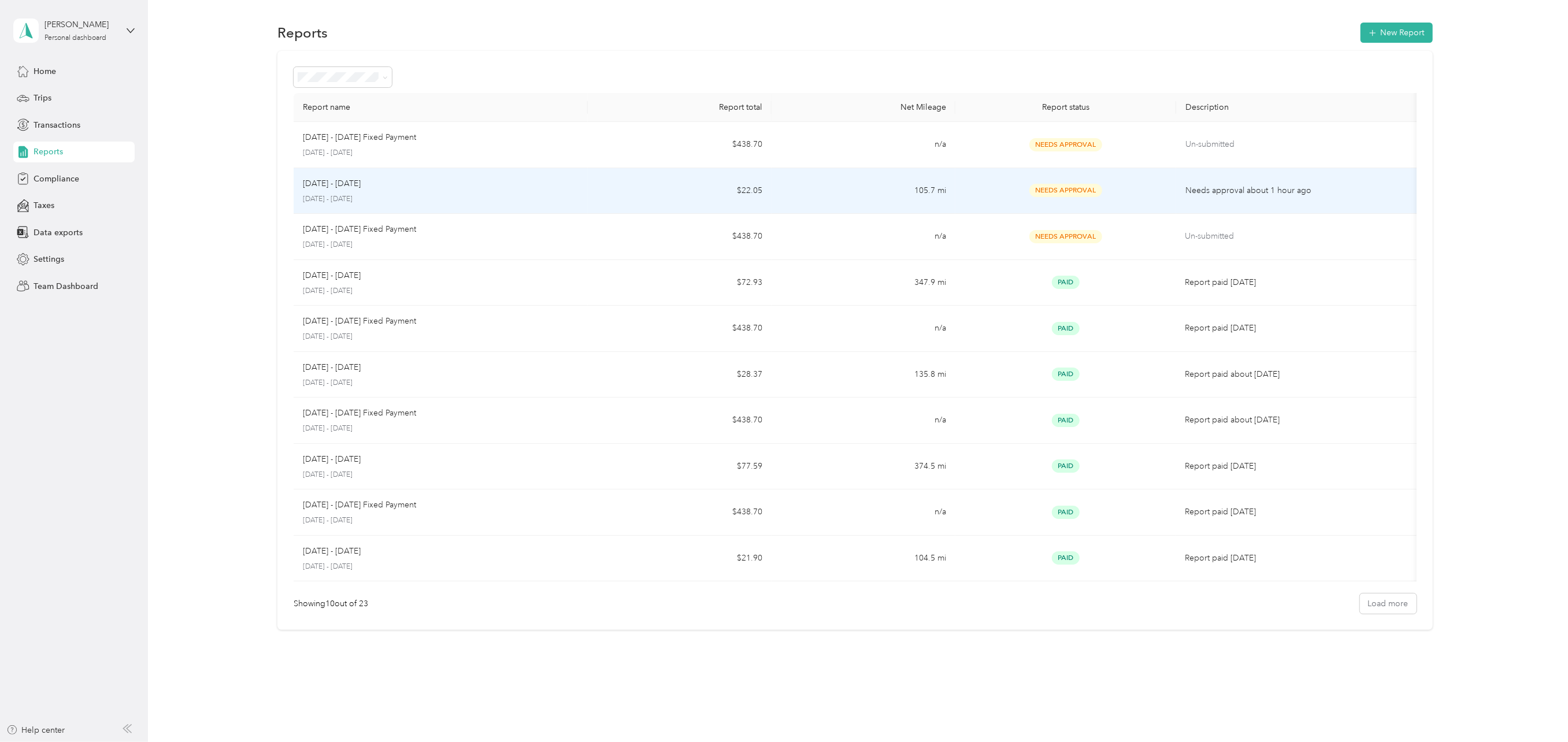
click at [349, 184] on p "[DATE] - [DATE]" at bounding box center [331, 184] width 58 height 13
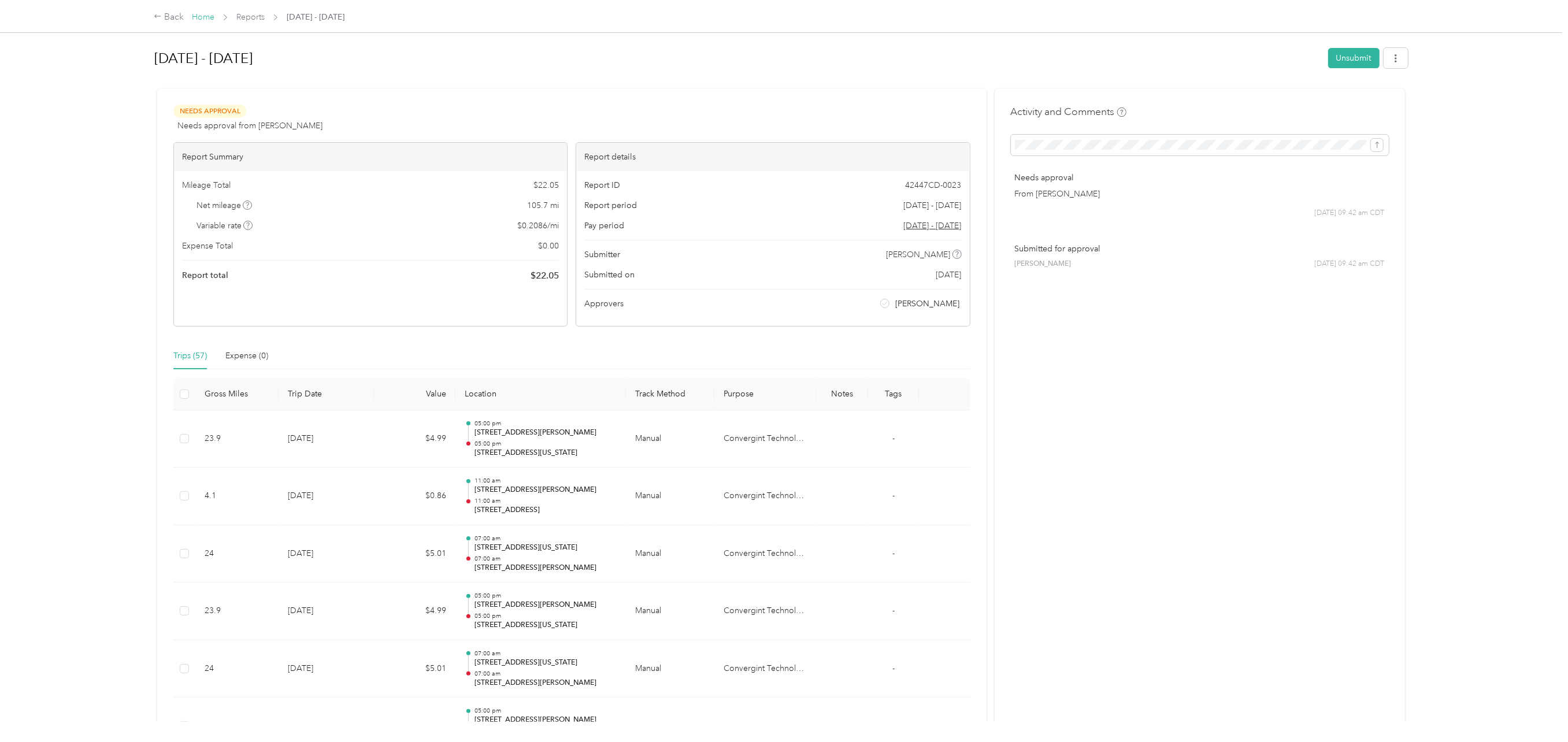
click at [203, 18] on link "Home" at bounding box center [203, 17] width 23 height 10
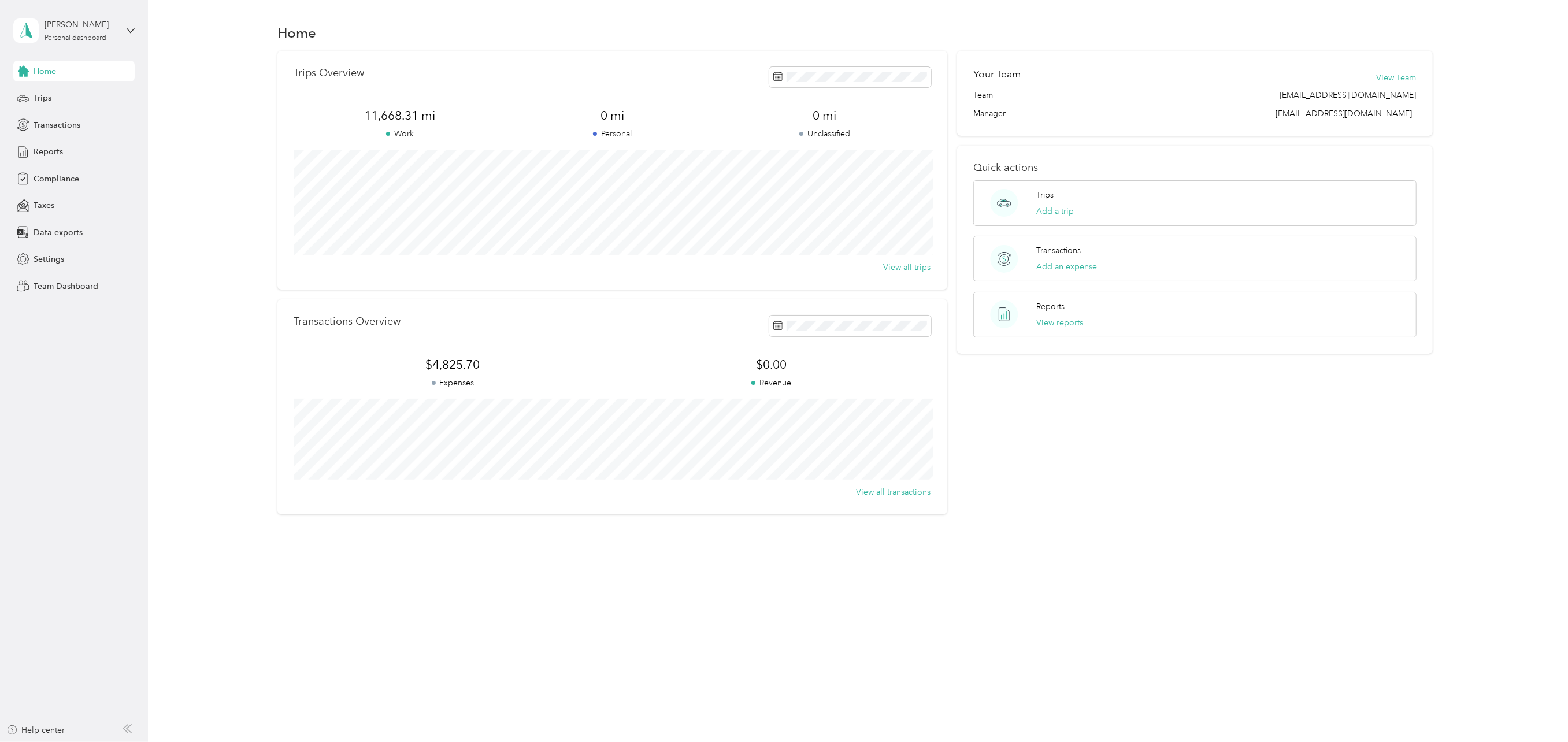
click at [120, 30] on div "[PERSON_NAME] Personal dashboard" at bounding box center [74, 31] width 121 height 41
click at [77, 87] on div "Team dashboard" at bounding box center [135, 95] width 227 height 20
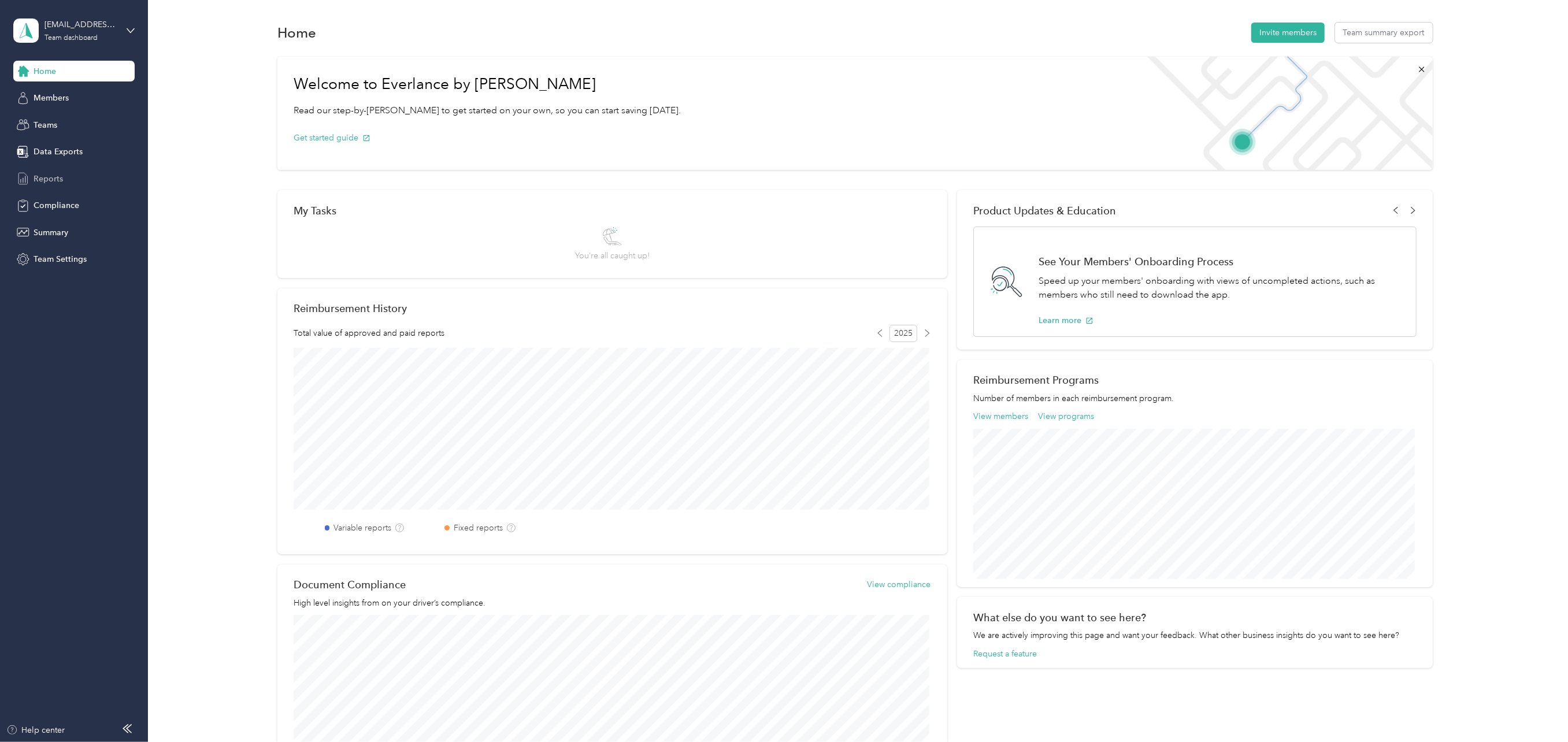
click at [52, 178] on span "Reports" at bounding box center [48, 179] width 29 height 12
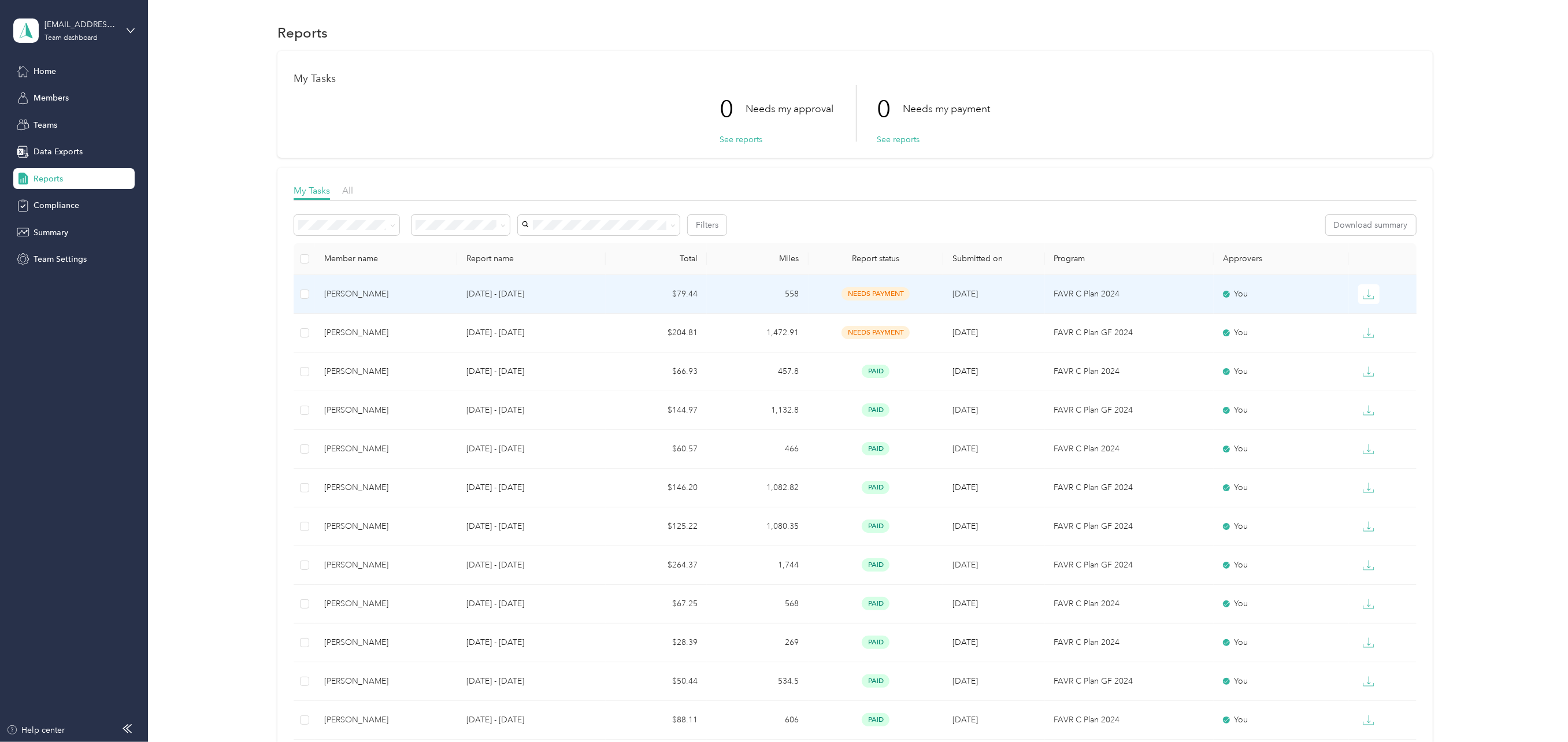
click at [352, 295] on div "[PERSON_NAME]" at bounding box center [386, 293] width 123 height 13
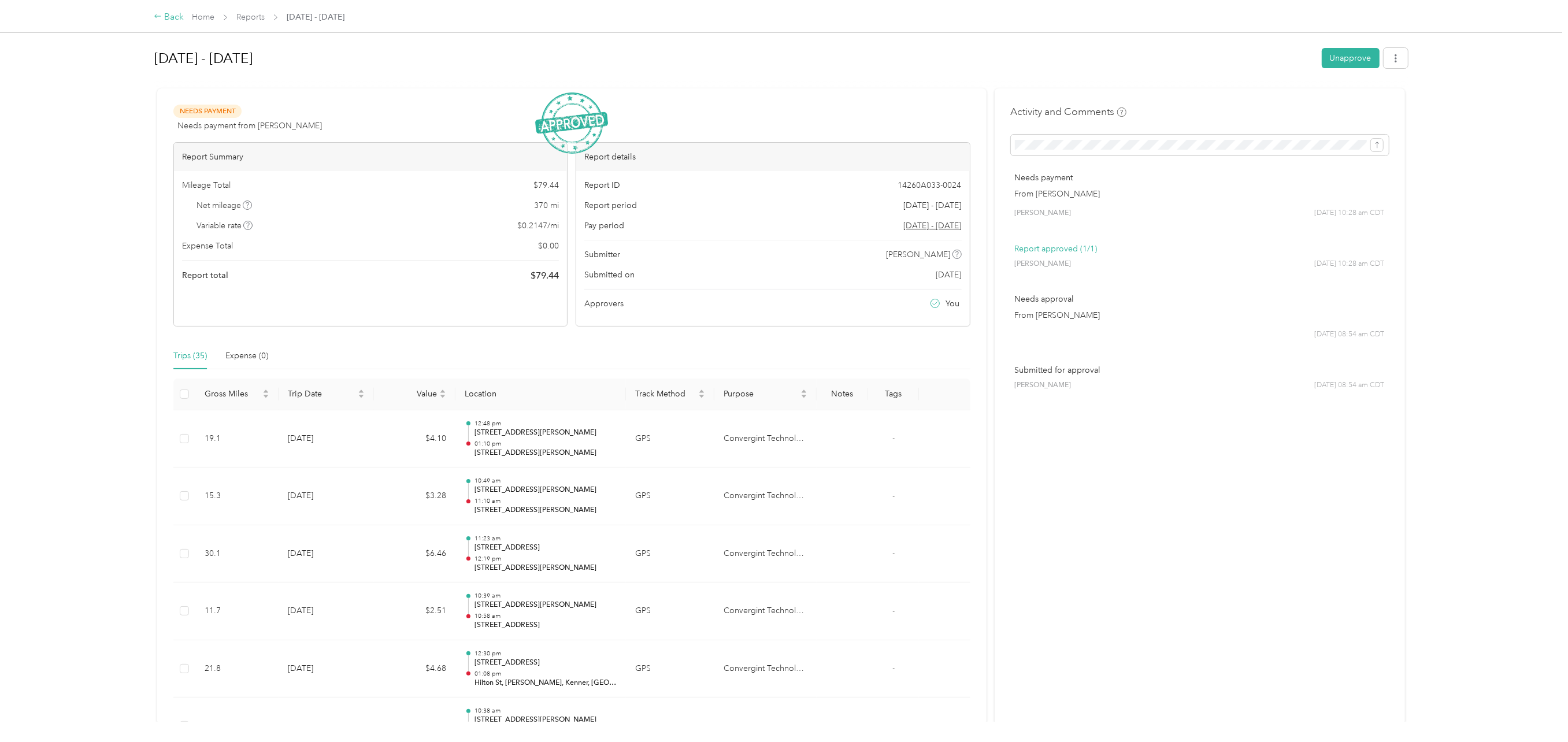
click at [175, 19] on div "Back" at bounding box center [169, 17] width 30 height 14
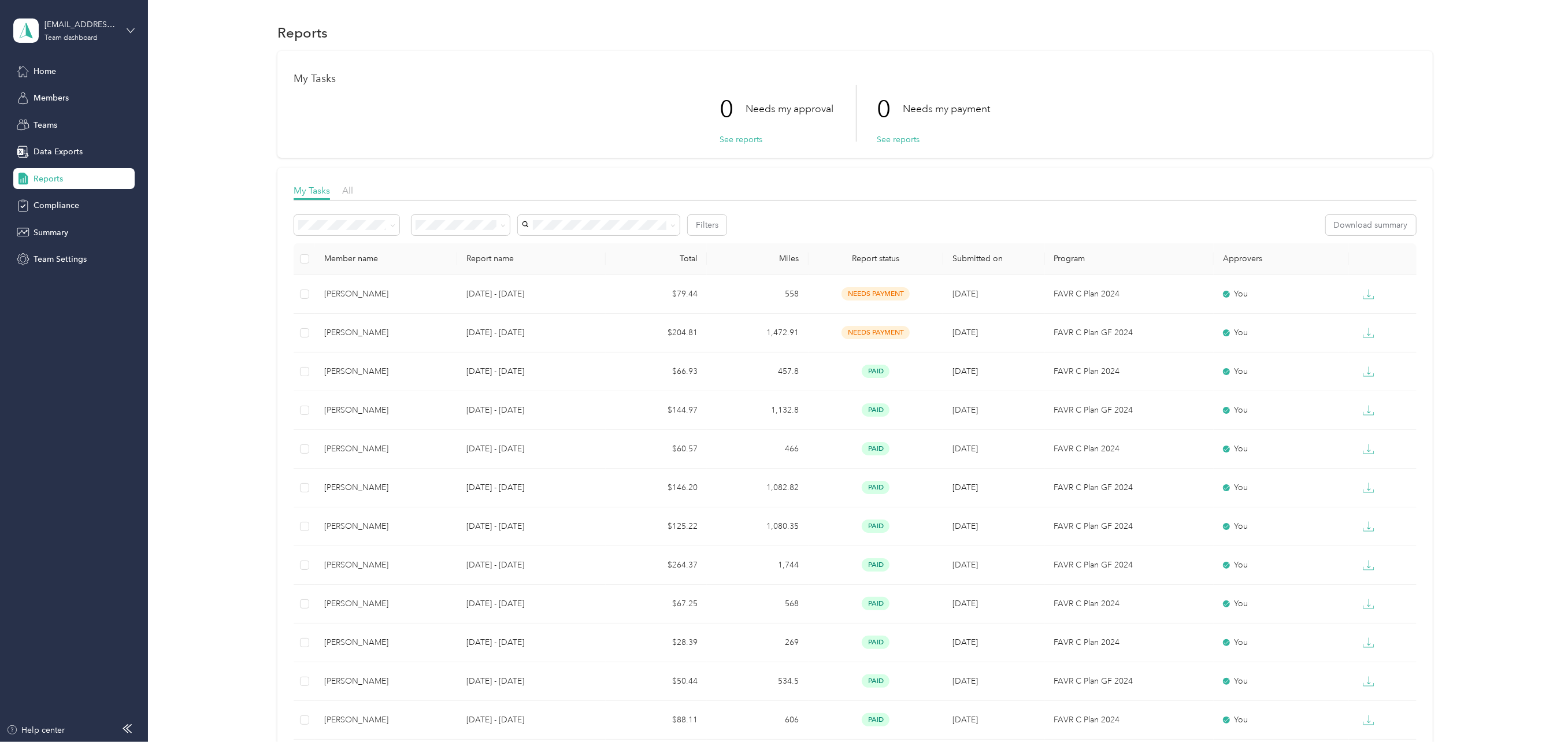
click at [128, 31] on icon at bounding box center [130, 30] width 8 height 8
click at [99, 120] on div "Personal dashboard" at bounding box center [135, 120] width 227 height 20
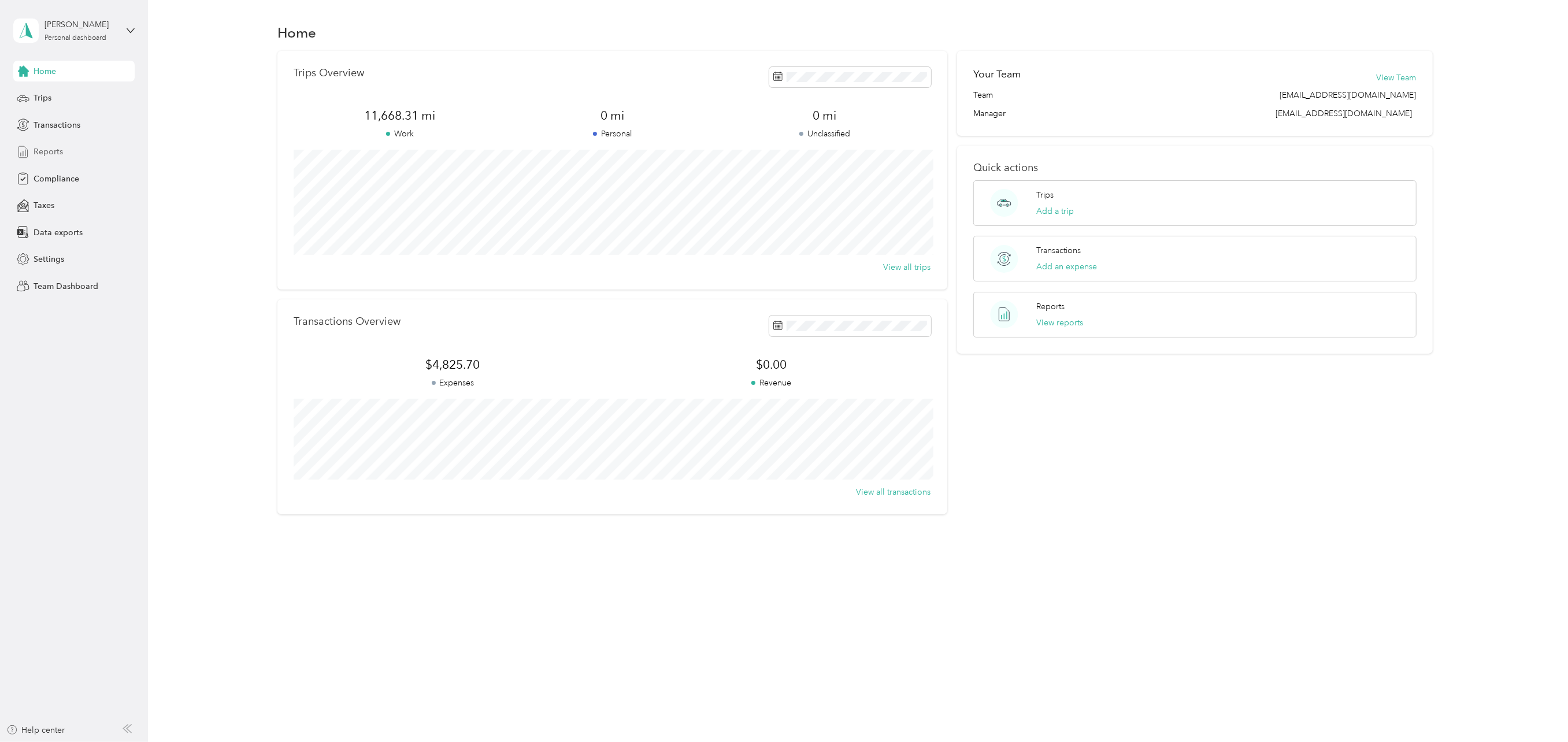
click at [46, 151] on span "Reports" at bounding box center [48, 151] width 29 height 12
